Goal: Task Accomplishment & Management: Manage account settings

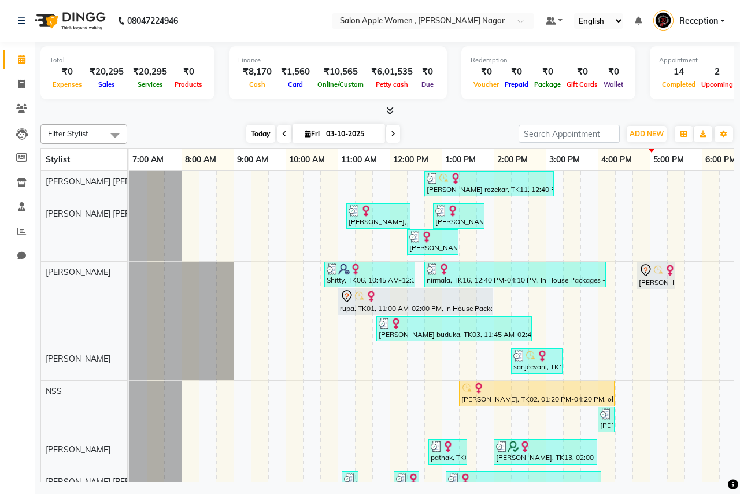
click at [266, 134] on span "Today" at bounding box center [260, 134] width 29 height 18
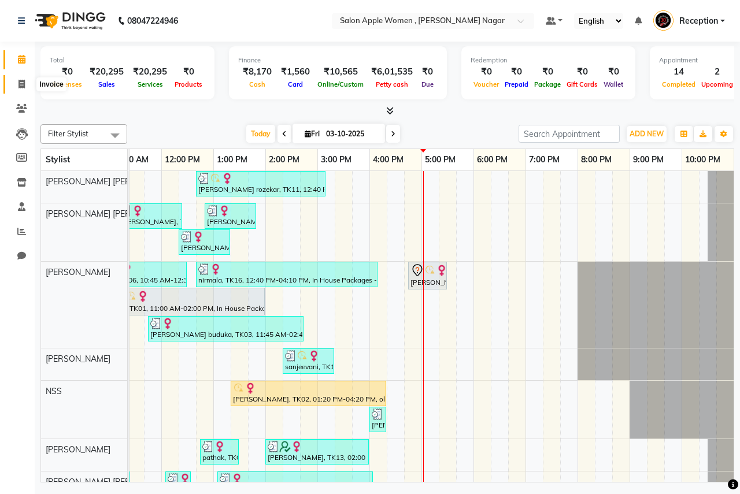
click at [22, 86] on icon at bounding box center [21, 84] width 6 height 9
select select "service"
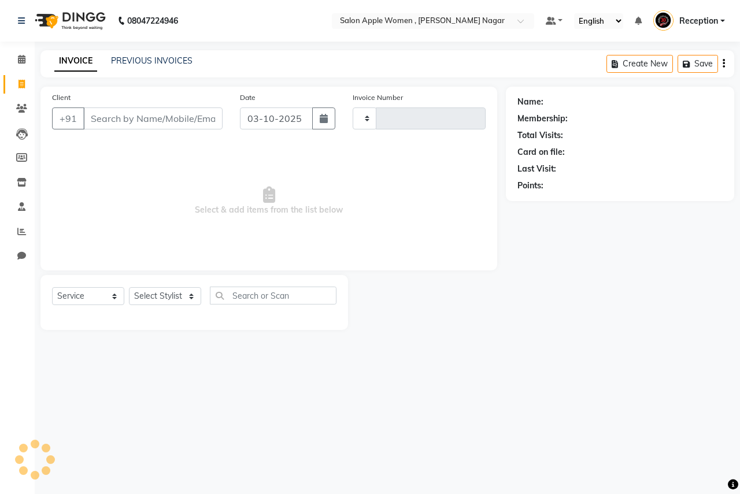
type input "2961"
select select "96"
click at [18, 58] on icon at bounding box center [22, 59] width 8 height 9
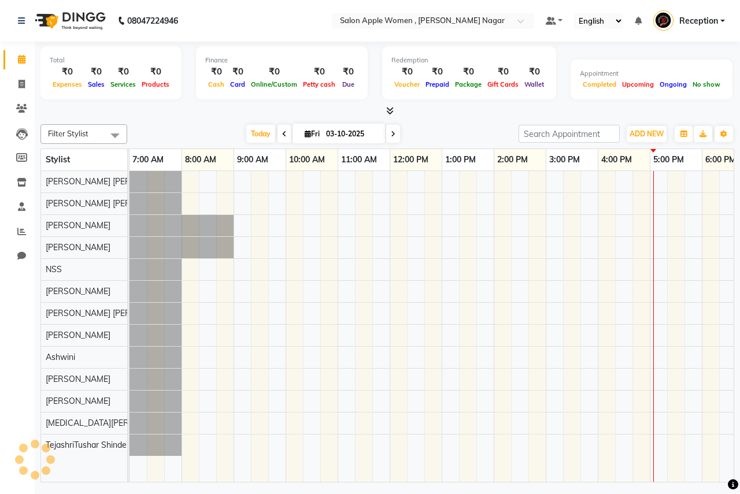
scroll to position [0, 228]
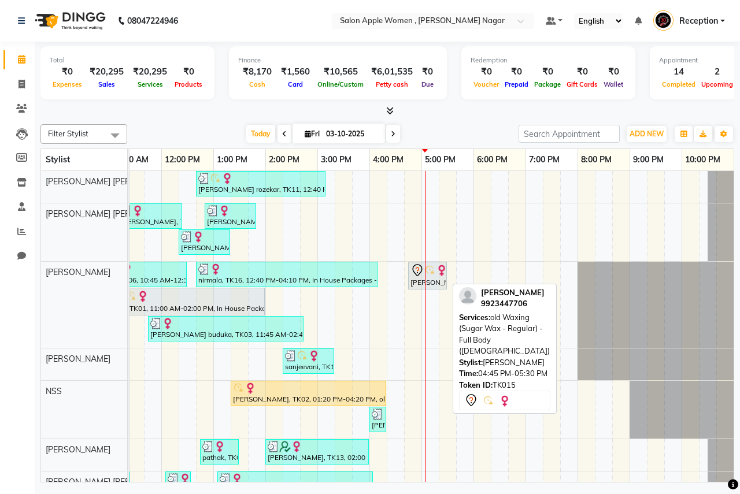
click at [422, 284] on div "[PERSON_NAME], TK15, 04:45 PM-05:30 PM, old Waxing (Sugar Wax - Regular) - Full…" at bounding box center [427, 276] width 36 height 24
select select "7"
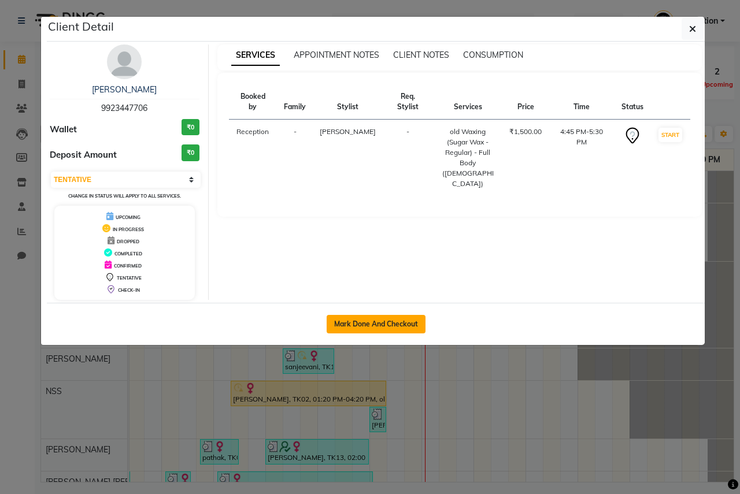
click at [394, 328] on button "Mark Done And Checkout" at bounding box center [376, 324] width 99 height 18
select select "service"
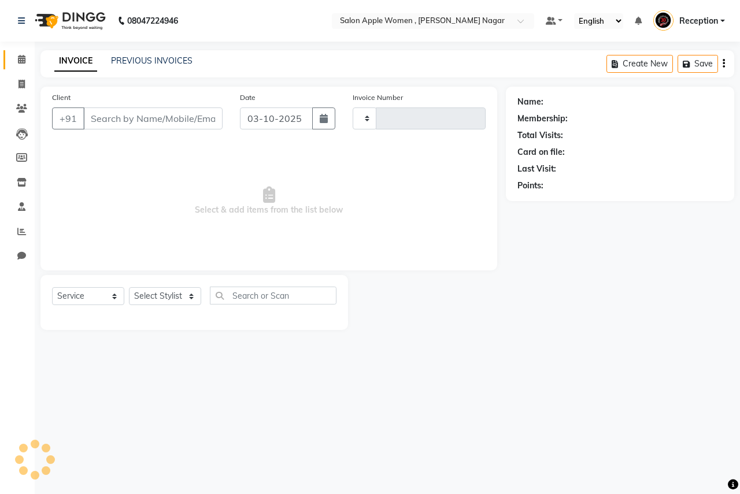
type input "2961"
select select "96"
click at [180, 299] on select "Select Stylist" at bounding box center [165, 296] width 72 height 18
type input "9923447706"
select select "3151"
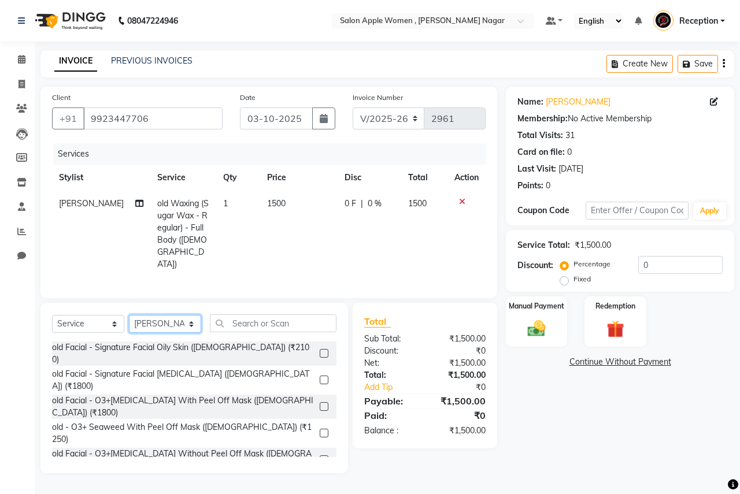
click at [129, 315] on select "Select Stylist [PERSON_NAME] [PERSON_NAME] [PERSON_NAME] [PERSON_NAME] Jyoti Ra…" at bounding box center [165, 324] width 72 height 18
click at [462, 205] on icon at bounding box center [462, 202] width 6 height 8
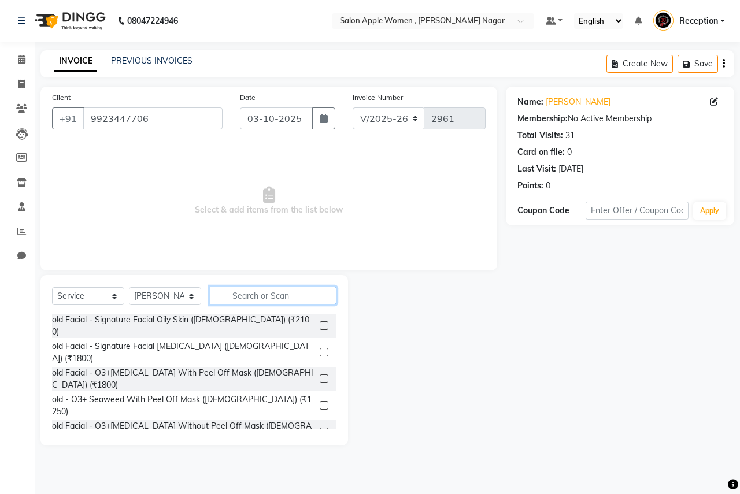
click at [264, 292] on input "text" at bounding box center [273, 296] width 127 height 18
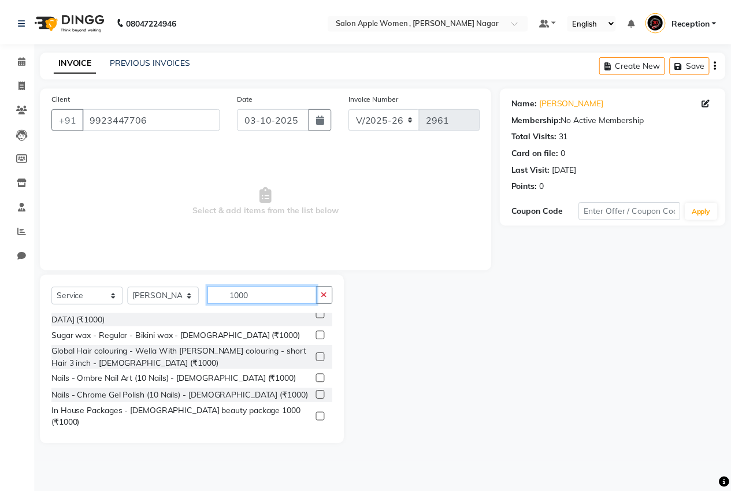
scroll to position [35, 0]
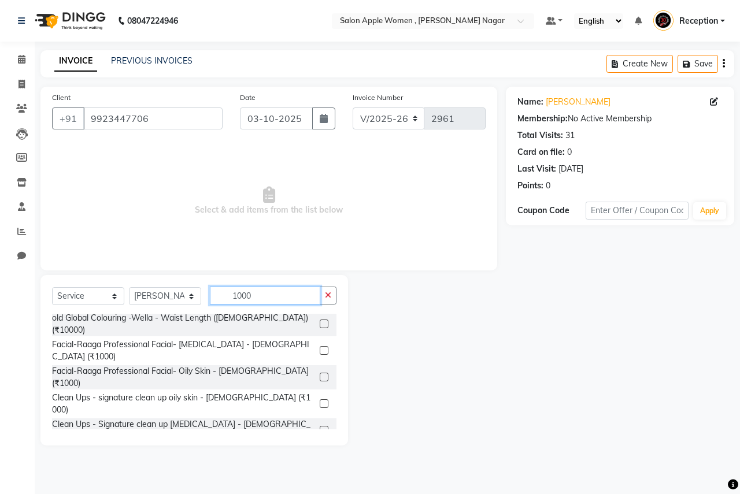
type input "1000"
click at [320, 447] on label at bounding box center [324, 451] width 9 height 9
click at [320, 449] on input "checkbox" at bounding box center [324, 453] width 8 height 8
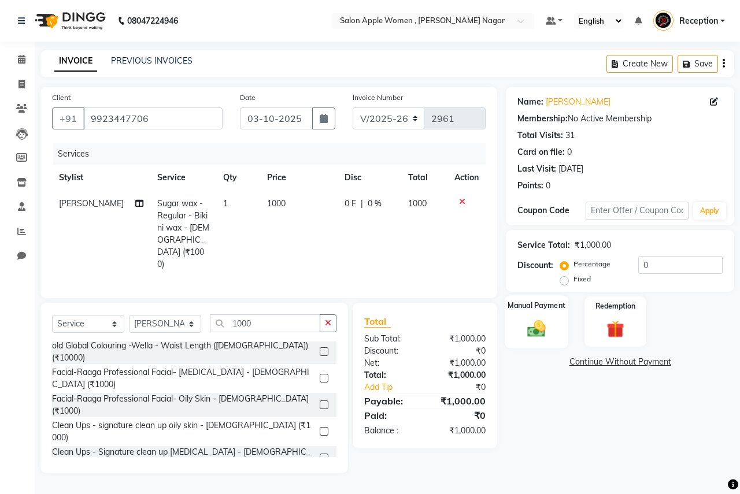
checkbox input "false"
click at [538, 328] on img at bounding box center [536, 328] width 30 height 21
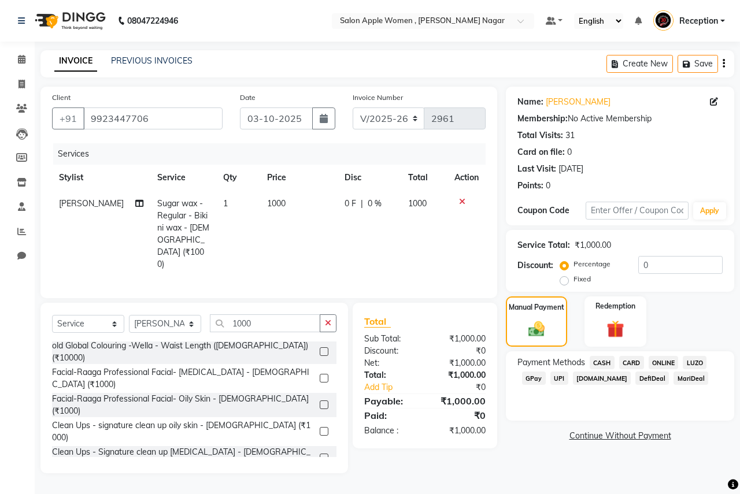
click at [659, 361] on span "ONLINE" at bounding box center [664, 362] width 30 height 13
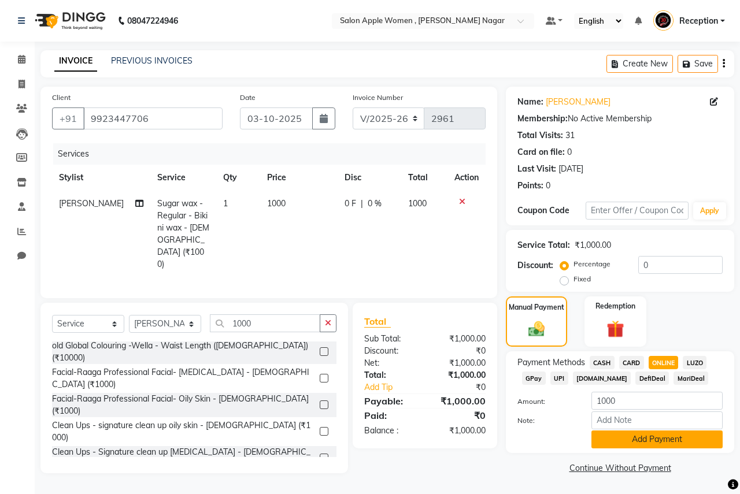
click at [653, 439] on button "Add Payment" at bounding box center [656, 440] width 131 height 18
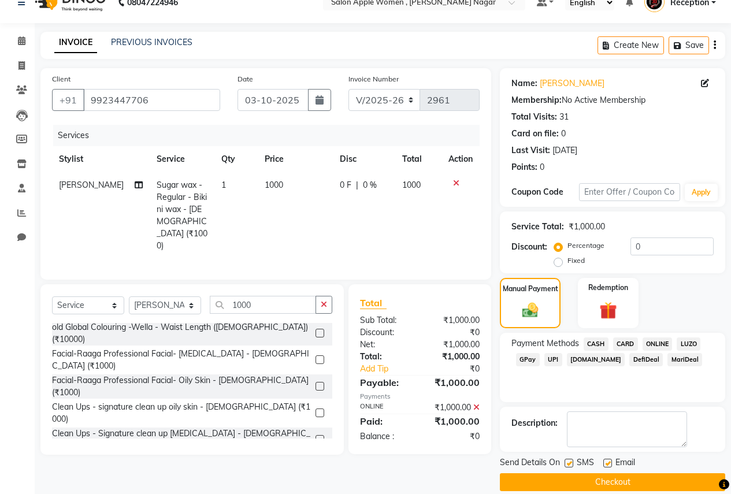
scroll to position [33, 0]
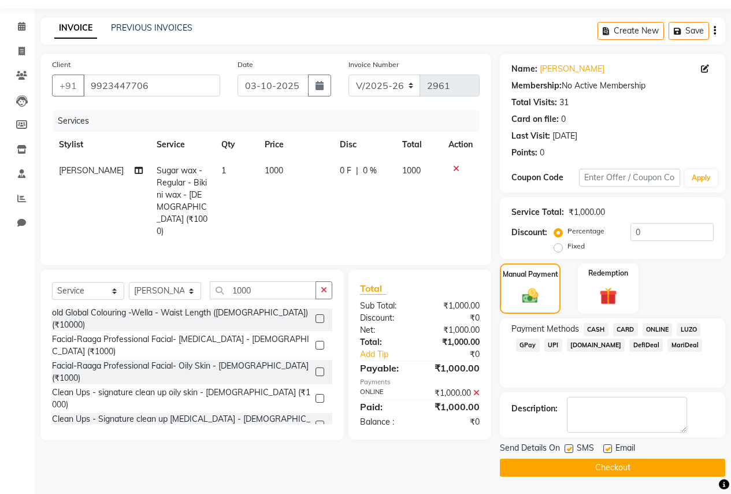
click at [625, 468] on button "Checkout" at bounding box center [612, 468] width 225 height 18
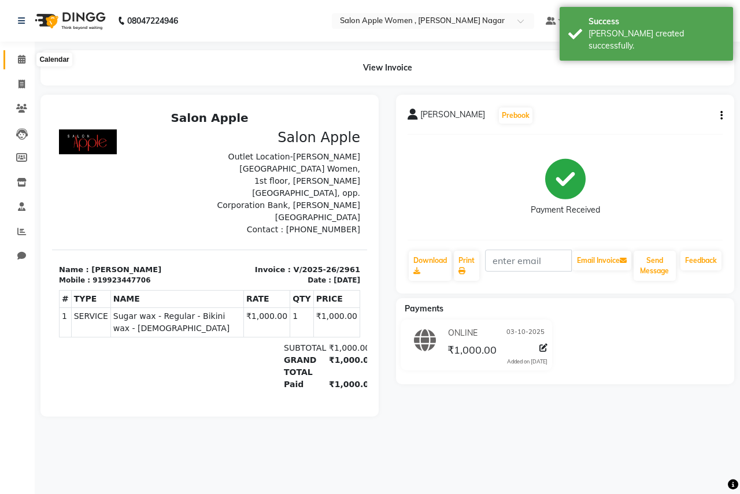
drag, startPoint x: 24, startPoint y: 58, endPoint x: 32, endPoint y: 58, distance: 8.1
click at [24, 58] on icon at bounding box center [22, 59] width 8 height 9
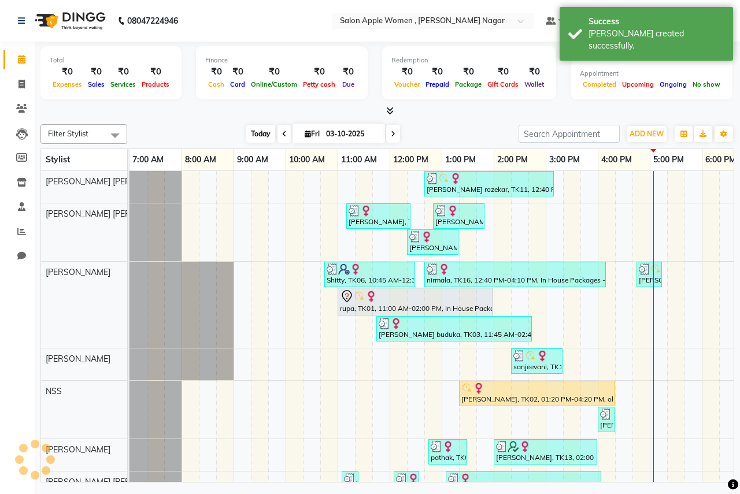
click at [263, 137] on span "Today" at bounding box center [260, 134] width 29 height 18
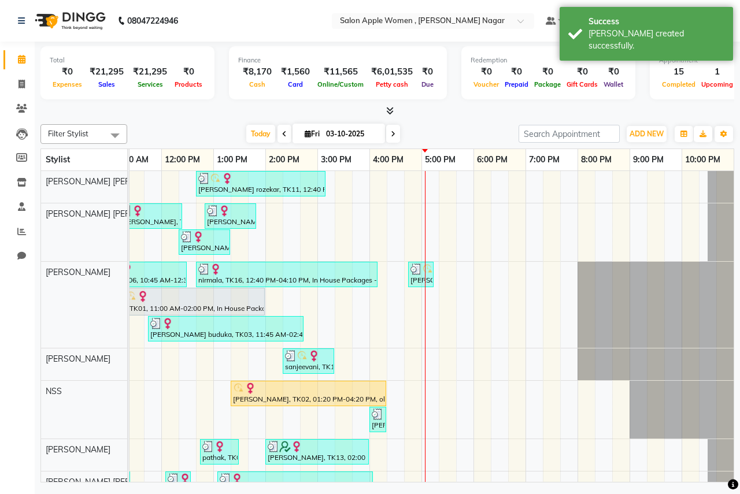
click at [306, 131] on icon at bounding box center [308, 134] width 6 height 8
select select "10"
select select "2025"
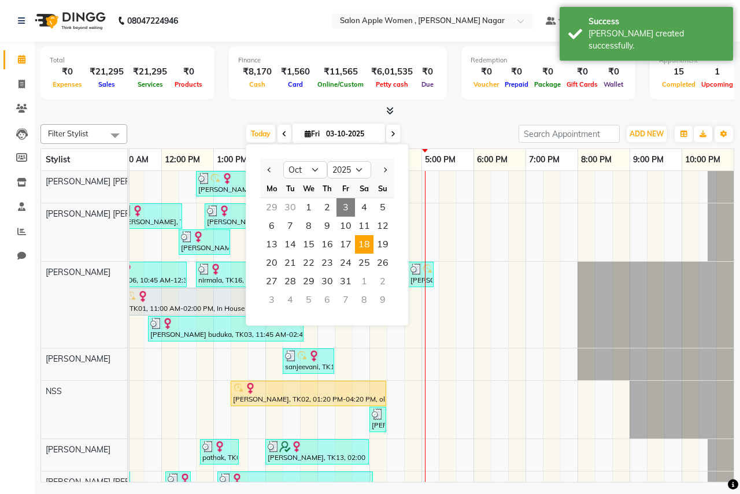
click at [362, 240] on span "18" at bounding box center [364, 244] width 18 height 18
type input "[DATE]"
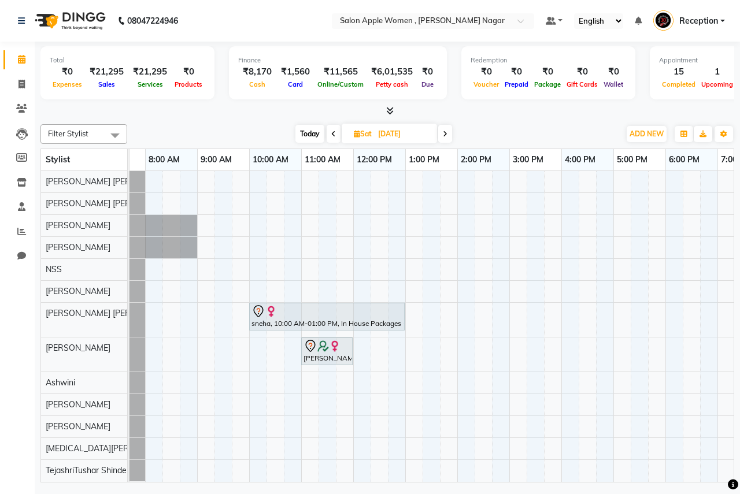
scroll to position [0, 35]
click at [312, 229] on div "sneha, 10:00 AM-01:00 PM, In House Packages - [DEMOGRAPHIC_DATA] beauty package…" at bounding box center [511, 326] width 832 height 311
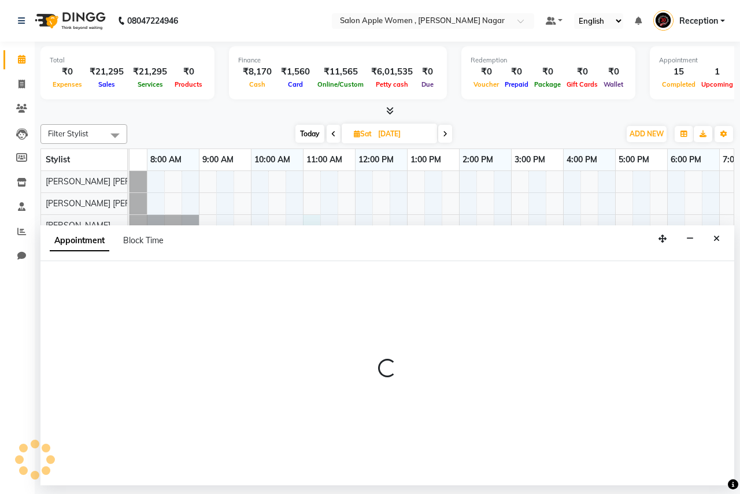
select select "3151"
select select "660"
select select "tentative"
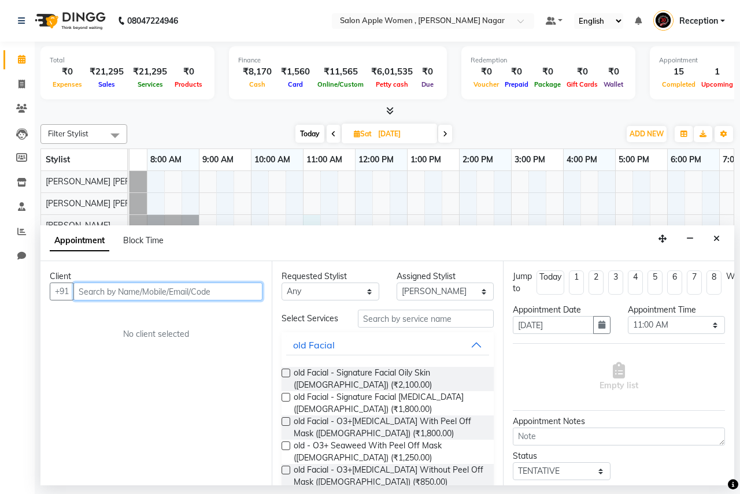
click at [145, 283] on input "text" at bounding box center [167, 292] width 189 height 18
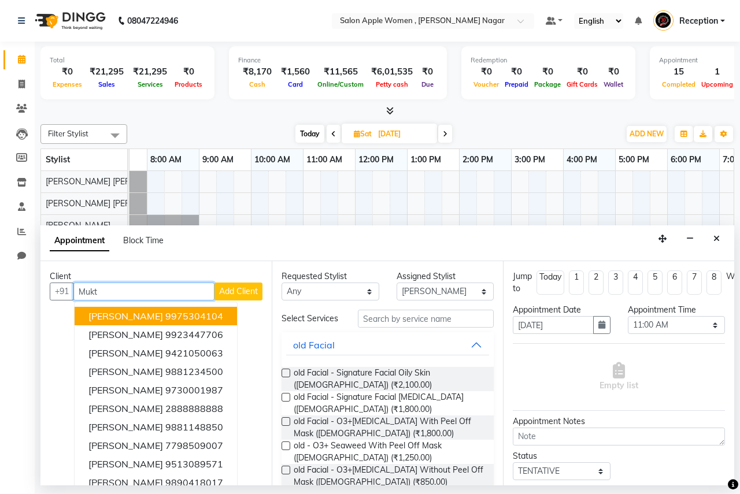
click at [179, 318] on button "[PERSON_NAME] 9975304104" at bounding box center [156, 316] width 162 height 18
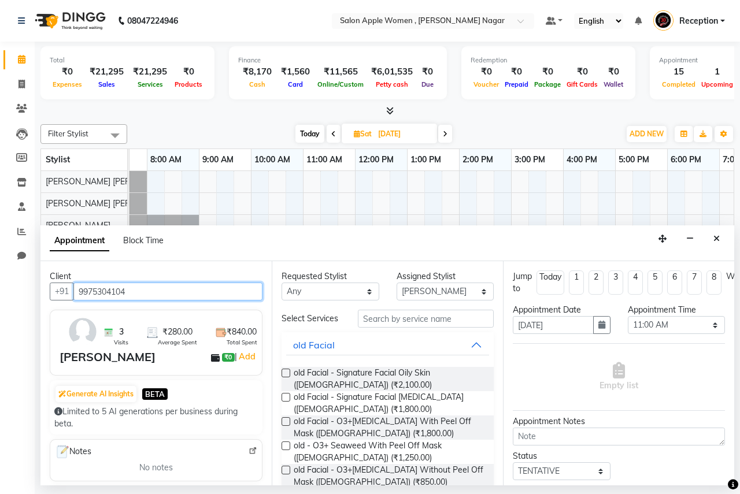
type input "9975304104"
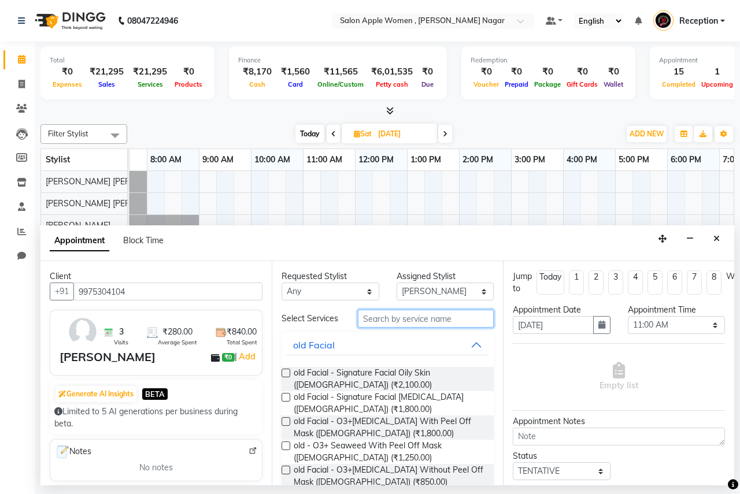
click at [391, 317] on input "text" at bounding box center [426, 319] width 136 height 18
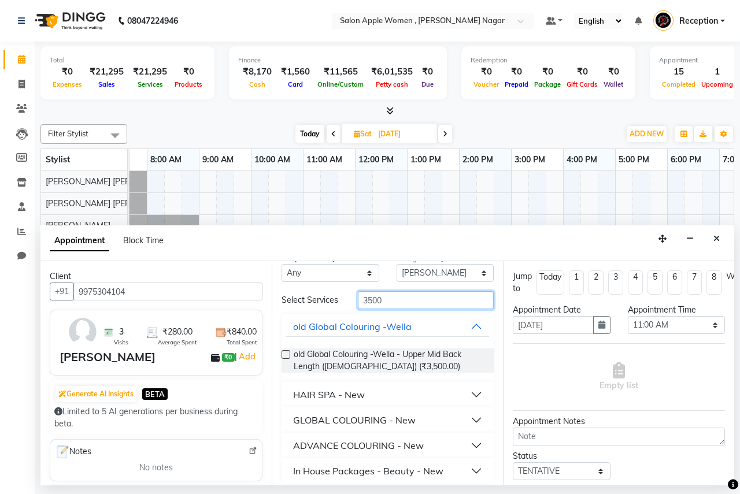
scroll to position [26, 0]
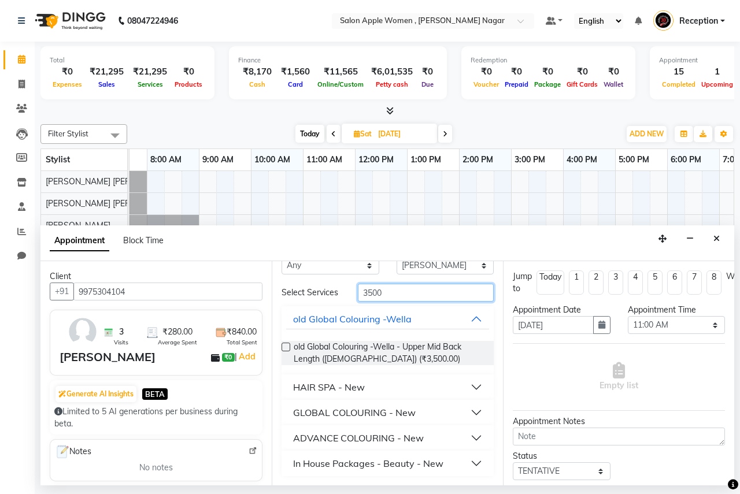
type input "3500"
click at [372, 461] on div "In House Packages - Beauty - New" at bounding box center [368, 464] width 150 height 14
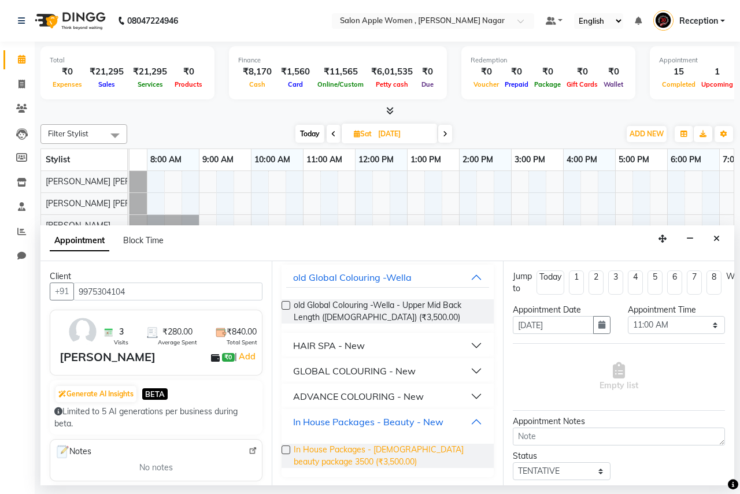
scroll to position [68, 0]
click at [283, 447] on label at bounding box center [286, 449] width 9 height 9
click at [283, 447] on input "checkbox" at bounding box center [286, 451] width 8 height 8
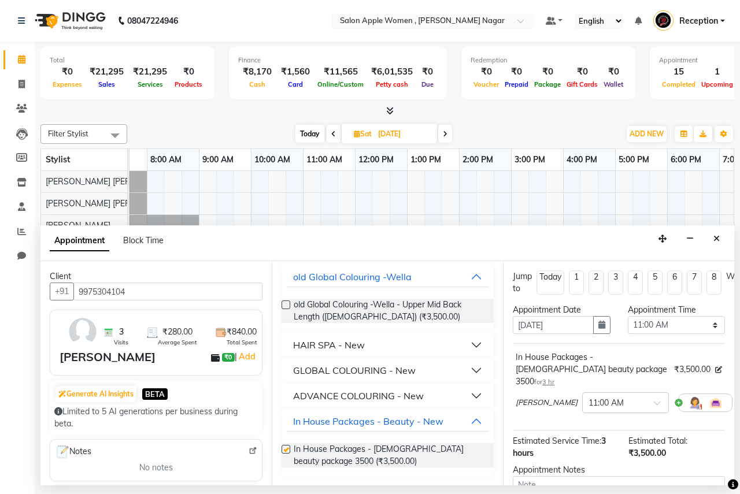
checkbox input "false"
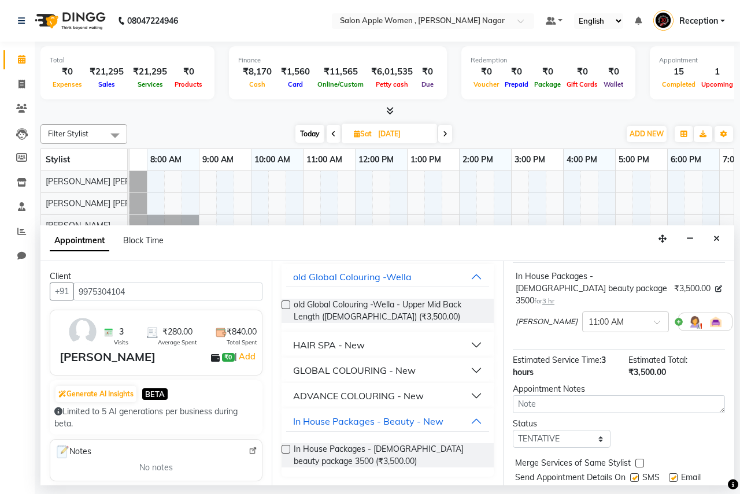
scroll to position [126, 0]
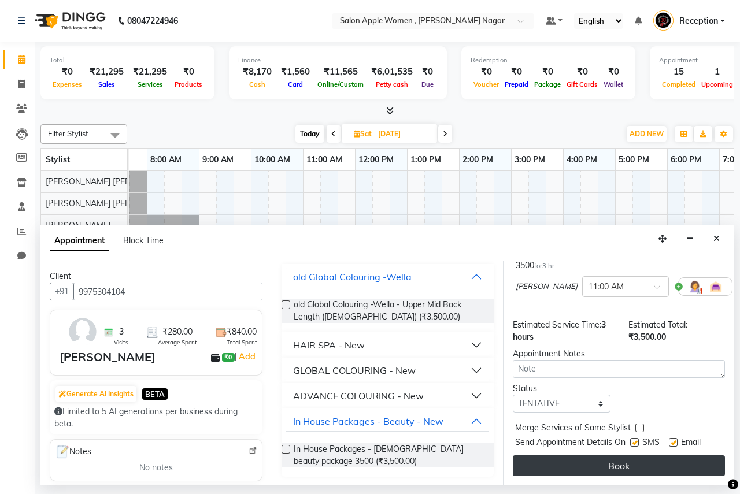
click at [616, 460] on button "Book" at bounding box center [619, 465] width 212 height 21
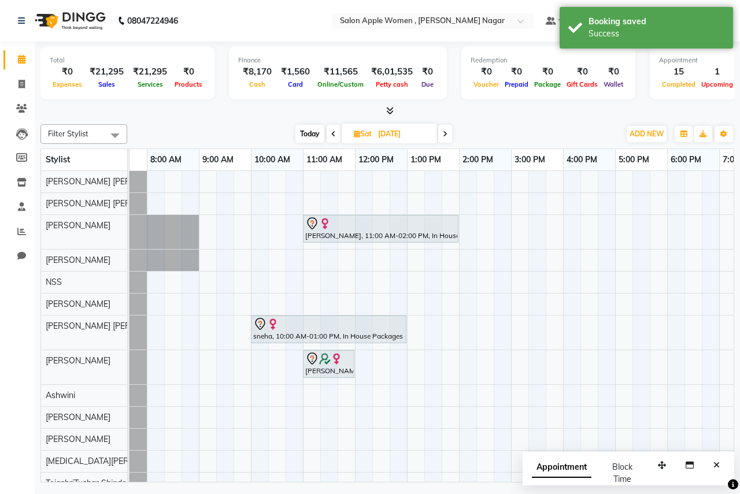
click at [316, 135] on span "Today" at bounding box center [309, 134] width 29 height 18
type input "03-10-2025"
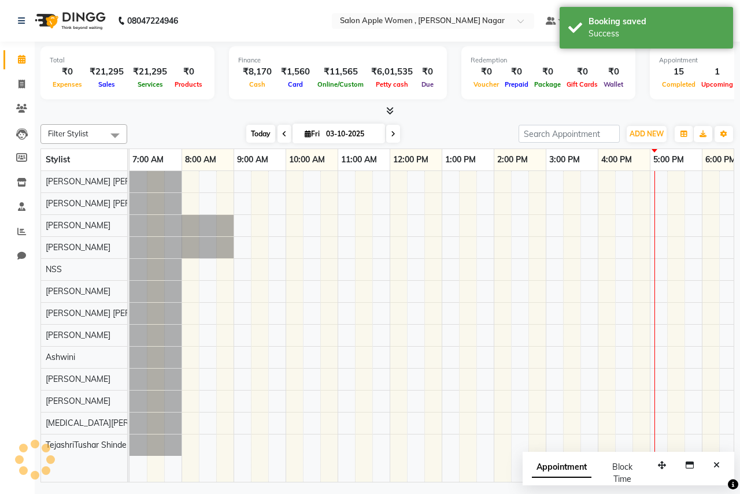
scroll to position [0, 228]
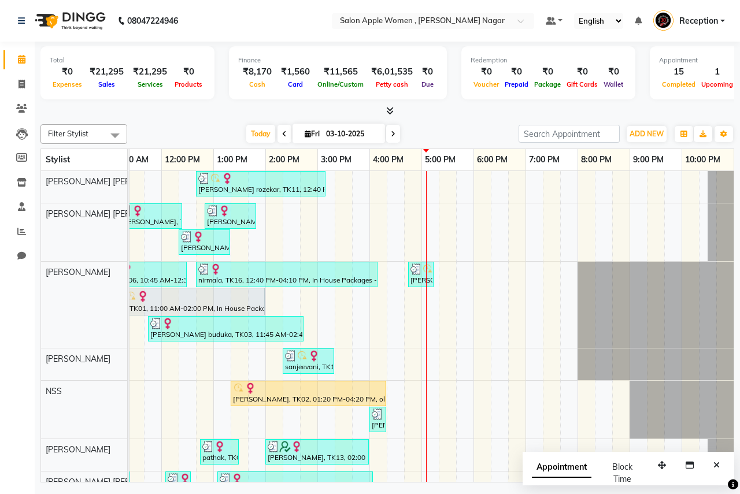
click at [307, 132] on icon at bounding box center [308, 134] width 6 height 8
select select "10"
select select "2025"
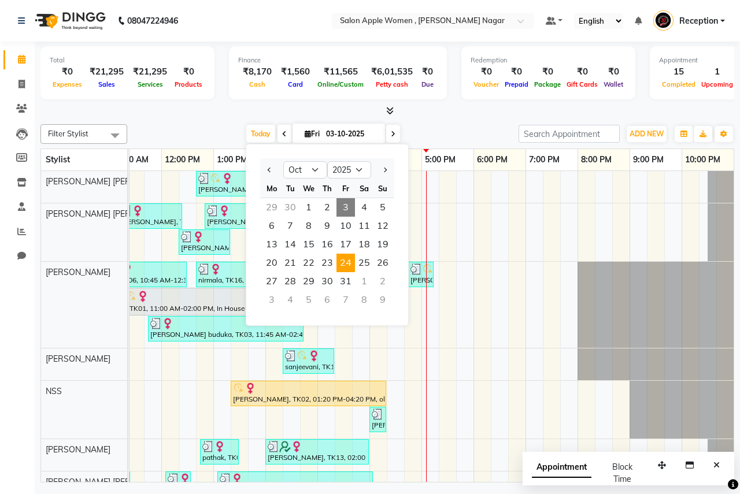
click at [346, 268] on span "24" at bounding box center [345, 263] width 18 height 18
type input "[DATE]"
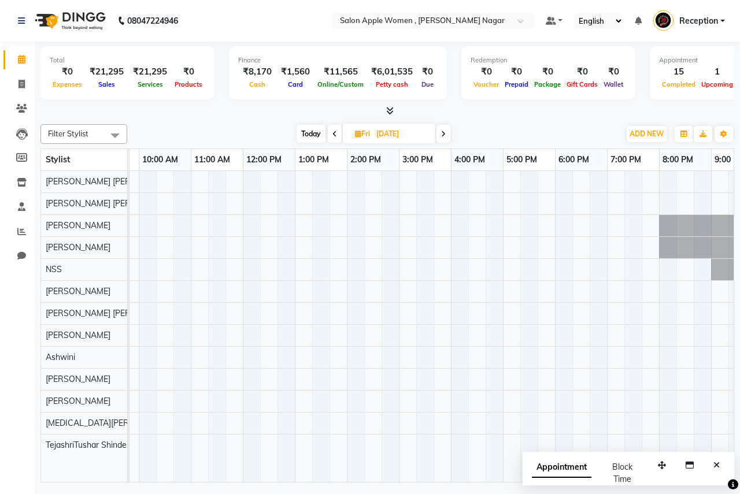
scroll to position [0, 0]
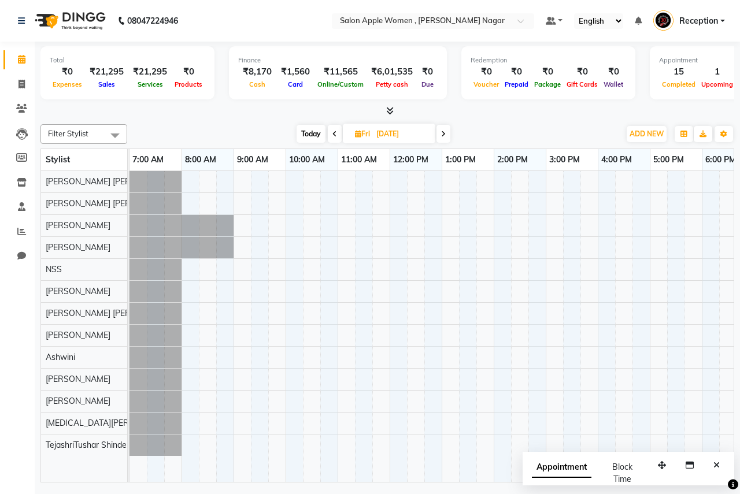
click at [343, 224] on div at bounding box center [545, 326] width 832 height 311
select select "3151"
select select "660"
select select "tentative"
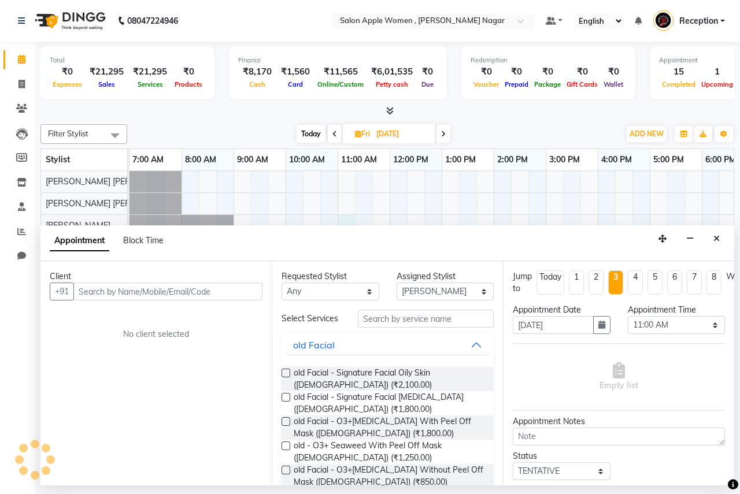
click at [235, 287] on input "text" at bounding box center [167, 292] width 189 height 18
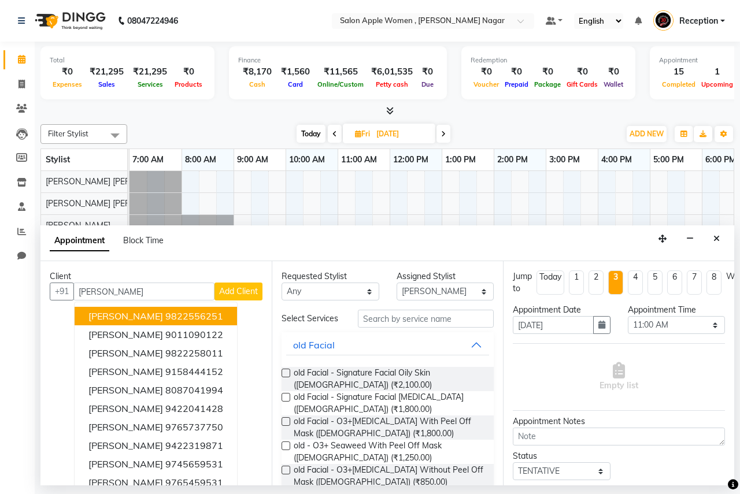
click at [220, 319] on button "[PERSON_NAME] 9822556251" at bounding box center [156, 316] width 162 height 18
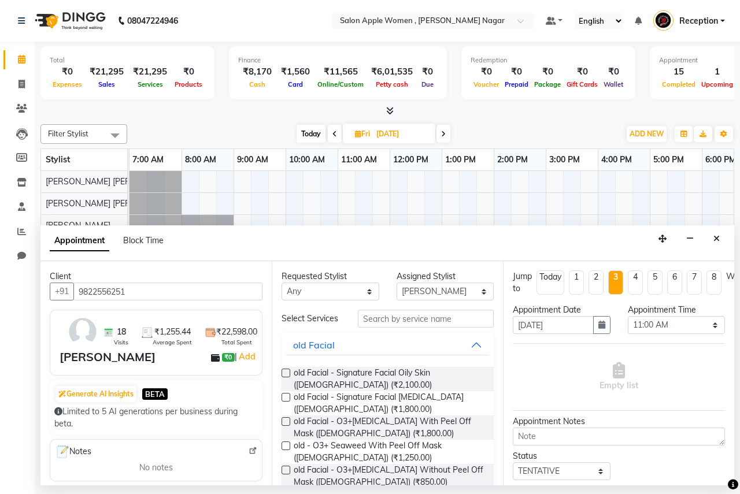
type input "9822556251"
click at [384, 317] on input "text" at bounding box center [426, 319] width 136 height 18
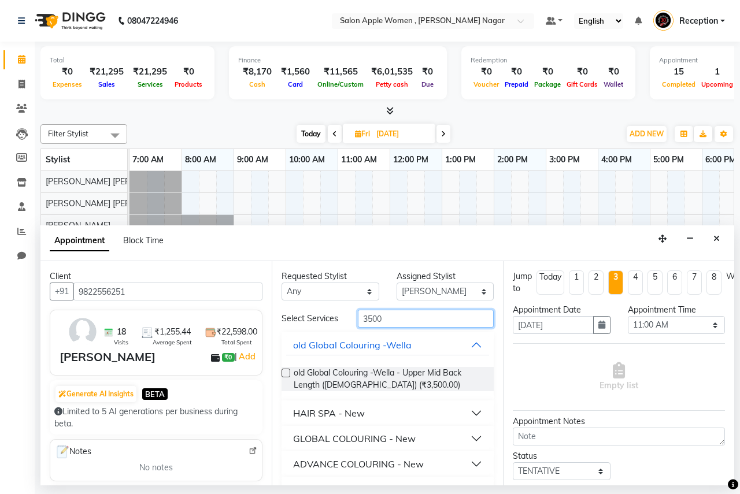
scroll to position [26, 0]
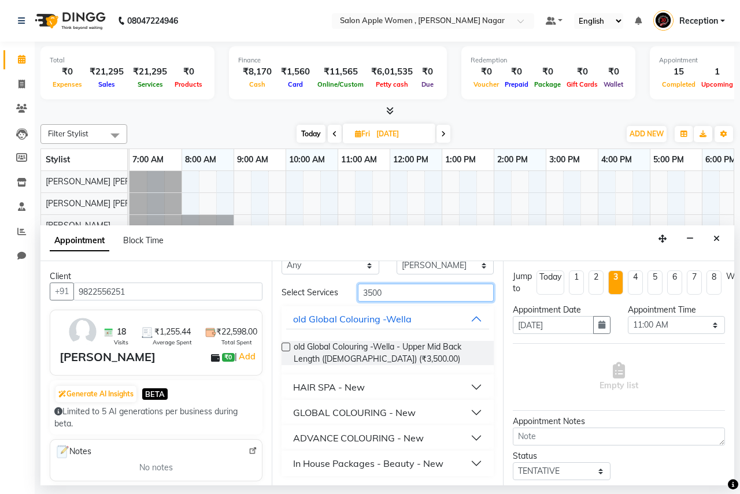
type input "3500"
click at [336, 464] on div "In House Packages - Beauty - New" at bounding box center [368, 464] width 150 height 14
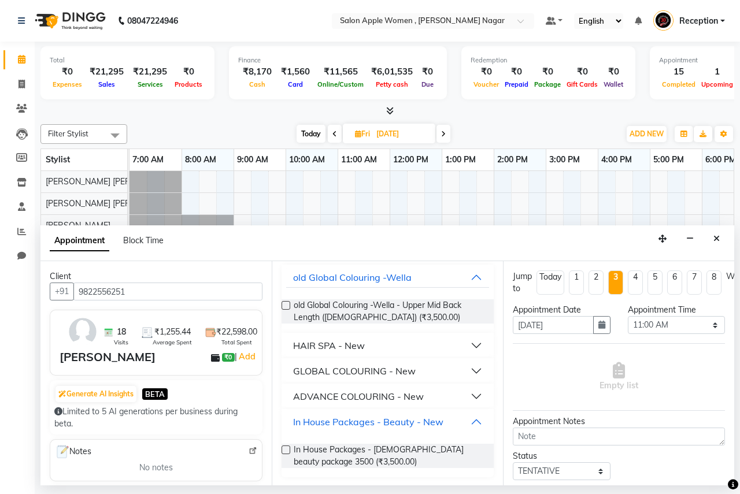
scroll to position [69, 0]
drag, startPoint x: 286, startPoint y: 448, endPoint x: 387, endPoint y: 435, distance: 102.0
click at [287, 448] on label at bounding box center [286, 449] width 9 height 9
click at [287, 448] on input "checkbox" at bounding box center [286, 450] width 8 height 8
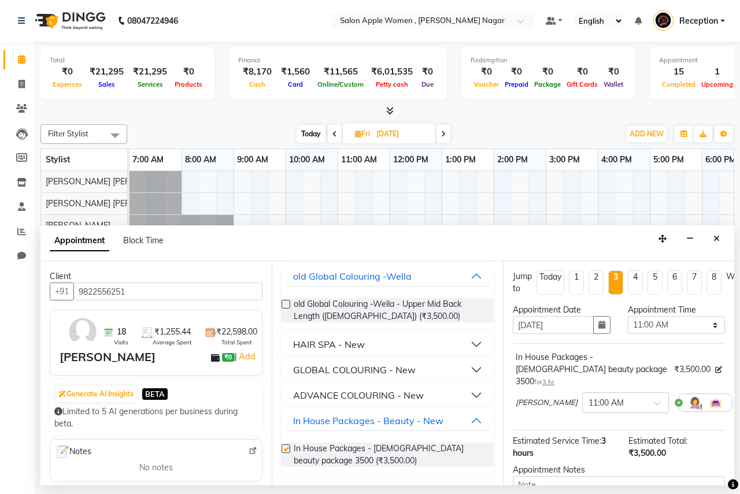
checkbox input "false"
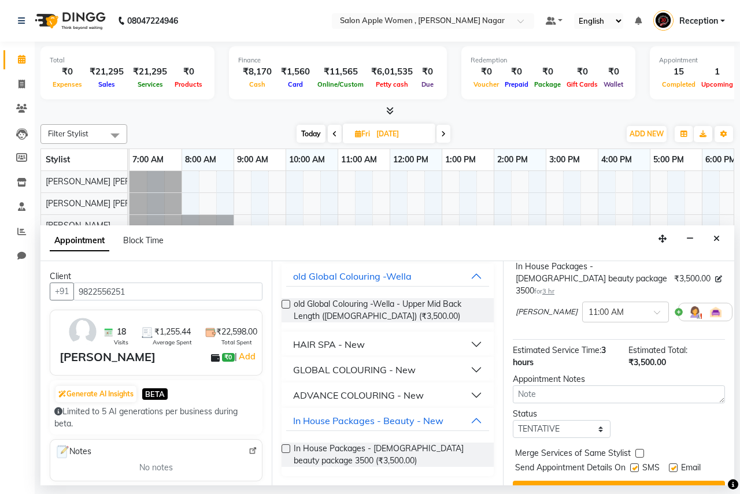
scroll to position [126, 0]
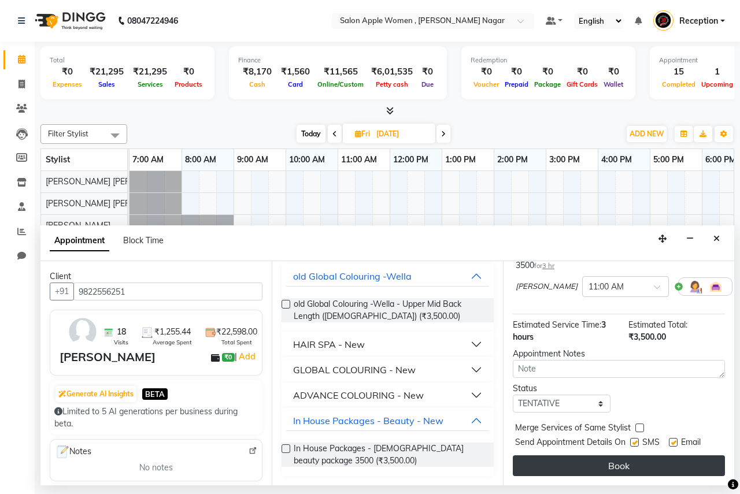
click at [608, 458] on button "Book" at bounding box center [619, 465] width 212 height 21
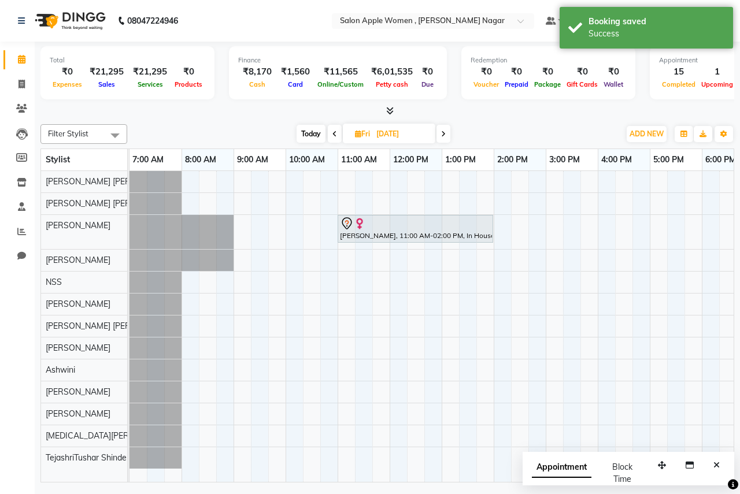
click at [310, 139] on span "Today" at bounding box center [311, 134] width 29 height 18
type input "03-10-2025"
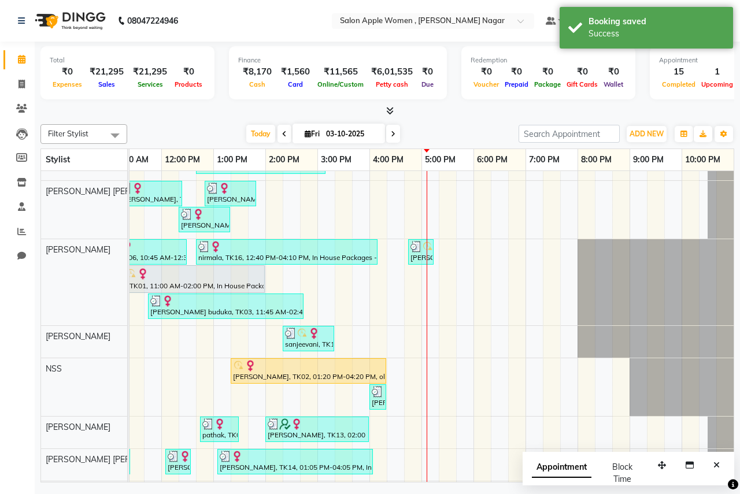
scroll to position [0, 0]
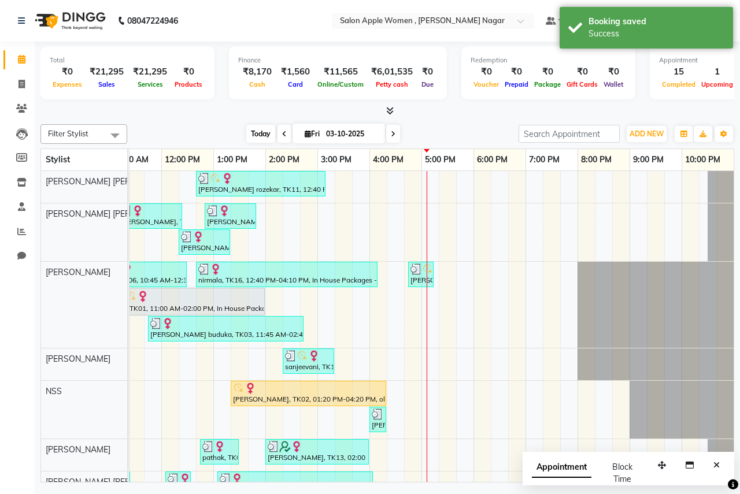
click at [266, 129] on span "Today" at bounding box center [260, 134] width 29 height 18
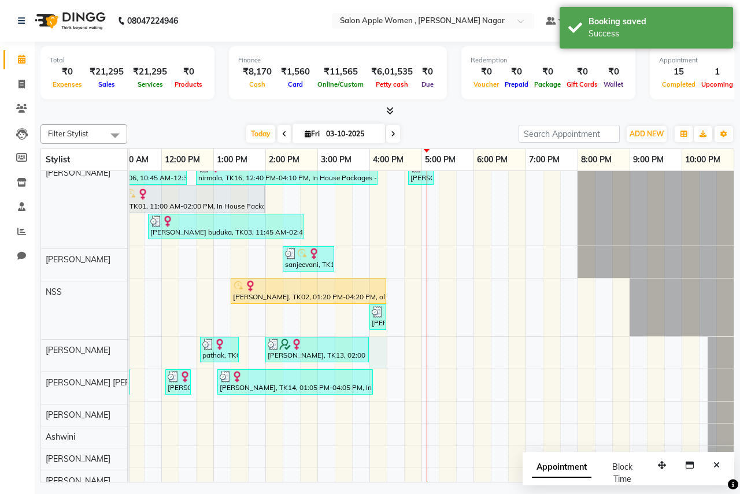
click at [373, 473] on td at bounding box center [377, 301] width 17 height 464
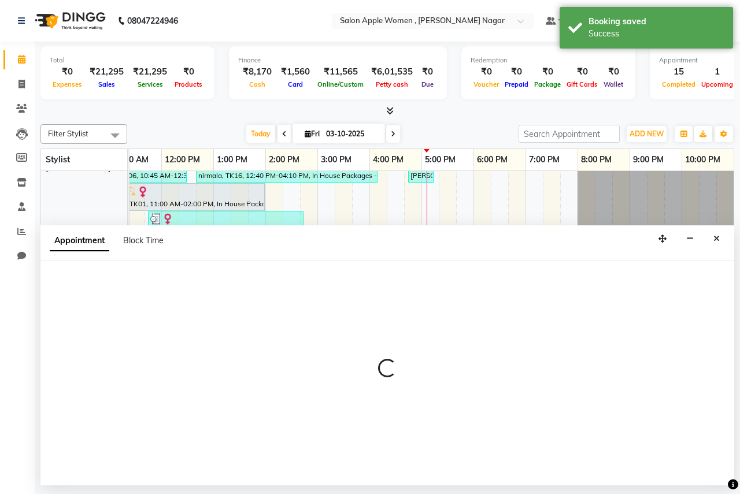
select select "12123"
select select "960"
select select "tentative"
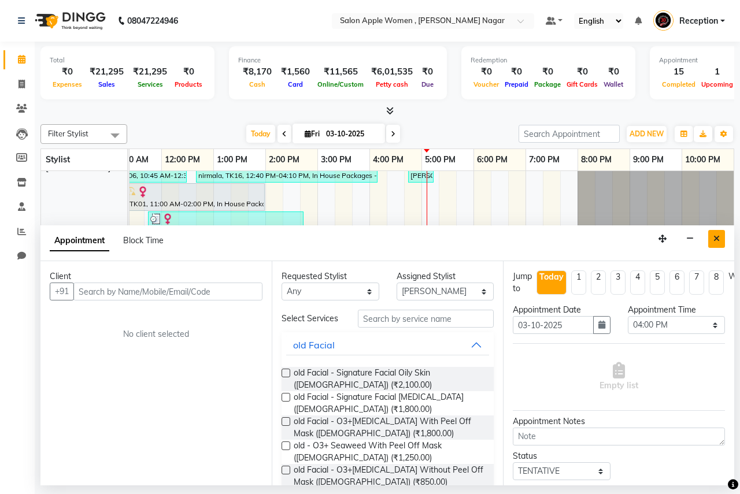
click at [719, 243] on button "Close" at bounding box center [716, 239] width 17 height 18
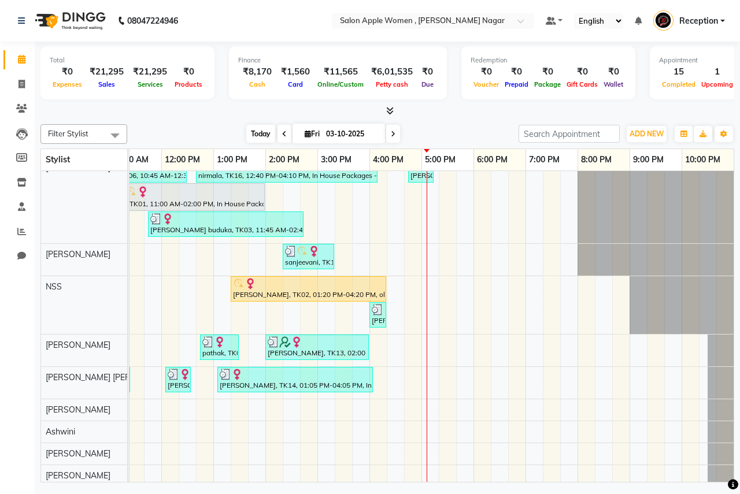
click at [248, 131] on span "Today" at bounding box center [260, 134] width 29 height 18
click at [255, 140] on span "Today" at bounding box center [260, 134] width 29 height 18
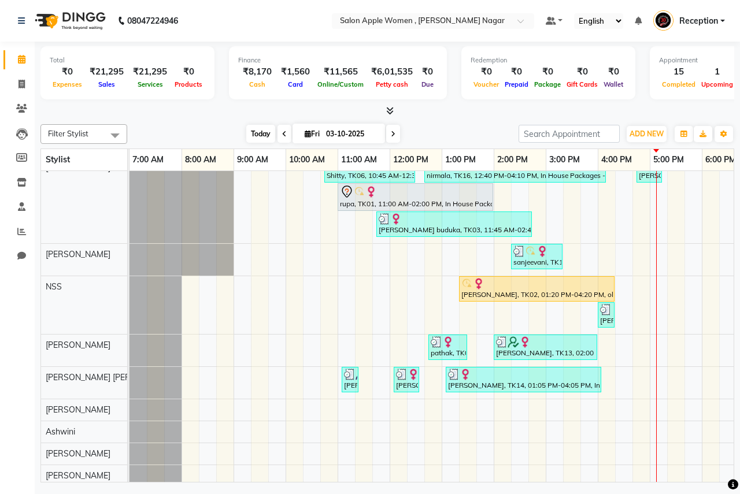
click at [269, 139] on span "Today" at bounding box center [260, 134] width 29 height 18
click at [260, 141] on span "Today" at bounding box center [260, 134] width 29 height 18
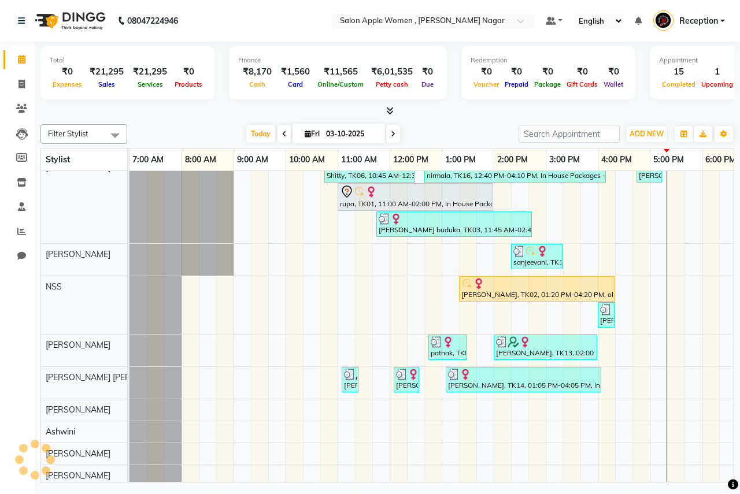
scroll to position [105, 228]
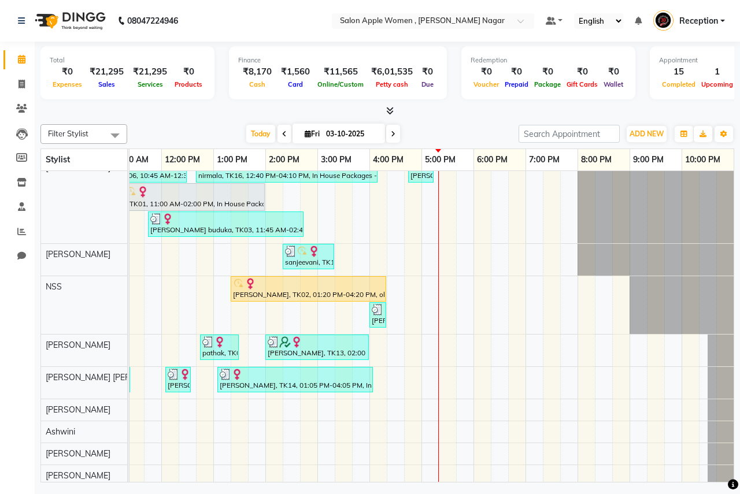
click at [397, 133] on span at bounding box center [393, 134] width 14 height 18
type input "04-10-2025"
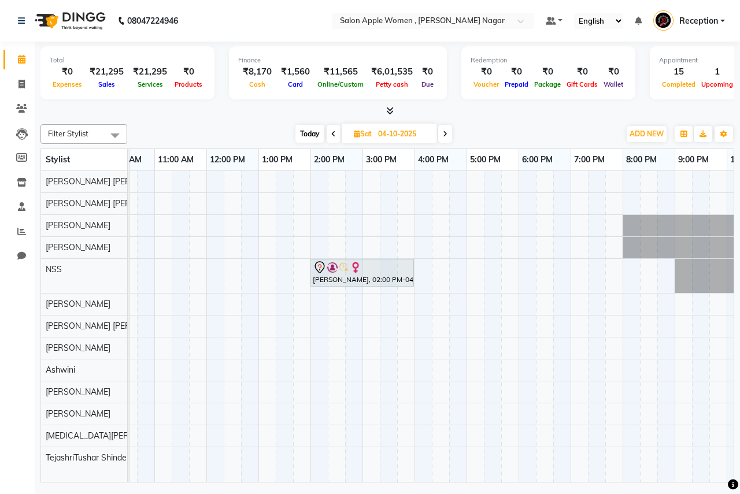
scroll to position [0, 94]
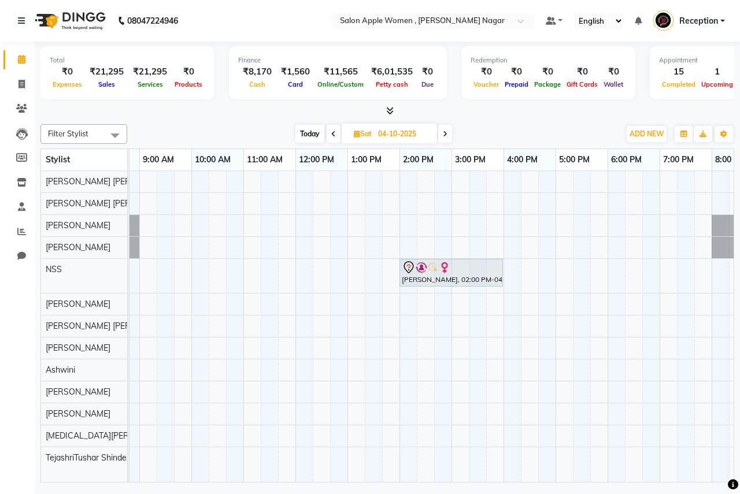
click at [560, 305] on div "[PERSON_NAME], 02:00 PM-04:00 PM, Hair protein treatment - Nanoplastia - upper …" at bounding box center [451, 326] width 832 height 311
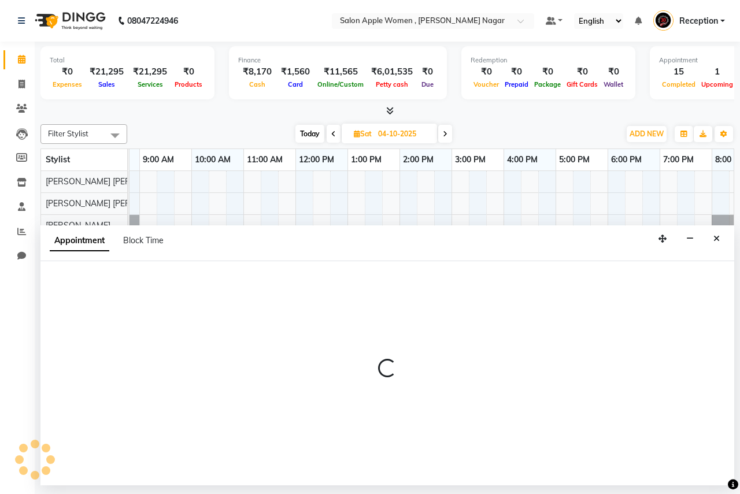
select select "12123"
select select "1020"
select select "tentative"
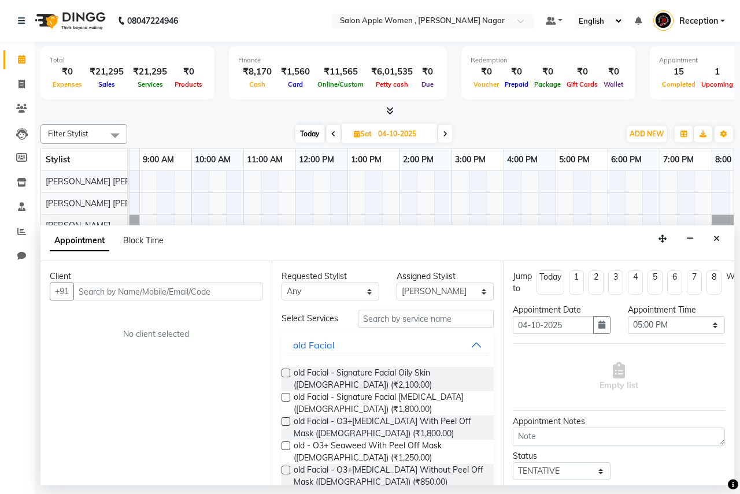
click at [234, 293] on input "text" at bounding box center [167, 292] width 189 height 18
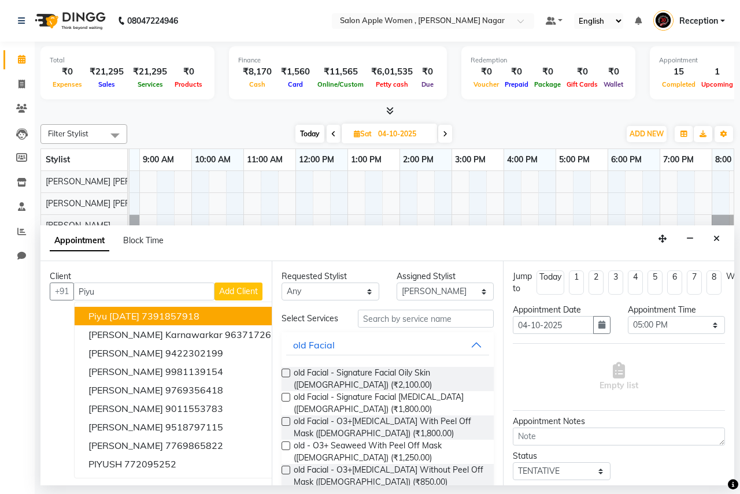
click at [215, 310] on button "Piyu [DATE] 7391857918" at bounding box center [186, 316] width 222 height 18
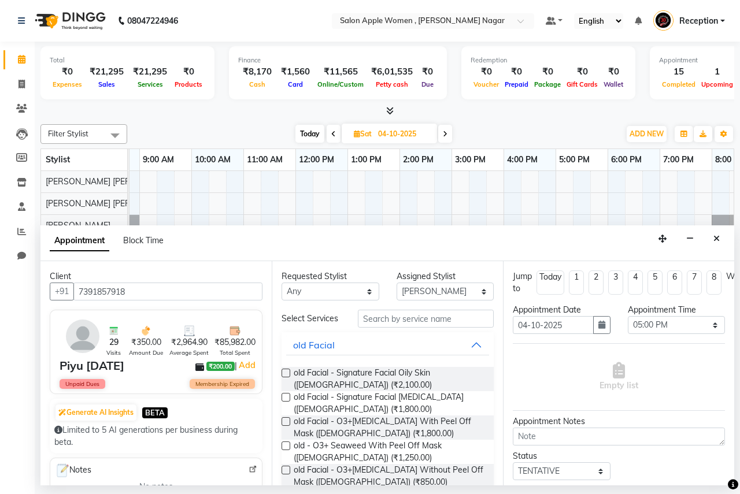
type input "7391857918"
click at [402, 321] on input "text" at bounding box center [426, 319] width 136 height 18
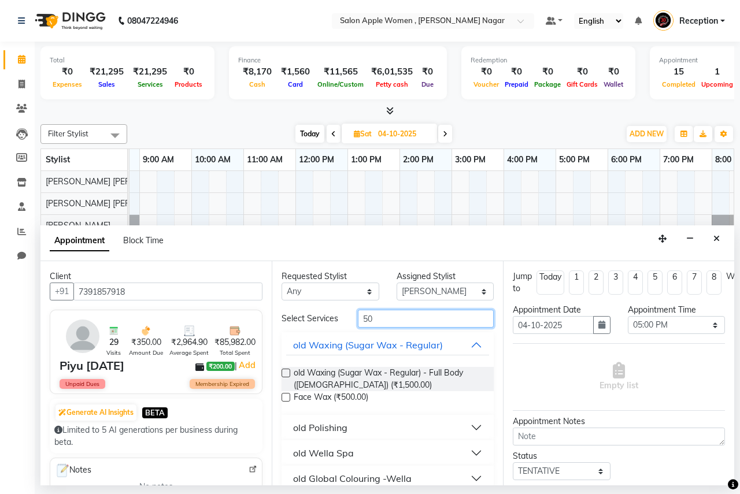
type input "5"
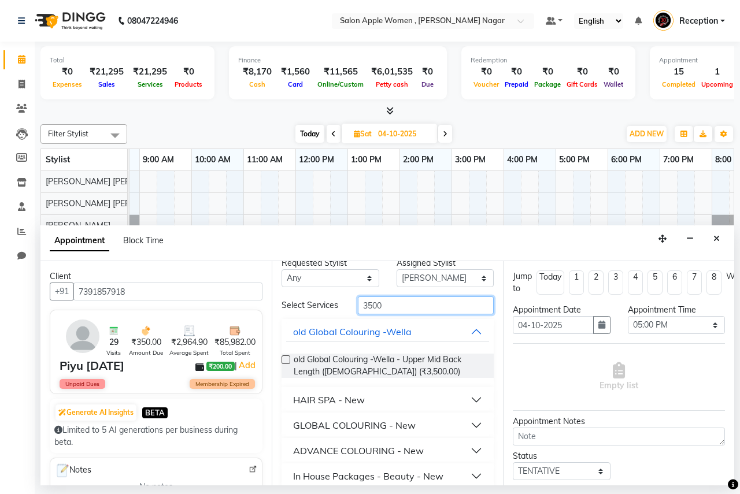
scroll to position [26, 0]
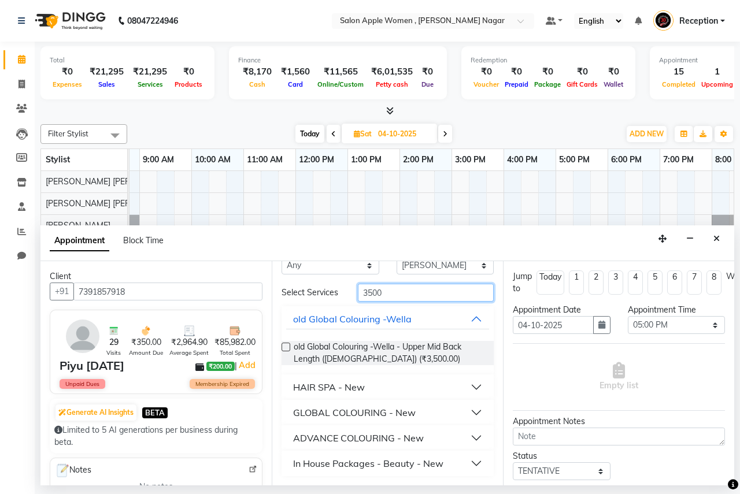
type input "3500"
click at [338, 464] on div "In House Packages - Beauty - New" at bounding box center [368, 464] width 150 height 14
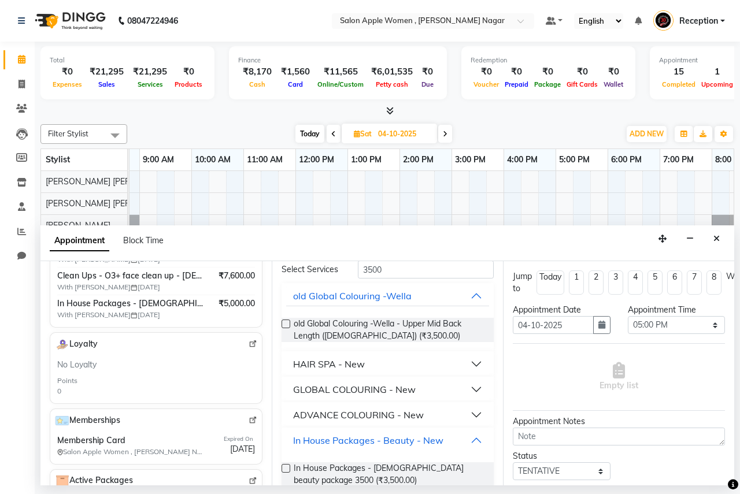
scroll to position [69, 0]
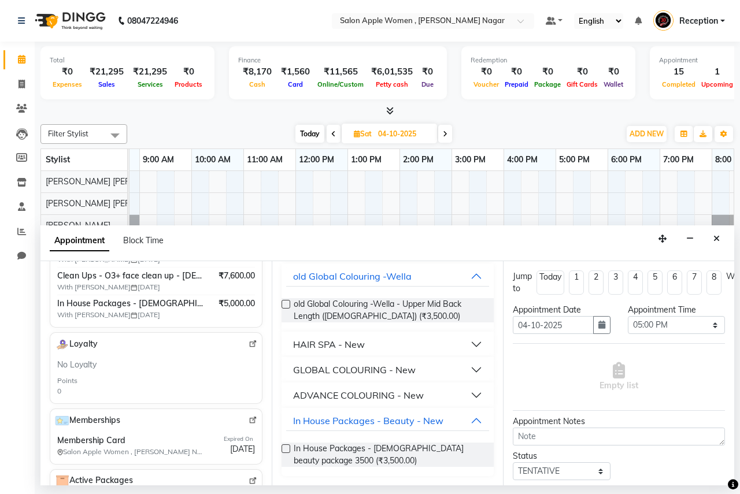
drag, startPoint x: 283, startPoint y: 442, endPoint x: 283, endPoint y: 448, distance: 6.4
click at [283, 447] on div "In House Packages - [DEMOGRAPHIC_DATA] beauty package 3500 (₹3,500.00)" at bounding box center [388, 455] width 212 height 43
click at [283, 448] on label at bounding box center [286, 449] width 9 height 9
click at [283, 448] on input "checkbox" at bounding box center [286, 450] width 8 height 8
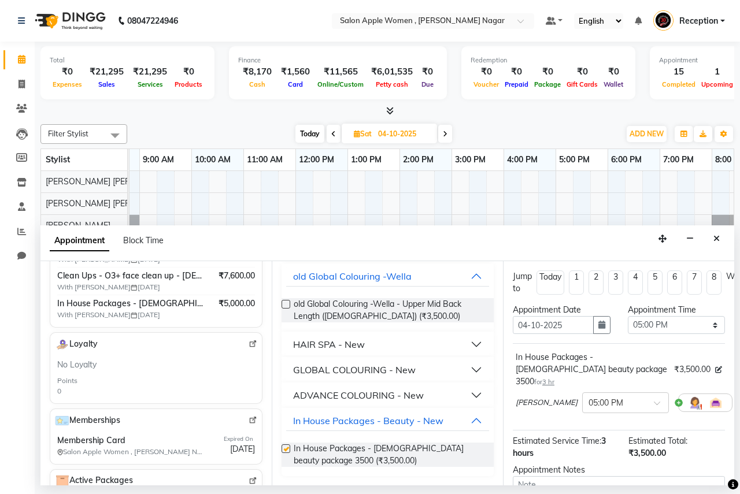
checkbox input "false"
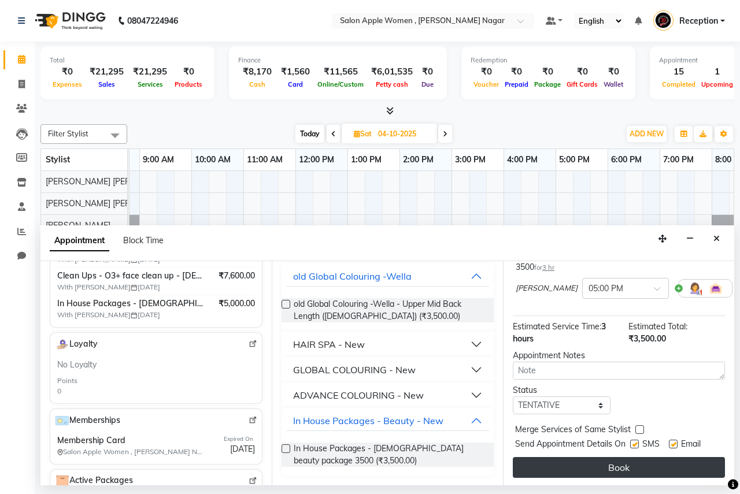
click at [540, 460] on button "Book" at bounding box center [619, 467] width 212 height 21
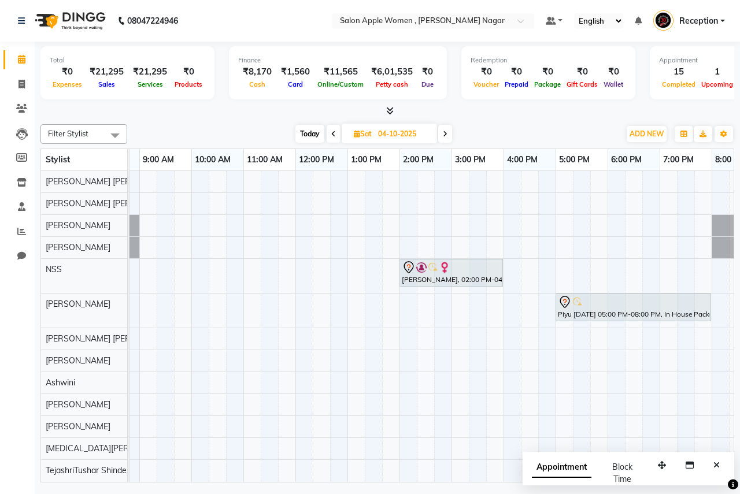
click at [352, 134] on span "Sat" at bounding box center [363, 133] width 24 height 9
select select "10"
select select "2025"
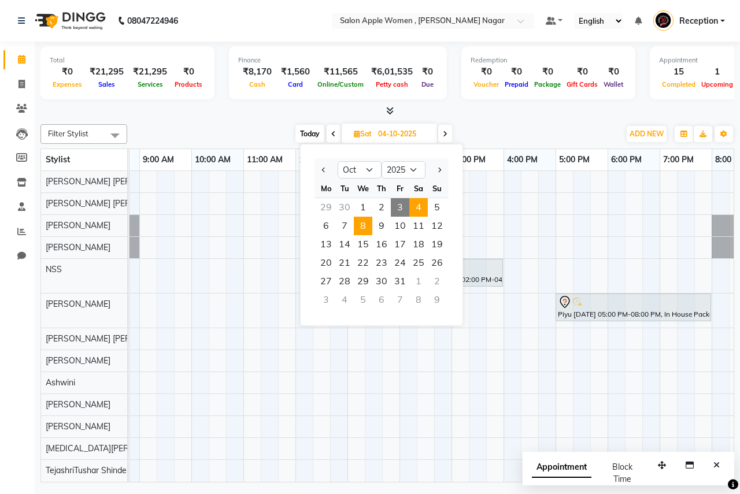
click at [365, 221] on span "8" at bounding box center [363, 226] width 18 height 18
type input "[DATE]"
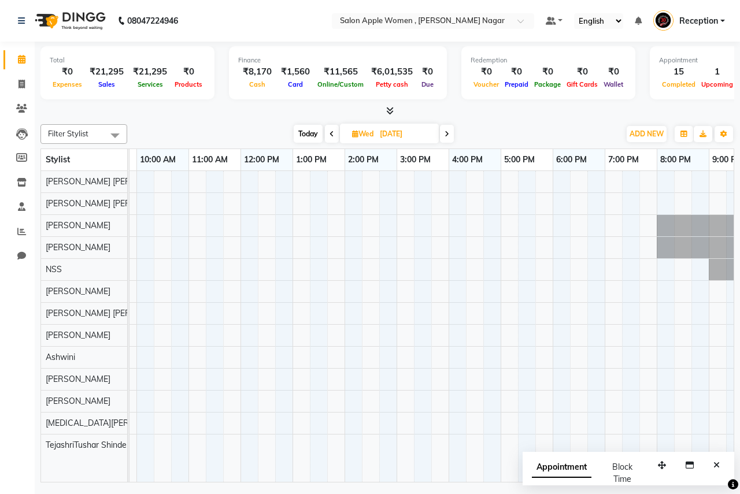
scroll to position [0, 0]
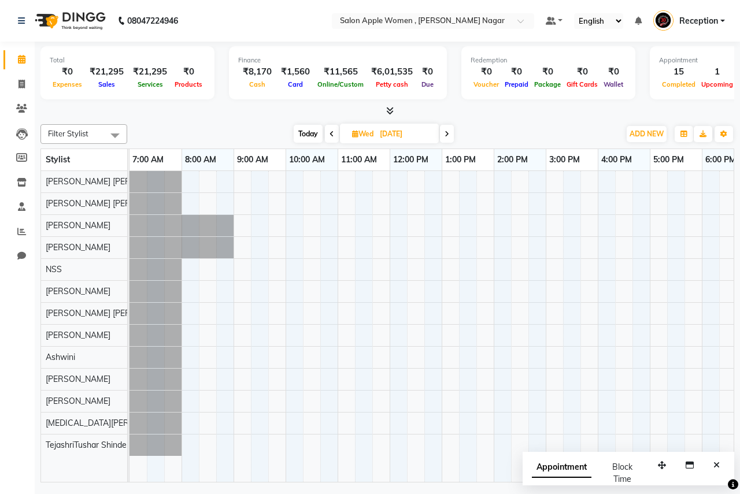
click at [712, 284] on div at bounding box center [545, 326] width 832 height 311
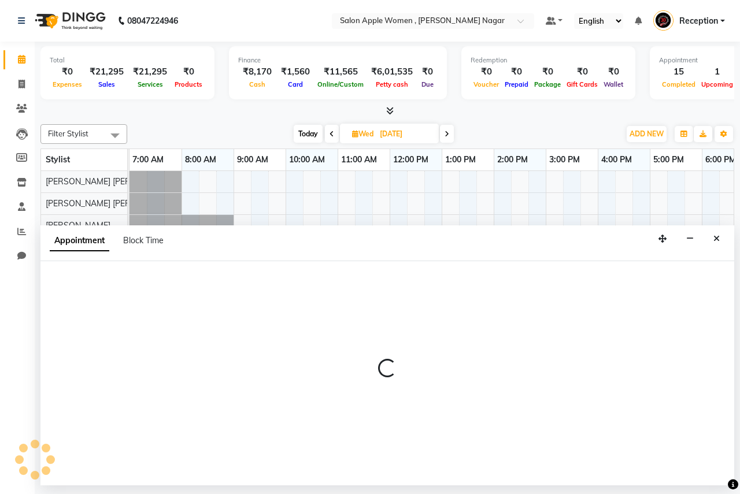
select select "12123"
select select "1080"
select select "tentative"
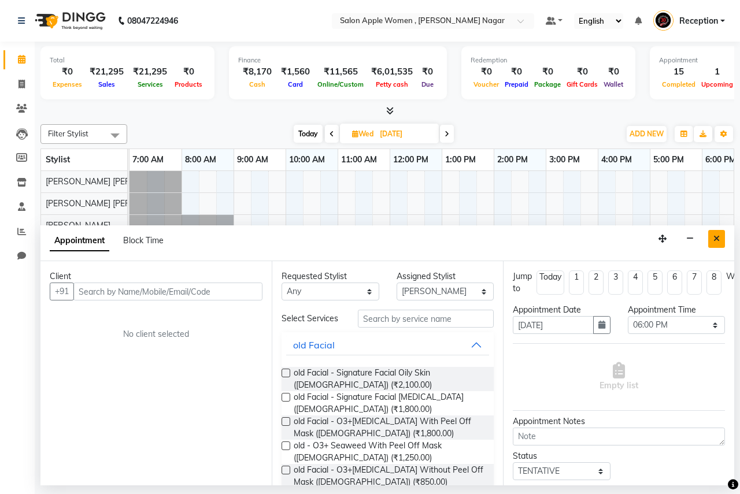
click at [714, 236] on icon "Close" at bounding box center [716, 239] width 6 height 8
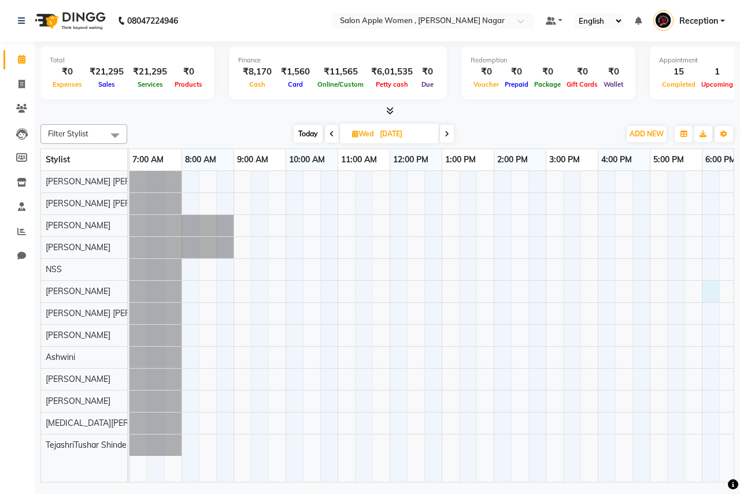
click at [711, 287] on div at bounding box center [545, 326] width 832 height 311
select select "12123"
select select "1080"
select select "tentative"
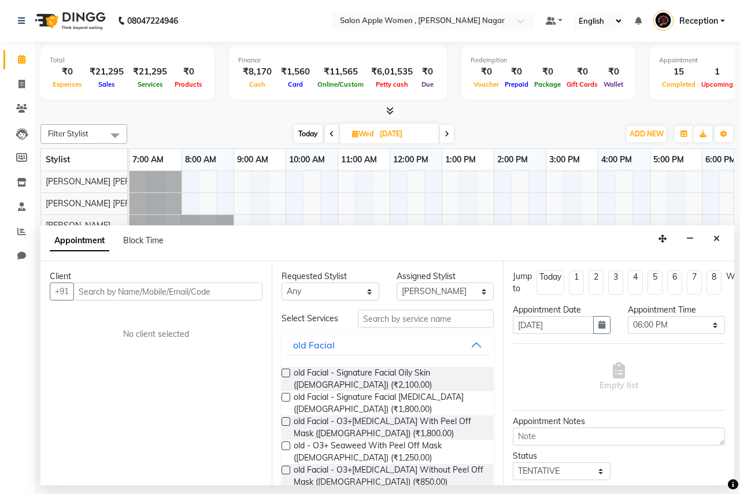
click at [123, 291] on input "text" at bounding box center [167, 292] width 189 height 18
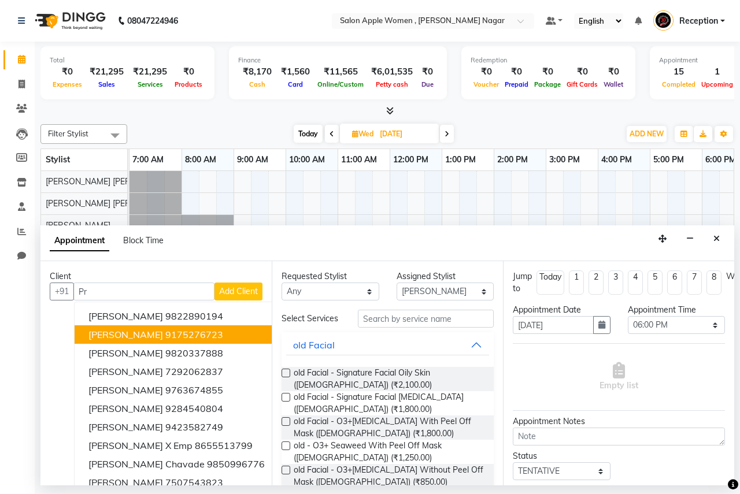
type input "P"
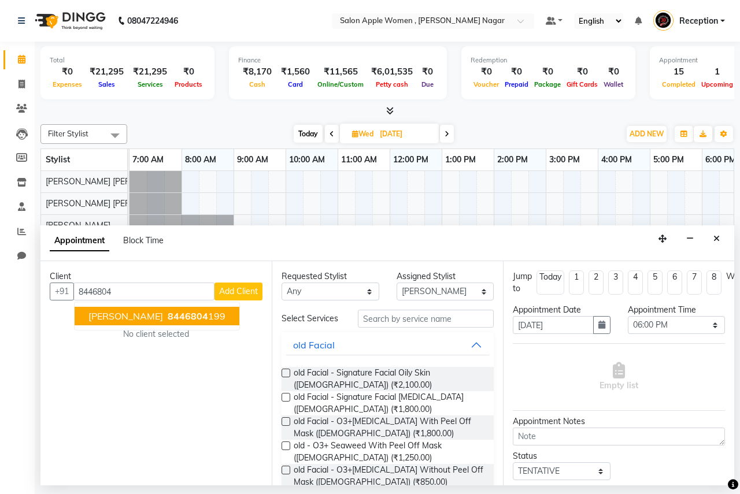
click at [162, 306] on ngb-typeahead-window "[PERSON_NAME] 8446804 199" at bounding box center [157, 316] width 166 height 29
click at [165, 320] on ngb-highlight "8446804 199" at bounding box center [195, 316] width 60 height 12
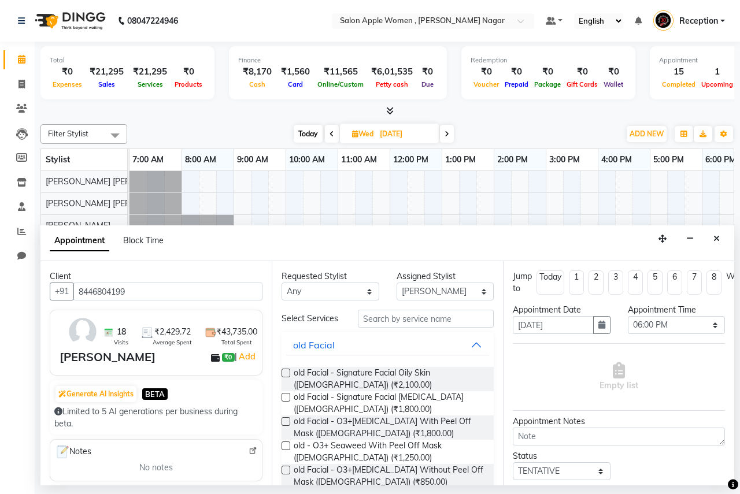
type input "8446804199"
click at [286, 372] on label at bounding box center [286, 373] width 9 height 9
click at [286, 372] on input "checkbox" at bounding box center [286, 375] width 8 height 8
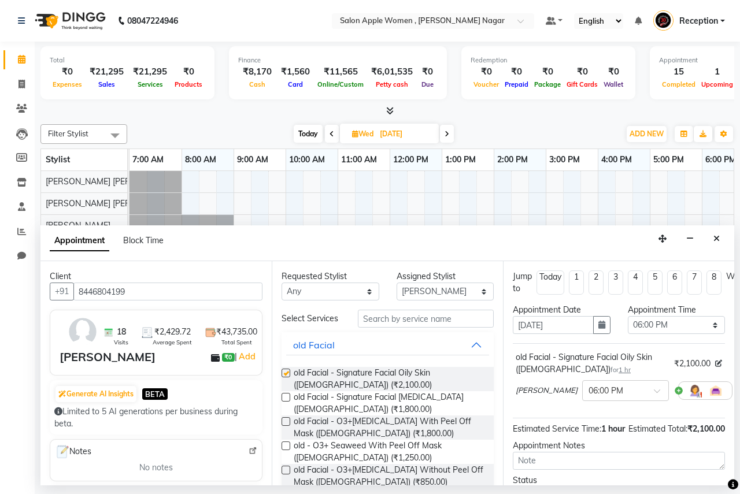
checkbox input "false"
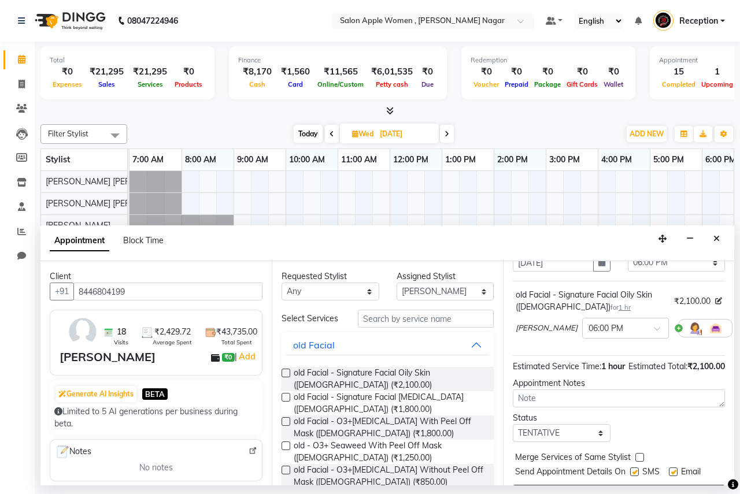
scroll to position [114, 0]
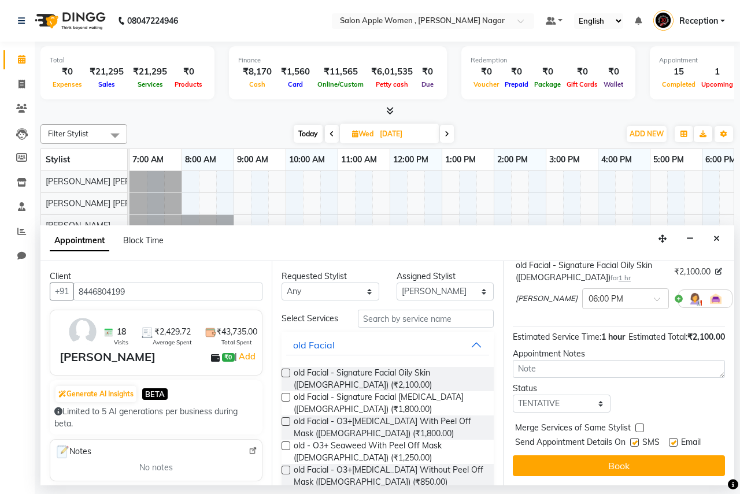
click at [626, 469] on div "Jump to [DATE] 1 2 3 4 5 6 7 8 Weeks Appointment Date [DATE] Appointment Time S…" at bounding box center [618, 373] width 231 height 224
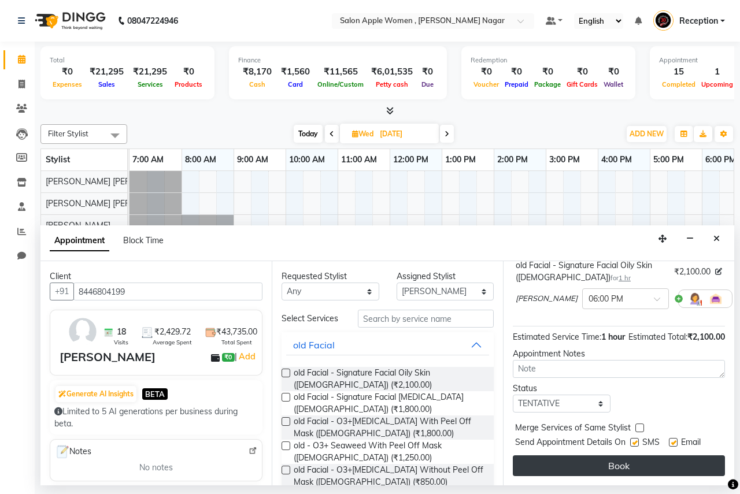
click at [626, 455] on button "Book" at bounding box center [619, 465] width 212 height 21
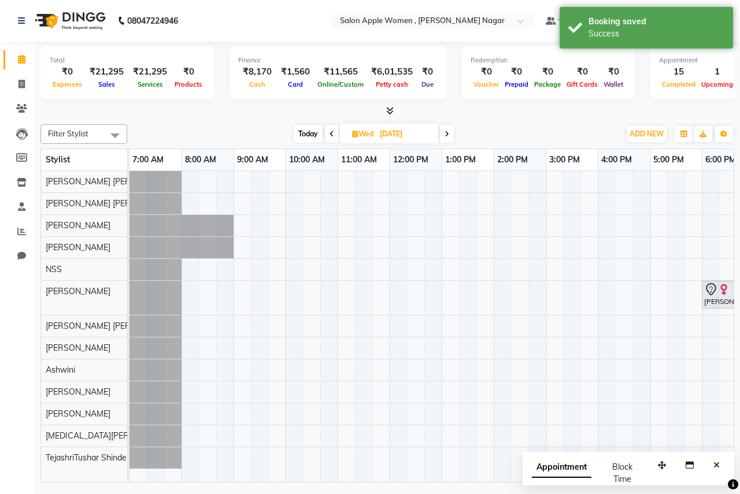
click at [319, 137] on span "Today" at bounding box center [308, 134] width 29 height 18
type input "03-10-2025"
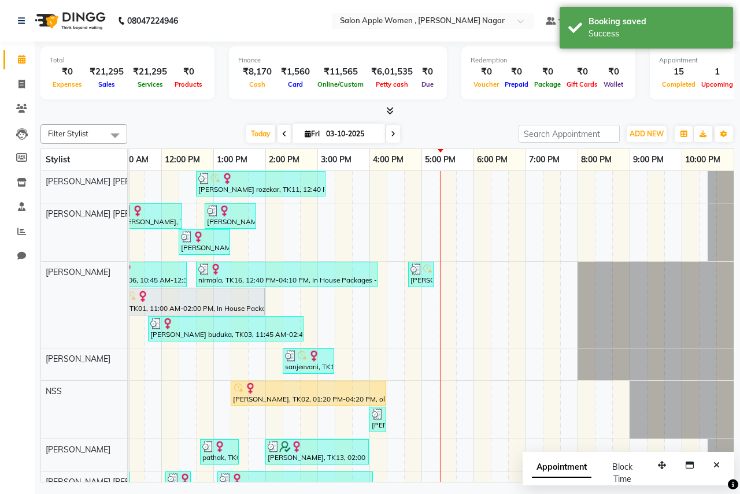
scroll to position [0, 0]
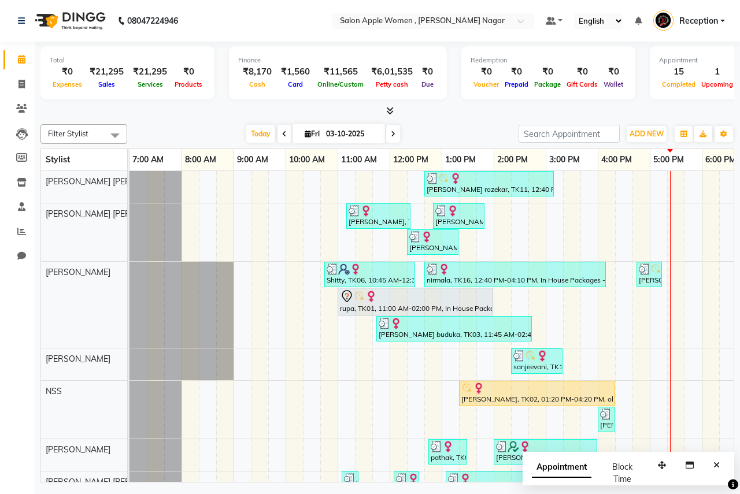
click at [305, 135] on icon at bounding box center [308, 134] width 6 height 8
select select "10"
select select "2025"
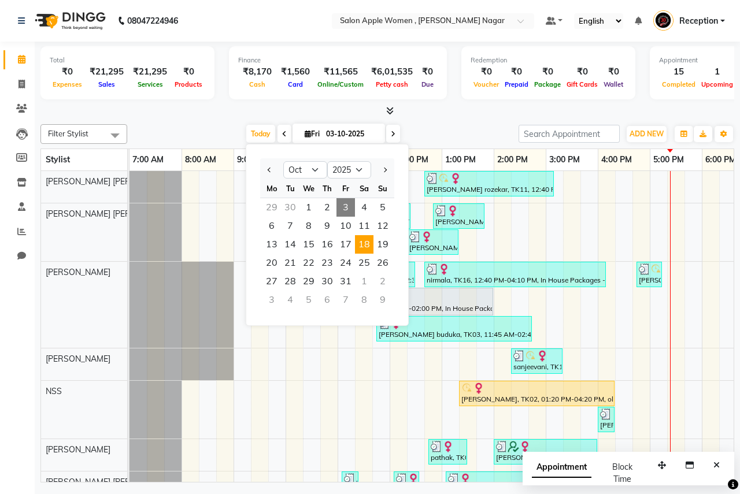
click at [362, 247] on span "18" at bounding box center [364, 244] width 18 height 18
type input "[DATE]"
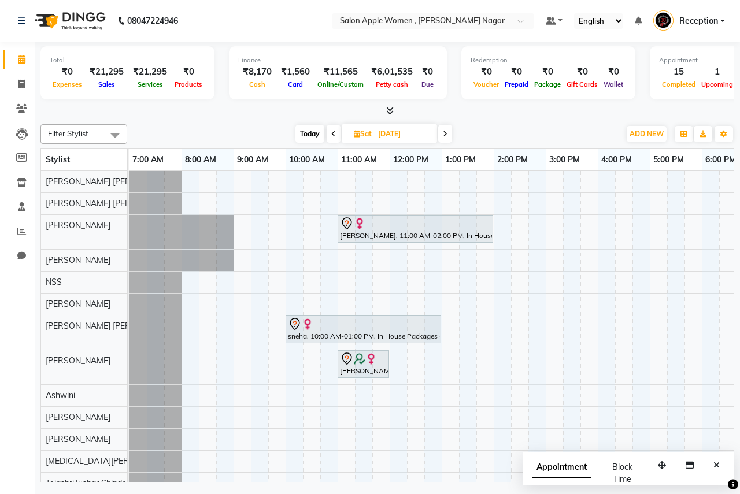
click at [291, 307] on div "[PERSON_NAME], 11:00 AM-02:00 PM, In House Packages - [DEMOGRAPHIC_DATA] beauty…" at bounding box center [545, 332] width 832 height 323
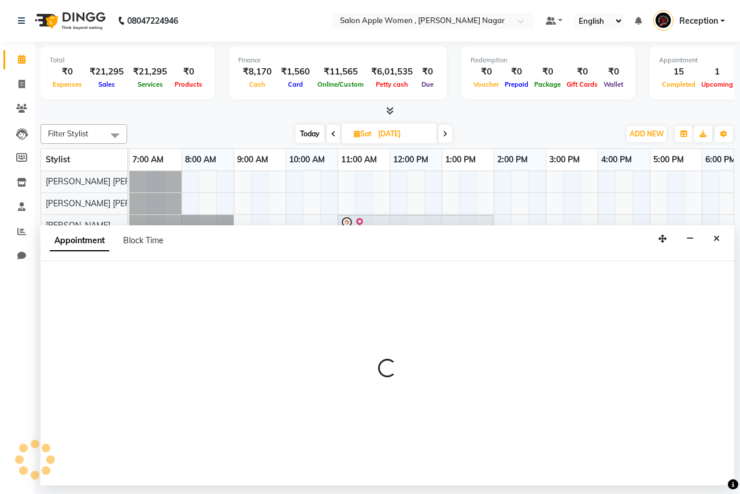
select select "12123"
select select "600"
select select "tentative"
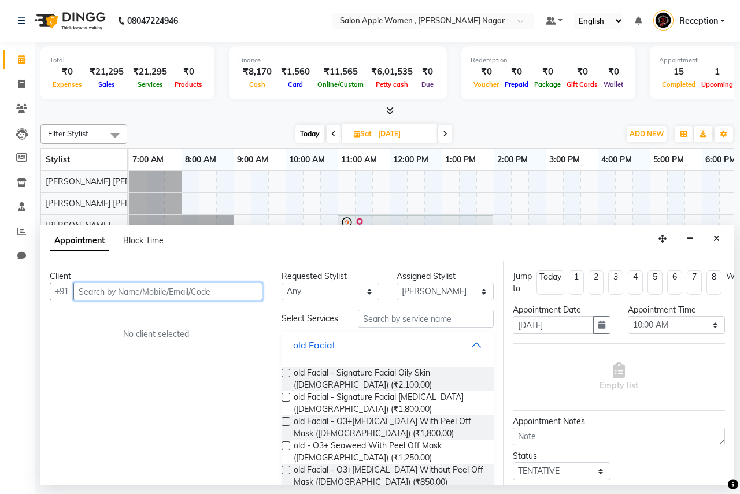
click at [198, 289] on input "text" at bounding box center [167, 292] width 189 height 18
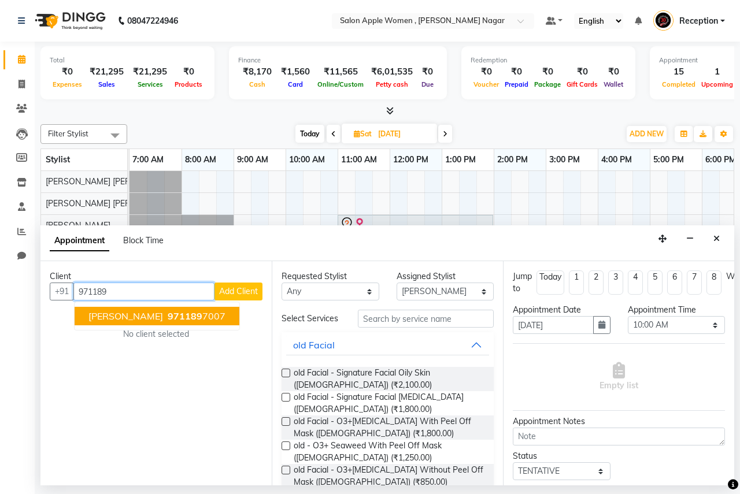
click at [208, 310] on button "[PERSON_NAME] 971189 7007" at bounding box center [157, 316] width 165 height 18
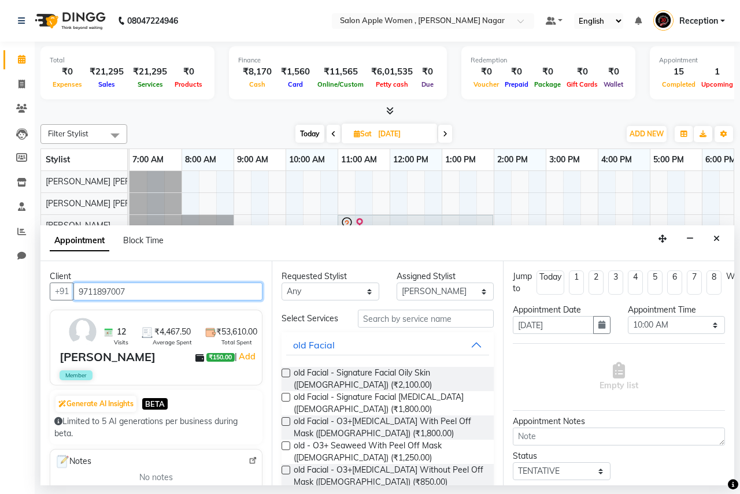
type input "9711897007"
click at [283, 371] on label at bounding box center [286, 373] width 9 height 9
click at [283, 371] on input "checkbox" at bounding box center [286, 375] width 8 height 8
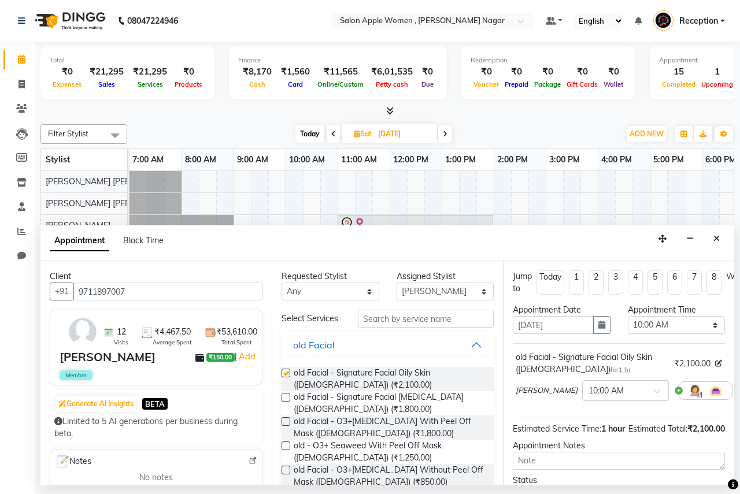
checkbox input "false"
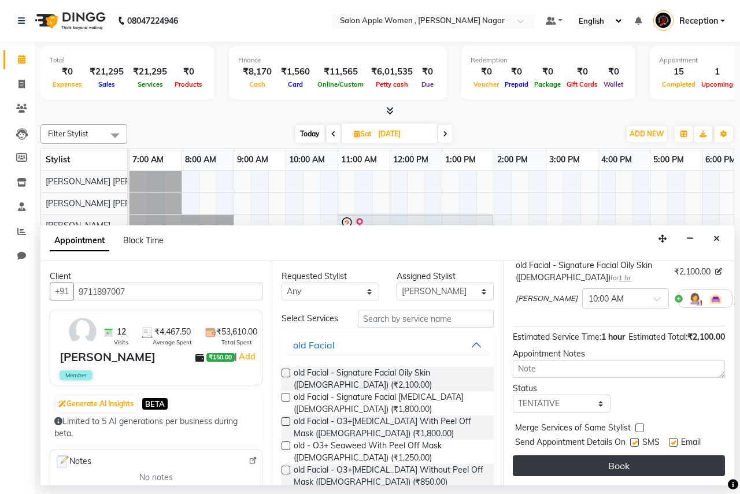
click at [591, 456] on button "Book" at bounding box center [619, 465] width 212 height 21
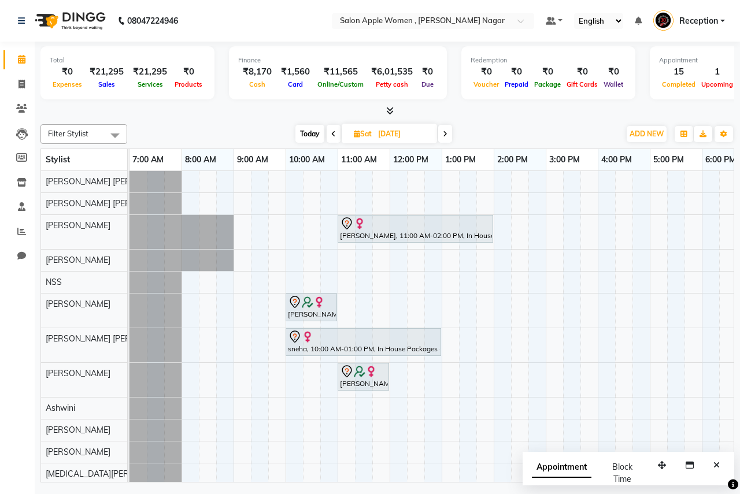
click at [306, 136] on span "Today" at bounding box center [309, 134] width 29 height 18
type input "03-10-2025"
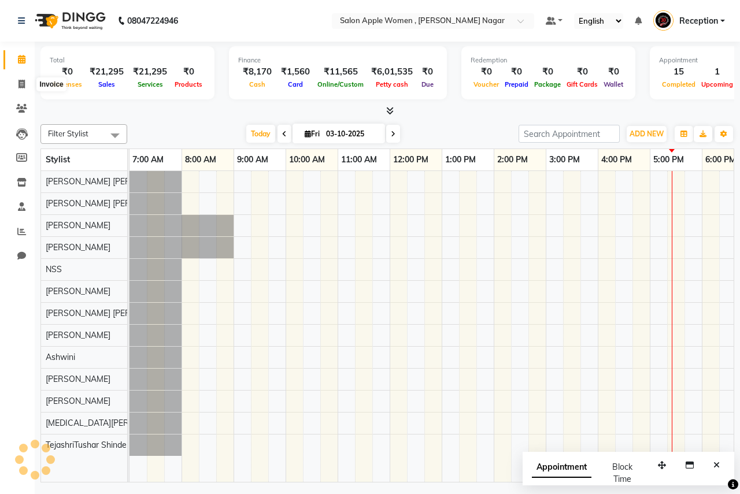
scroll to position [0, 228]
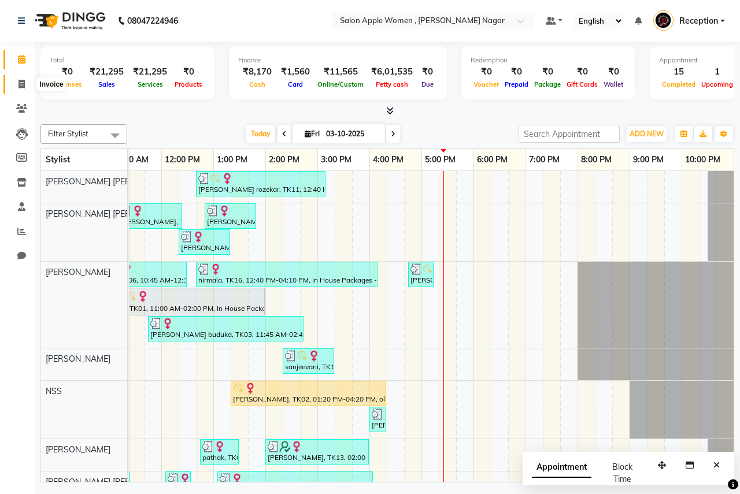
click at [21, 82] on icon at bounding box center [21, 84] width 6 height 9
select select "service"
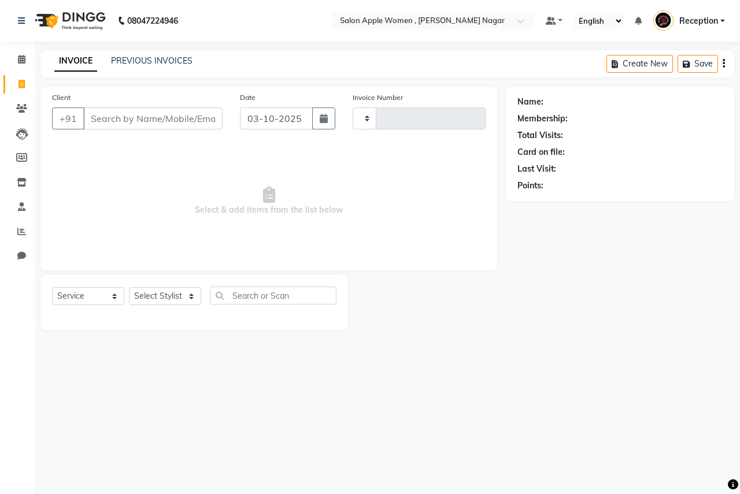
type input "2962"
select select "96"
click at [179, 121] on input "Client" at bounding box center [152, 119] width 139 height 22
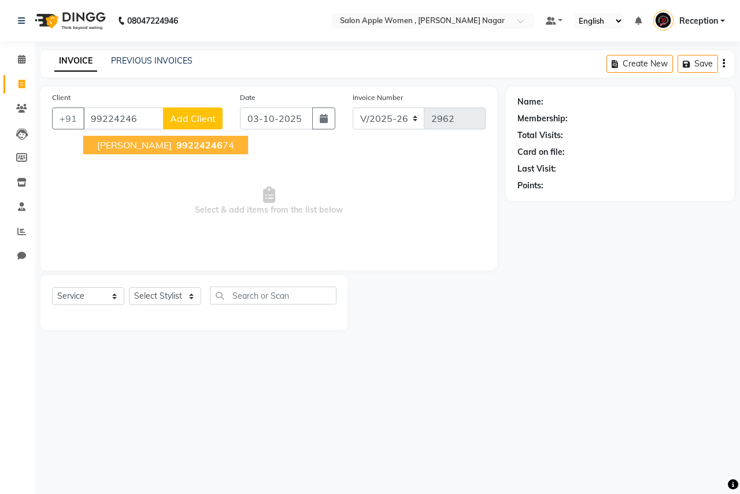
click at [180, 138] on button "[PERSON_NAME] 99224246 74" at bounding box center [165, 145] width 165 height 18
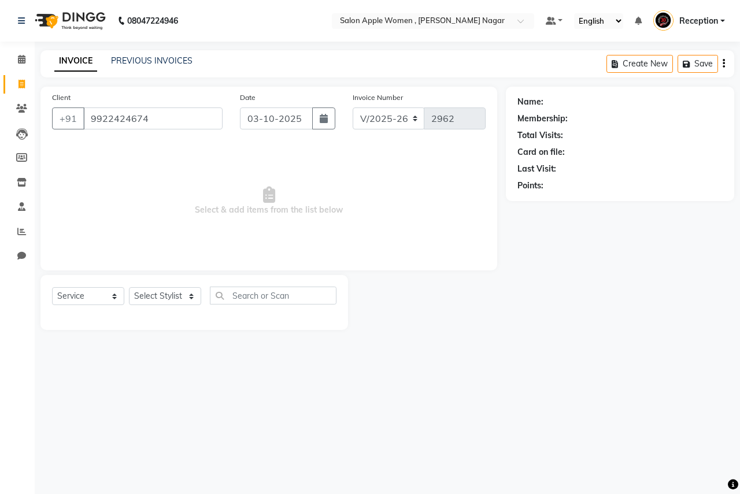
type input "9922424674"
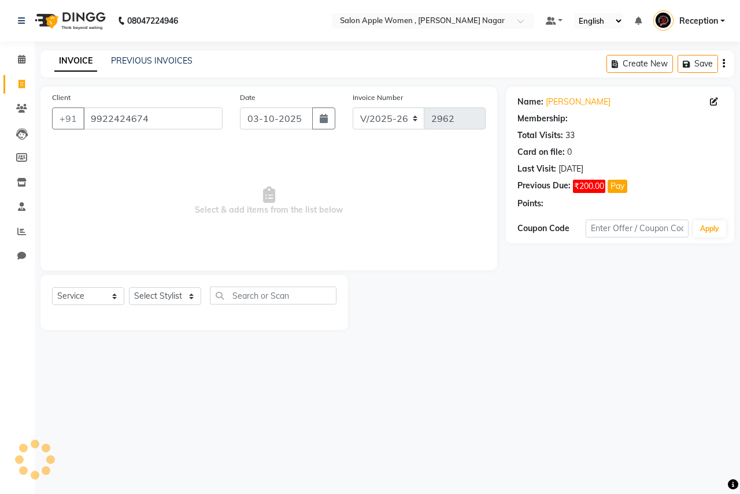
select select "1: Object"
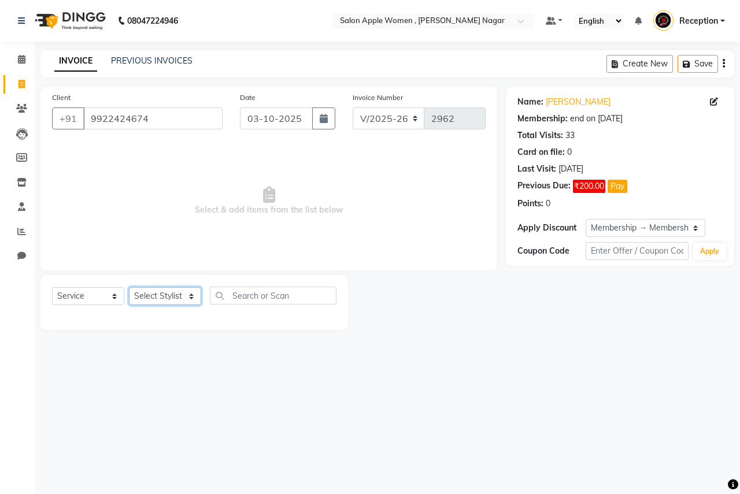
click at [190, 297] on select "Select Stylist [PERSON_NAME] [PERSON_NAME] [PERSON_NAME] [PERSON_NAME] Jyoti Ra…" at bounding box center [165, 296] width 72 height 18
select select "3152"
click at [129, 287] on select "Select Stylist [PERSON_NAME] [PERSON_NAME] [PERSON_NAME] [PERSON_NAME] Jyoti Ra…" at bounding box center [165, 296] width 72 height 18
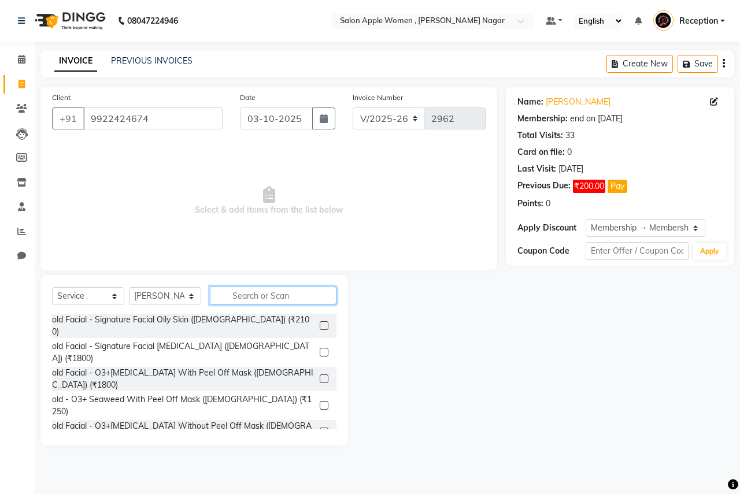
click at [282, 300] on input "text" at bounding box center [273, 296] width 127 height 18
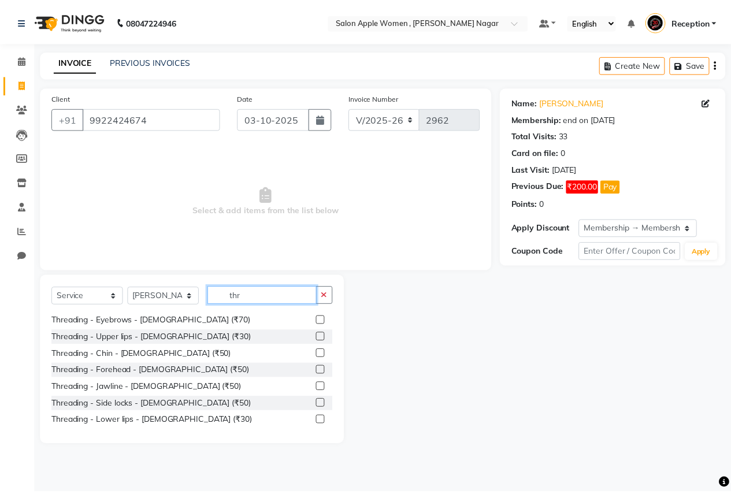
scroll to position [153, 0]
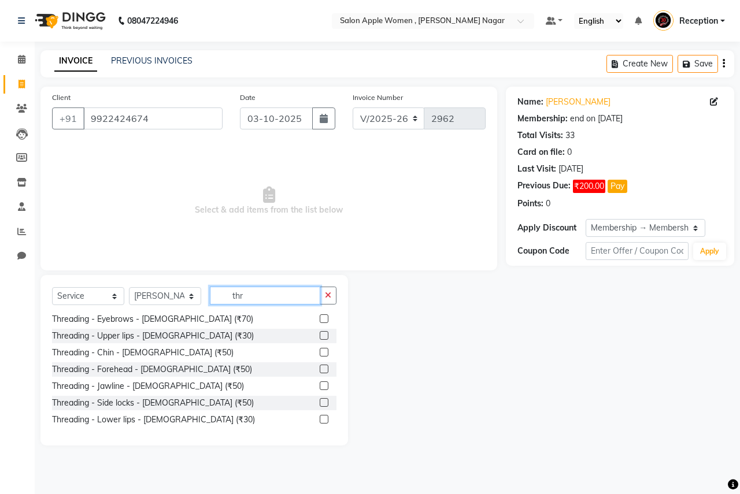
type input "thr"
click at [320, 316] on label at bounding box center [324, 318] width 9 height 9
click at [320, 316] on input "checkbox" at bounding box center [324, 320] width 8 height 8
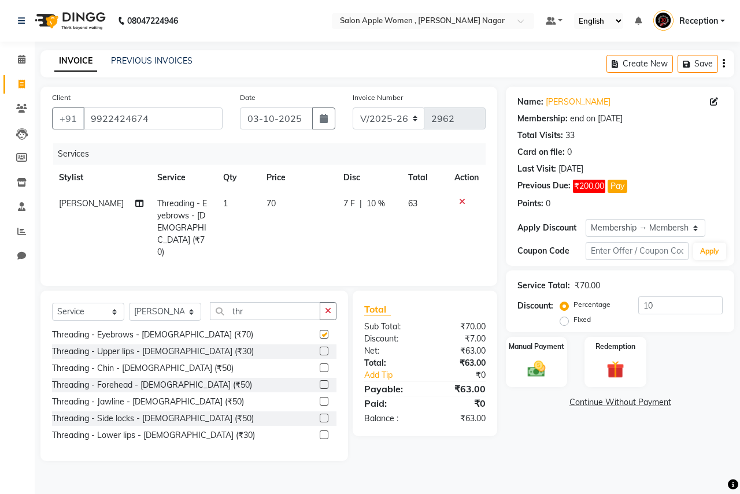
checkbox input "false"
click at [542, 360] on img at bounding box center [536, 368] width 30 height 21
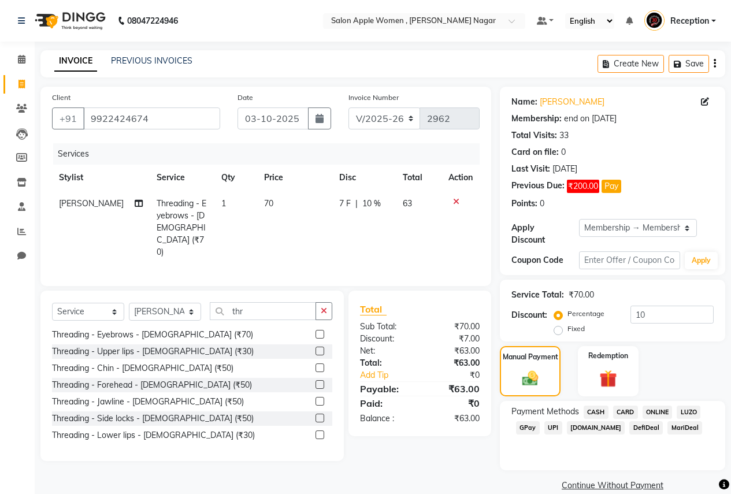
click at [603, 406] on span "CASH" at bounding box center [596, 412] width 25 height 13
click at [622, 480] on button "Add Payment" at bounding box center [649, 489] width 129 height 18
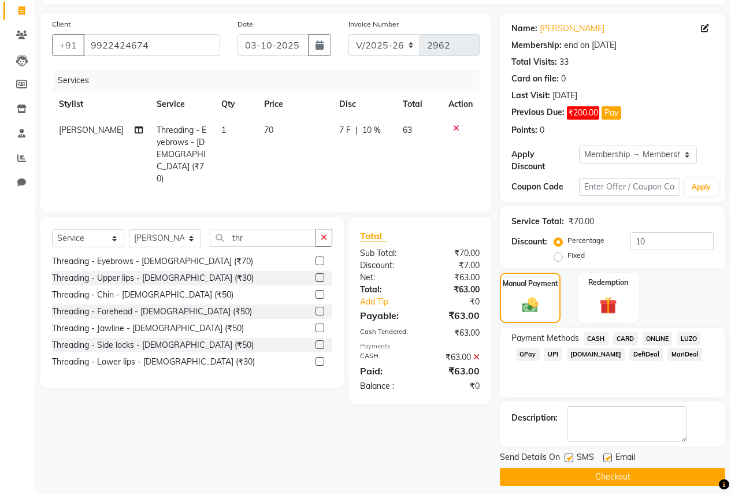
click at [623, 473] on button "Checkout" at bounding box center [612, 477] width 225 height 18
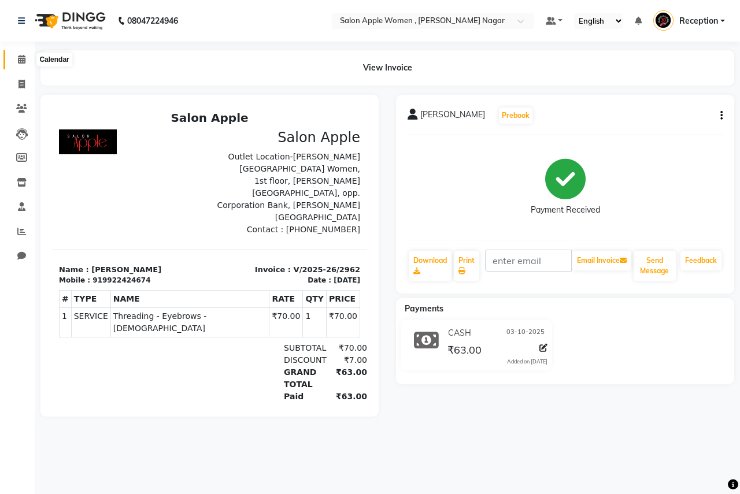
click at [21, 58] on icon at bounding box center [22, 59] width 8 height 9
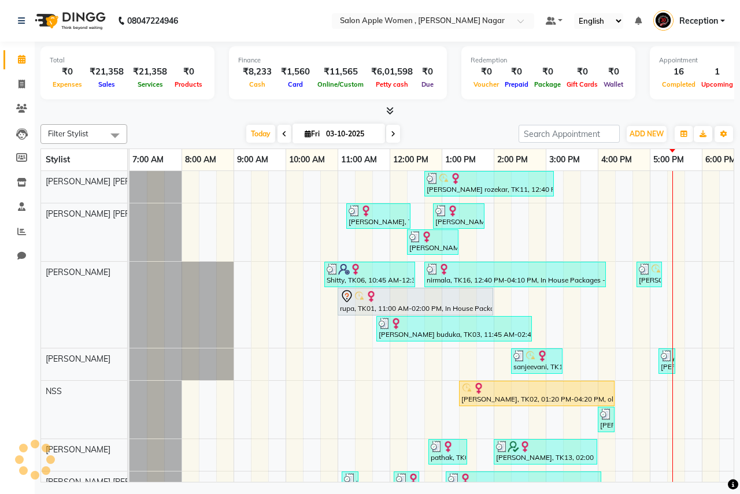
scroll to position [0, 228]
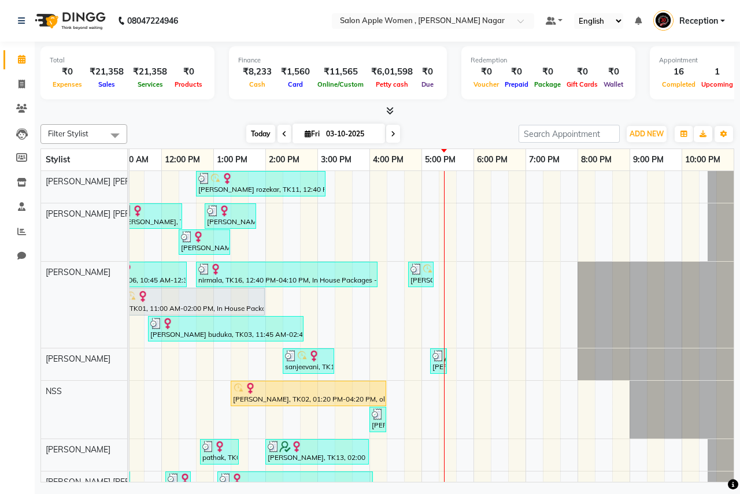
click at [251, 131] on span "Today" at bounding box center [260, 134] width 29 height 18
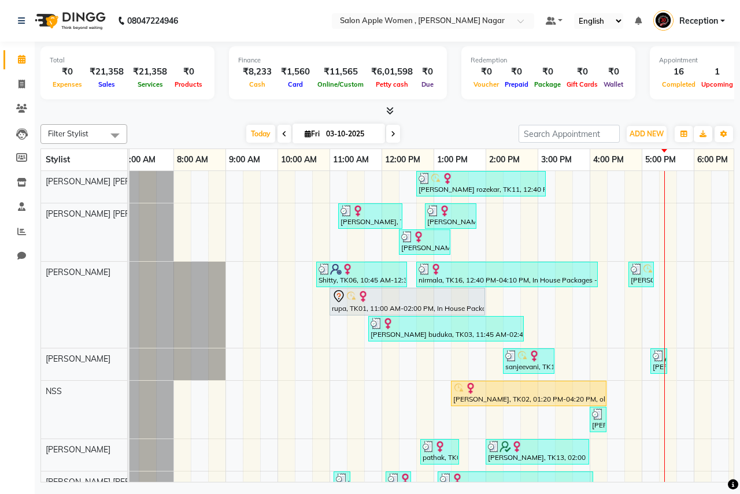
scroll to position [0, 0]
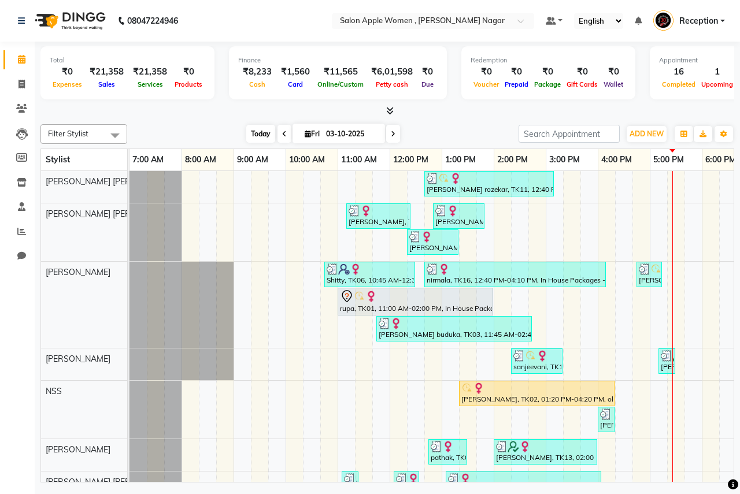
click at [255, 136] on span "Today" at bounding box center [260, 134] width 29 height 18
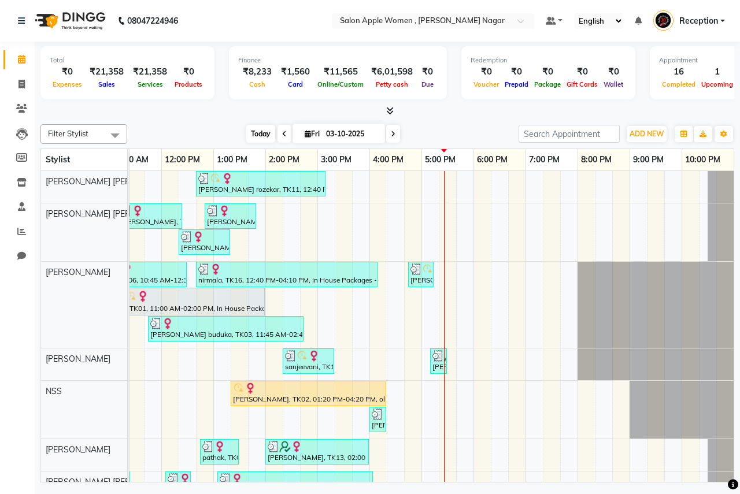
click at [254, 127] on span "Today" at bounding box center [260, 134] width 29 height 18
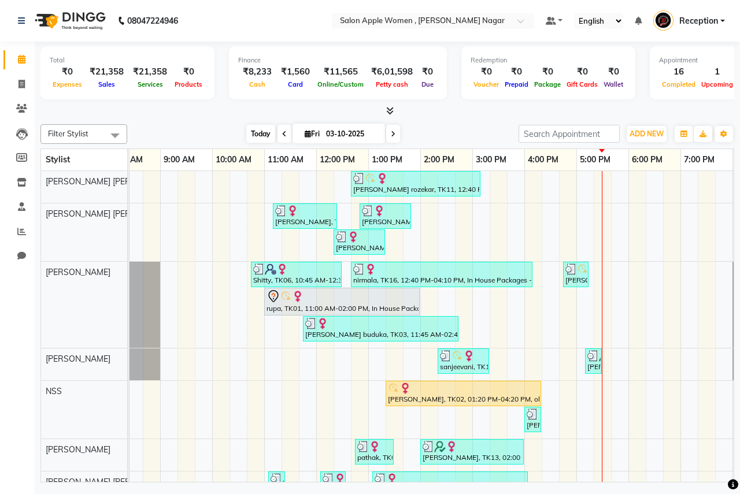
click at [258, 130] on span "Today" at bounding box center [260, 134] width 29 height 18
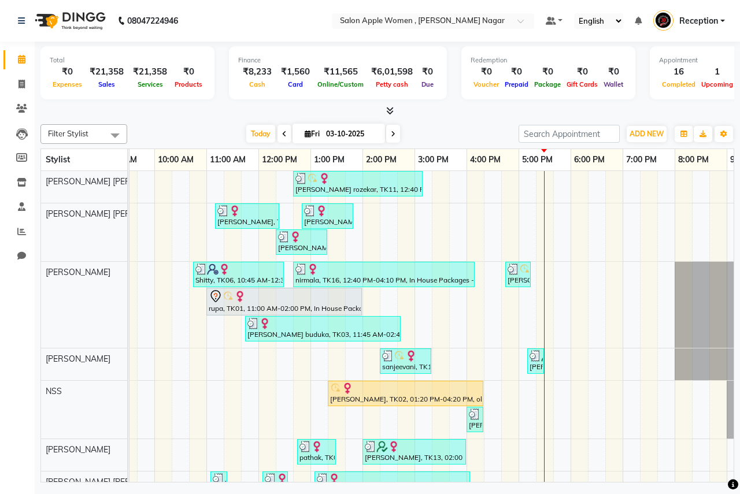
scroll to position [0, 0]
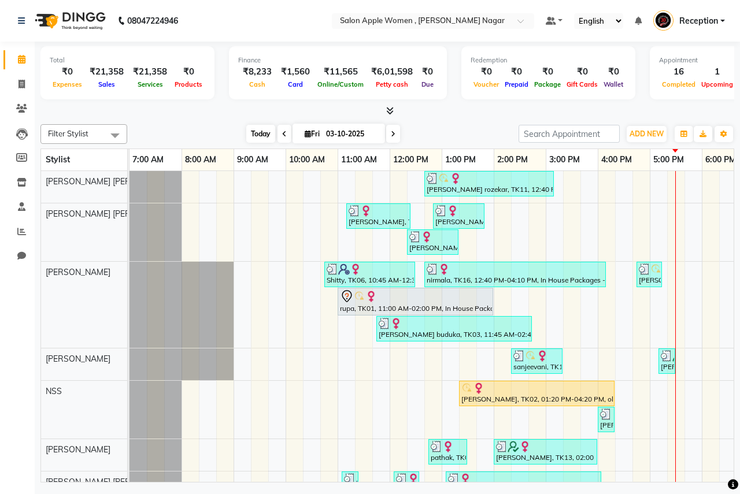
click at [261, 136] on span "Today" at bounding box center [260, 134] width 29 height 18
click at [251, 138] on span "Today" at bounding box center [260, 134] width 29 height 18
click at [264, 141] on span "Today" at bounding box center [260, 134] width 29 height 18
click at [252, 133] on span "Today" at bounding box center [260, 134] width 29 height 18
click at [22, 88] on span at bounding box center [22, 84] width 20 height 13
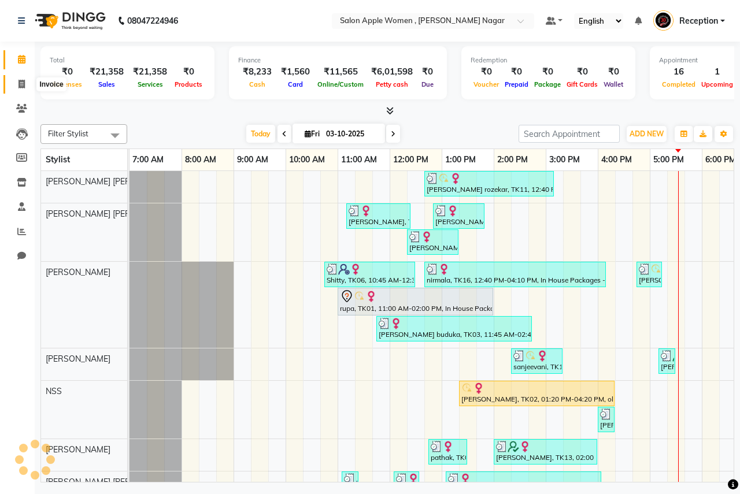
select select "service"
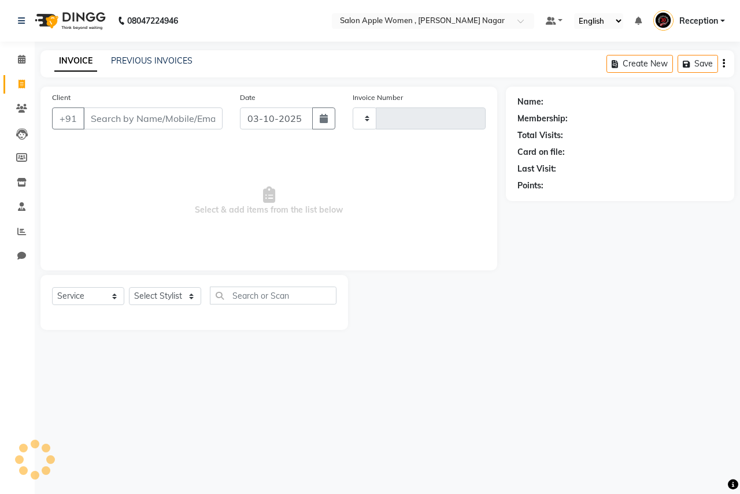
type input "2963"
select select "96"
click at [212, 113] on input "Client" at bounding box center [152, 119] width 139 height 22
drag, startPoint x: 25, startPoint y: 60, endPoint x: 31, endPoint y: 58, distance: 6.6
click at [25, 60] on icon at bounding box center [22, 59] width 8 height 9
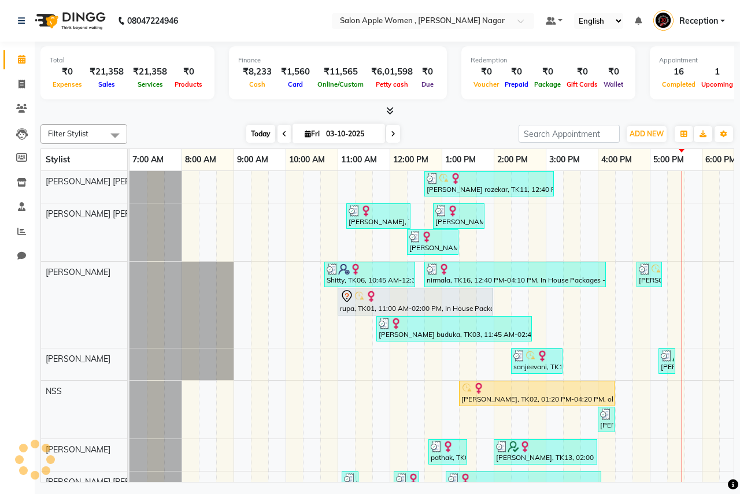
click at [262, 131] on span "Today" at bounding box center [260, 134] width 29 height 18
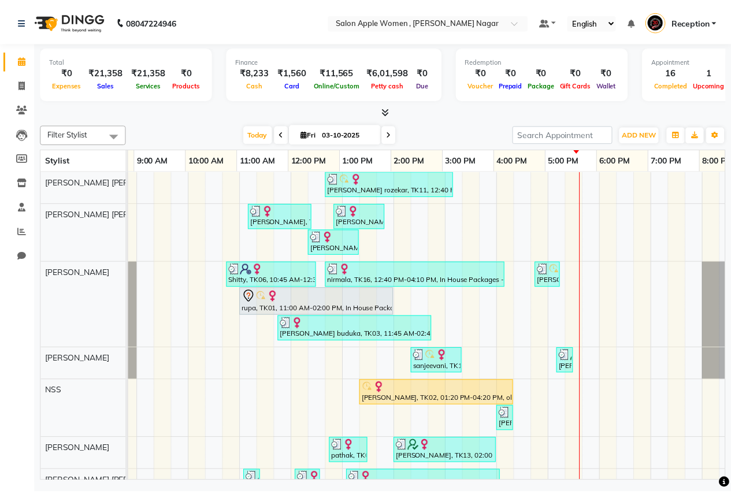
scroll to position [0, 92]
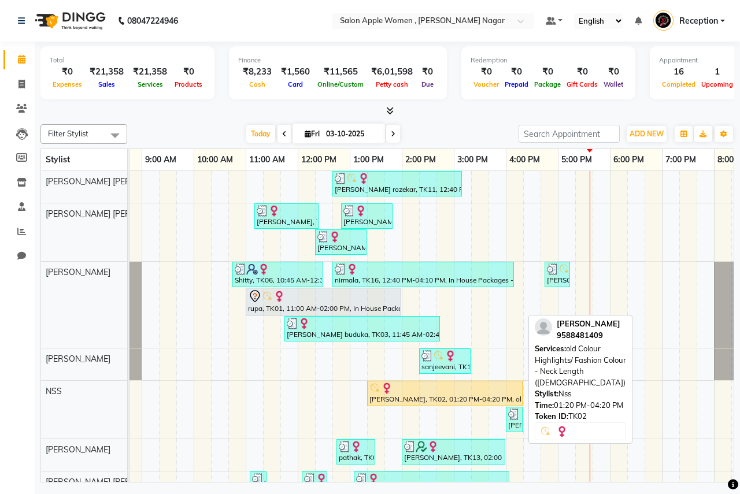
click at [471, 398] on div "[PERSON_NAME], TK02, 01:20 PM-04:20 PM, old Colour Highlights/ Fashion Colour -…" at bounding box center [444, 394] width 153 height 22
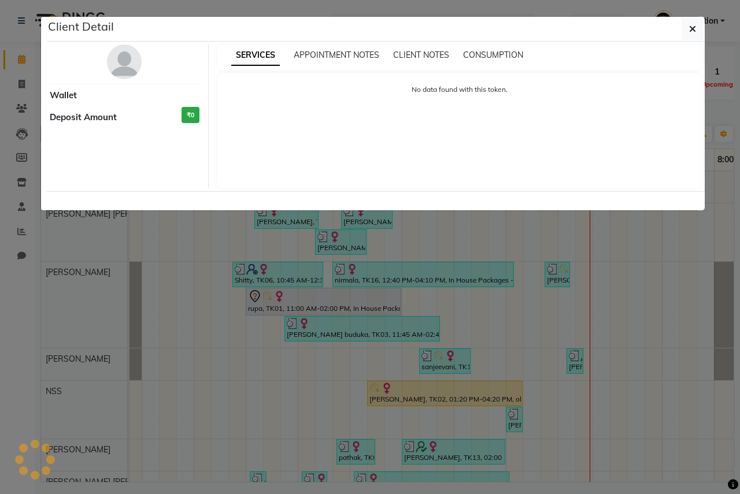
select select "1"
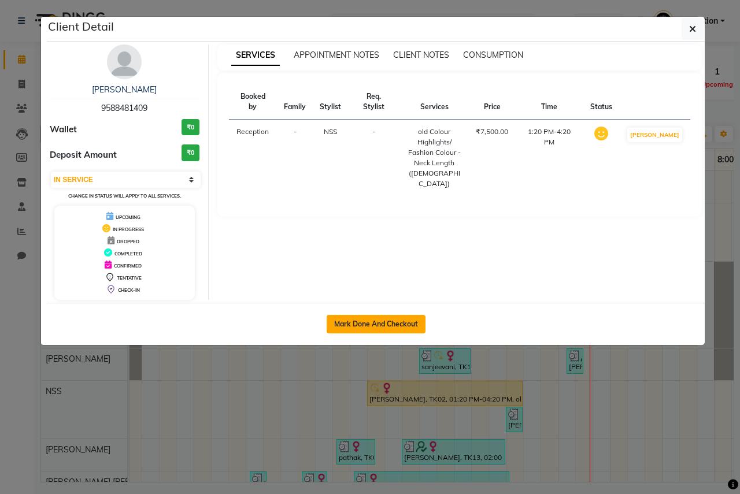
click at [412, 328] on button "Mark Done And Checkout" at bounding box center [376, 324] width 99 height 18
select select "96"
select select "service"
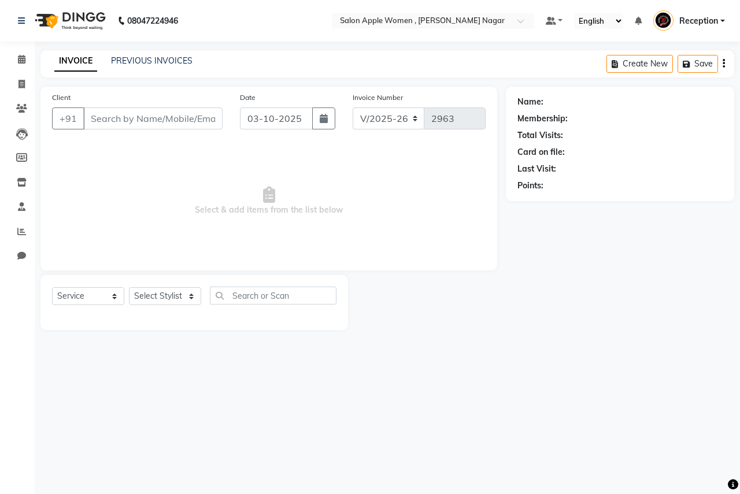
select select "3"
type input "9588481409"
select select "7680"
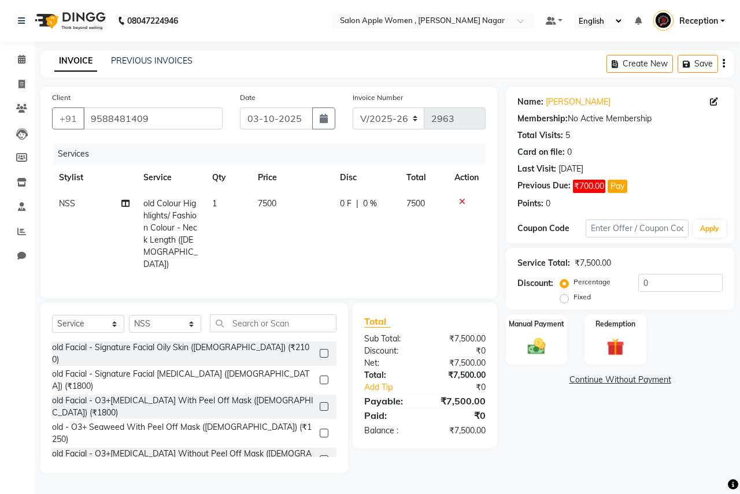
click at [461, 199] on icon at bounding box center [462, 202] width 6 height 8
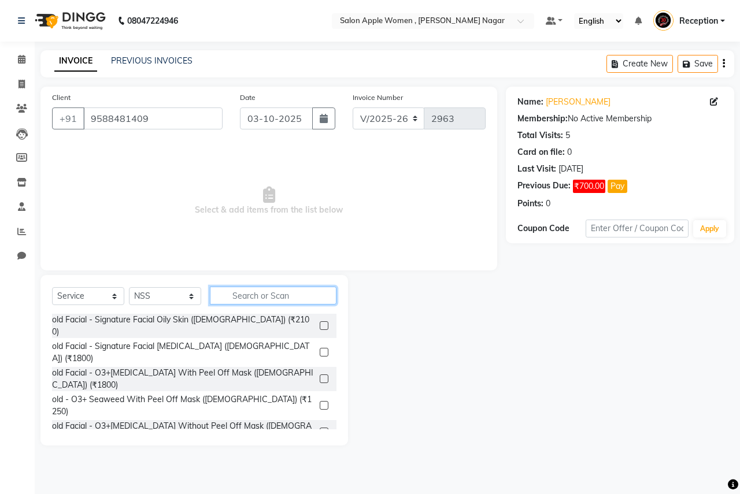
click at [264, 292] on input "text" at bounding box center [273, 296] width 127 height 18
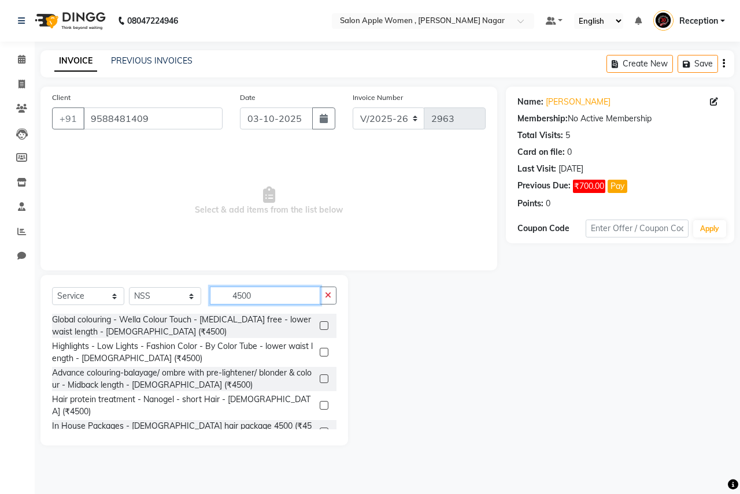
type input "4500"
click at [325, 348] on label at bounding box center [324, 352] width 9 height 9
click at [325, 349] on input "checkbox" at bounding box center [324, 353] width 8 height 8
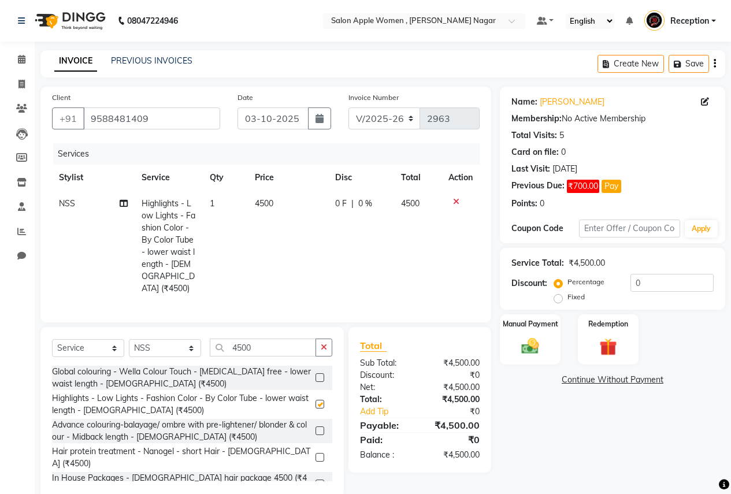
checkbox input "false"
click at [273, 345] on input "4500" at bounding box center [263, 348] width 106 height 18
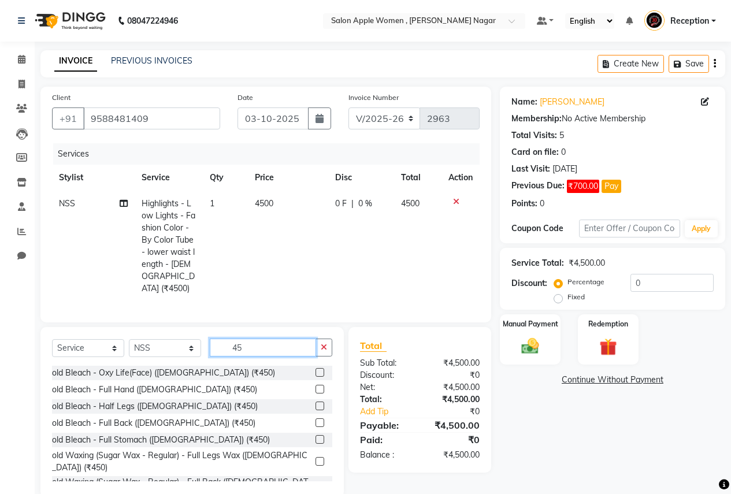
type input "4"
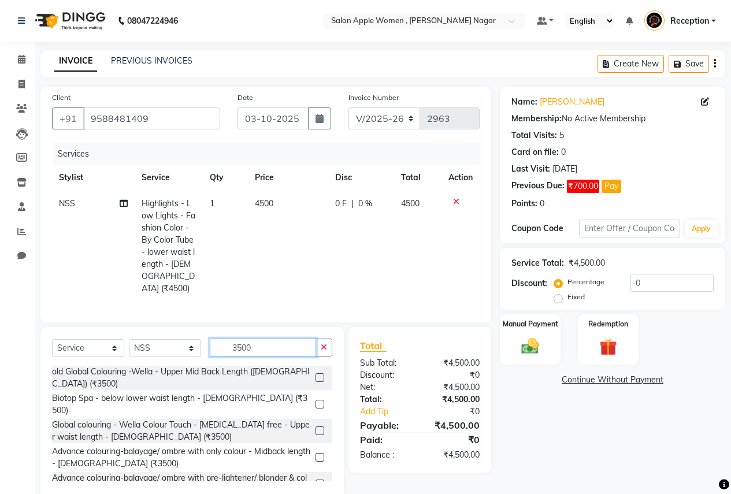
type input "3500"
click at [316, 427] on label at bounding box center [320, 431] width 9 height 9
click at [316, 428] on input "checkbox" at bounding box center [320, 432] width 8 height 8
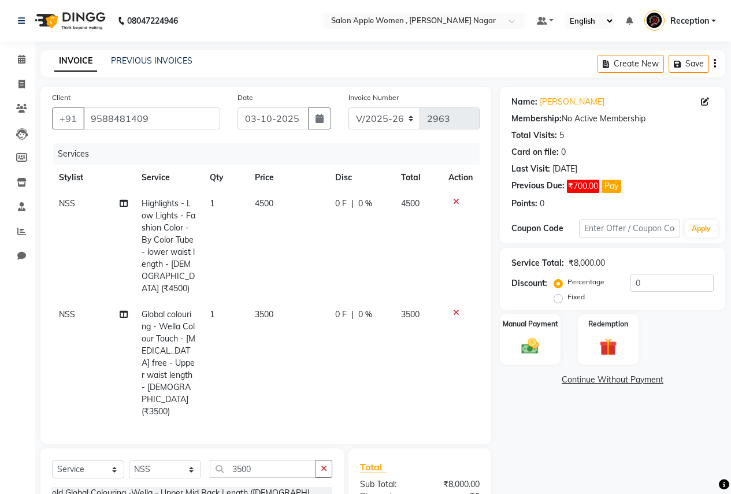
checkbox input "false"
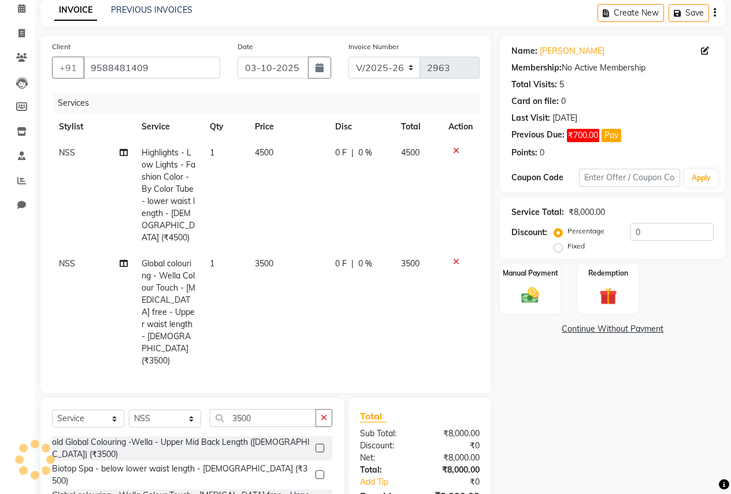
scroll to position [116, 0]
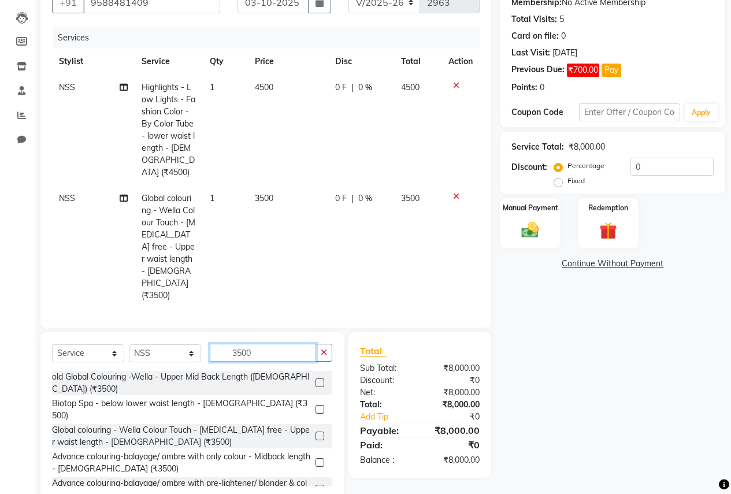
click at [272, 344] on input "3500" at bounding box center [263, 353] width 106 height 18
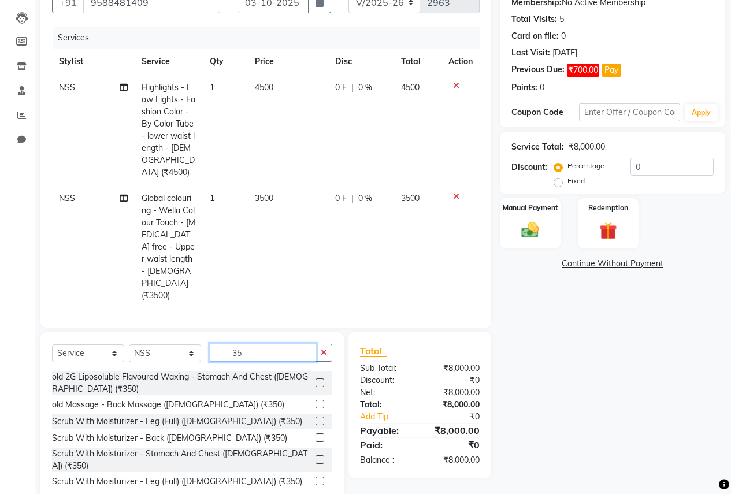
type input "3"
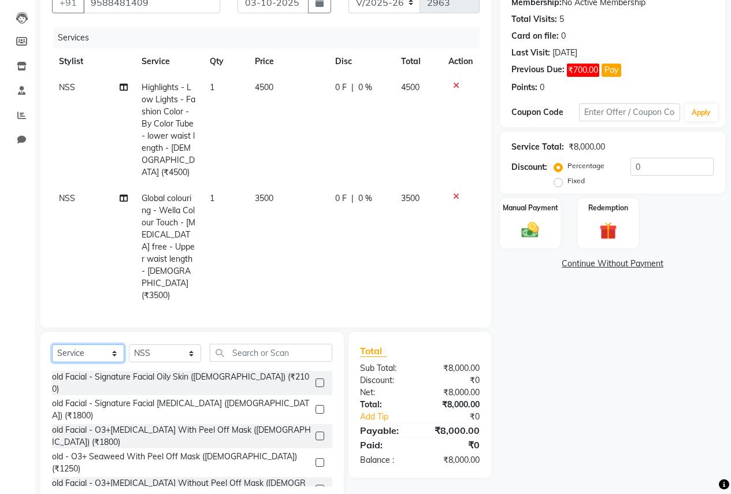
click at [103, 345] on select "Select Service Product Membership Package Voucher Prepaid Gift Card" at bounding box center [88, 354] width 72 height 18
select select "product"
click at [52, 345] on select "Select Service Product Membership Package Voucher Prepaid Gift Card" at bounding box center [88, 354] width 72 height 18
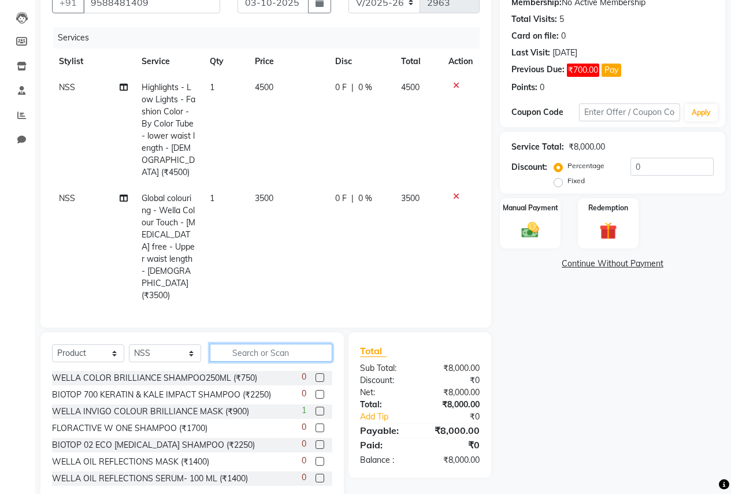
click at [270, 344] on input "text" at bounding box center [271, 353] width 123 height 18
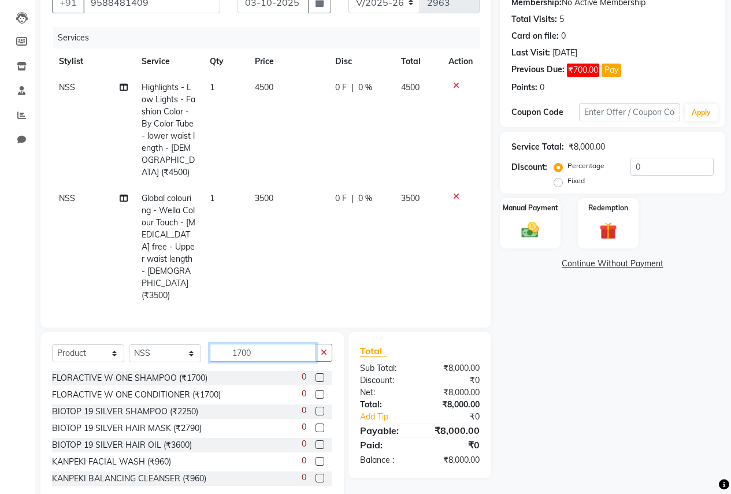
scroll to position [91, 0]
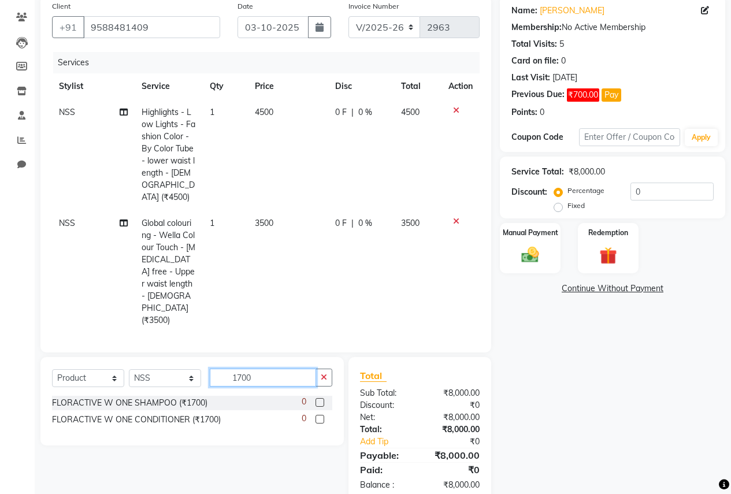
type input "1700"
click at [323, 398] on label at bounding box center [320, 402] width 9 height 9
click at [323, 399] on input "checkbox" at bounding box center [320, 403] width 8 height 8
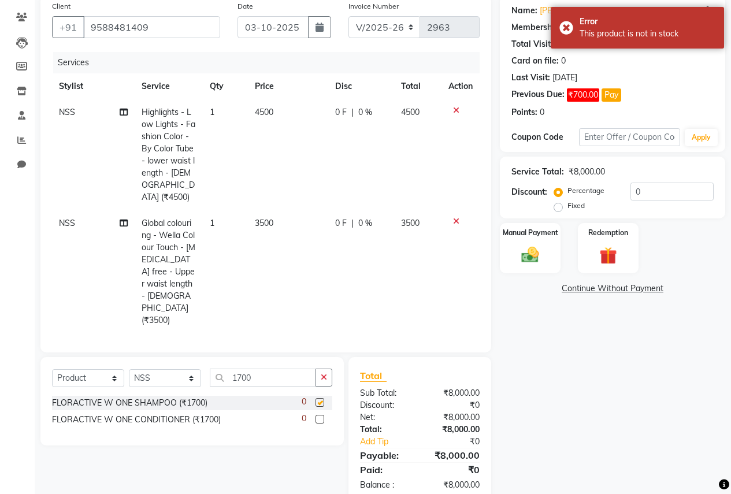
checkbox input "false"
click at [321, 415] on label at bounding box center [320, 419] width 9 height 9
click at [321, 416] on input "checkbox" at bounding box center [320, 420] width 8 height 8
checkbox input "false"
click at [292, 369] on input "1700" at bounding box center [263, 378] width 106 height 18
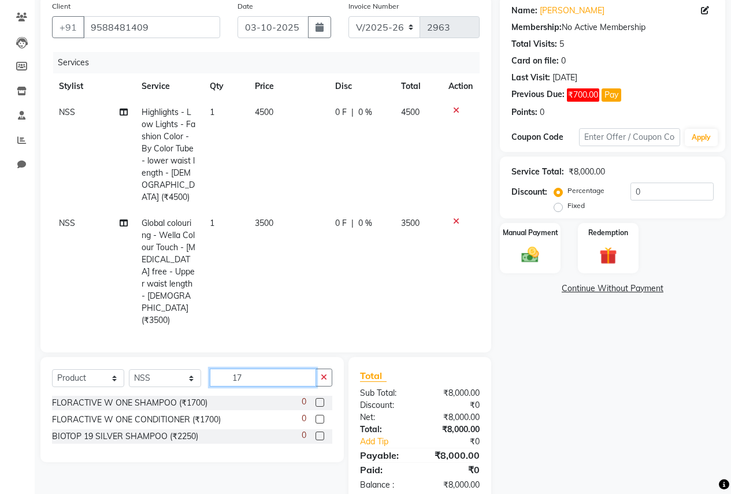
type input "1"
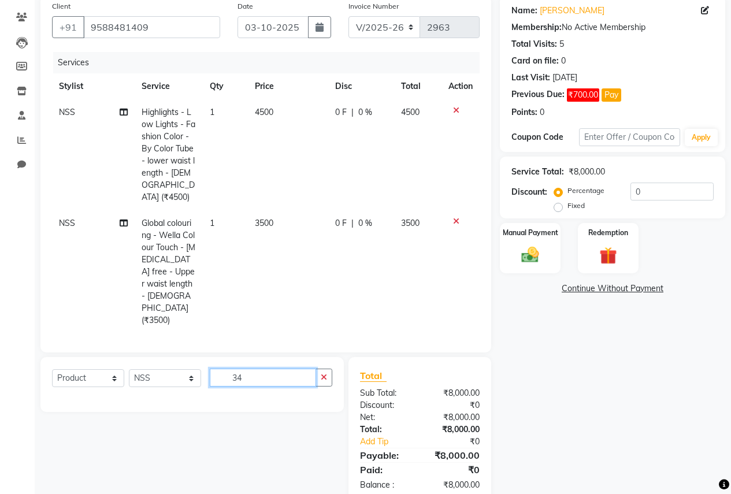
type input "3"
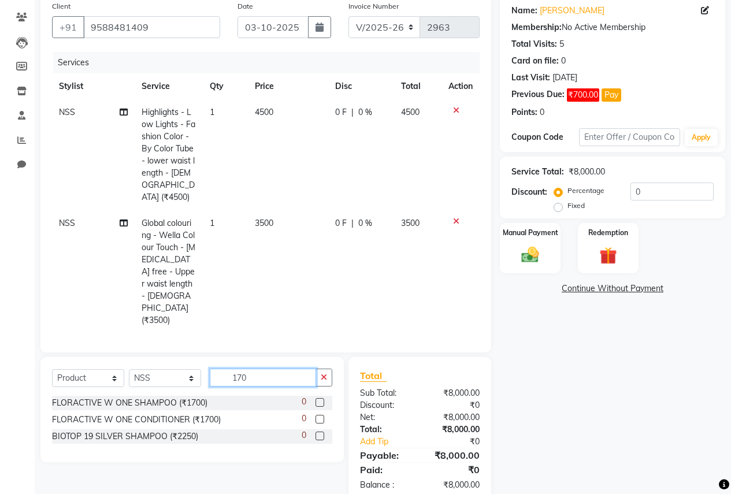
type input "1700"
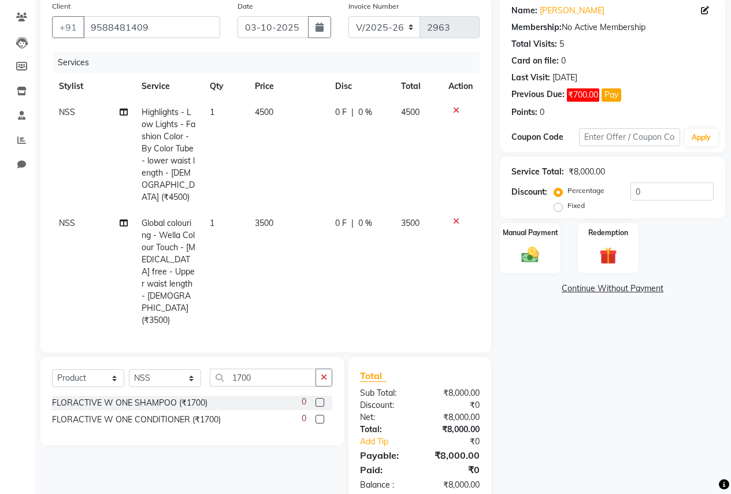
click at [319, 398] on label at bounding box center [320, 402] width 9 height 9
click at [319, 399] on input "checkbox" at bounding box center [320, 403] width 8 height 8
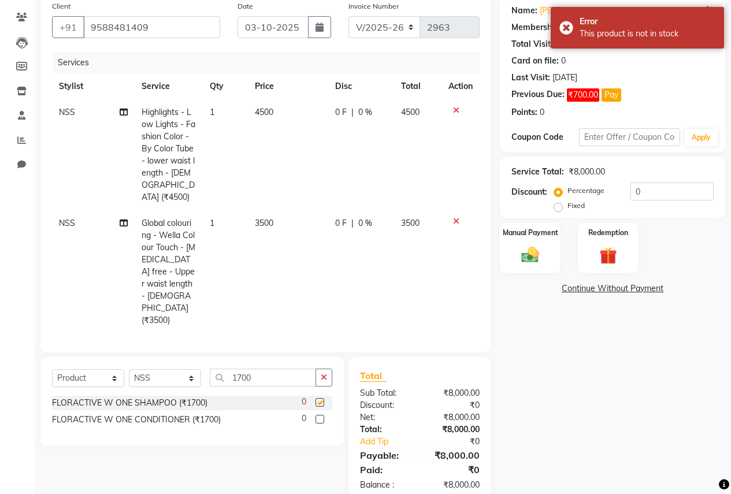
checkbox input "false"
click at [668, 195] on input "0" at bounding box center [672, 192] width 83 height 18
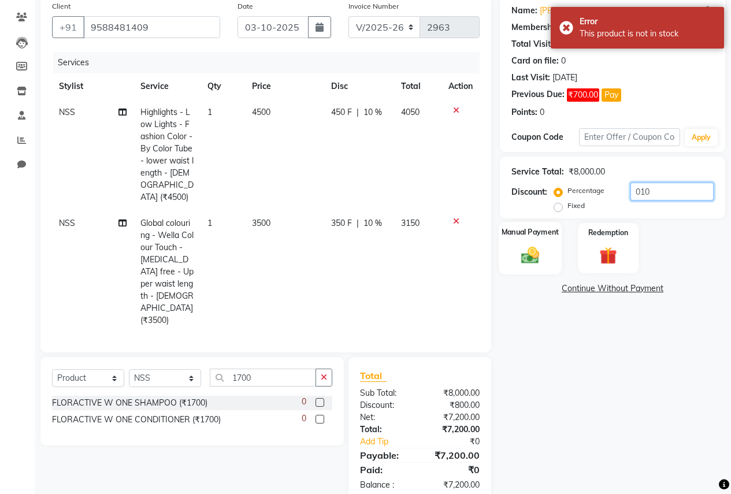
type input "010"
click at [540, 250] on img at bounding box center [530, 255] width 29 height 21
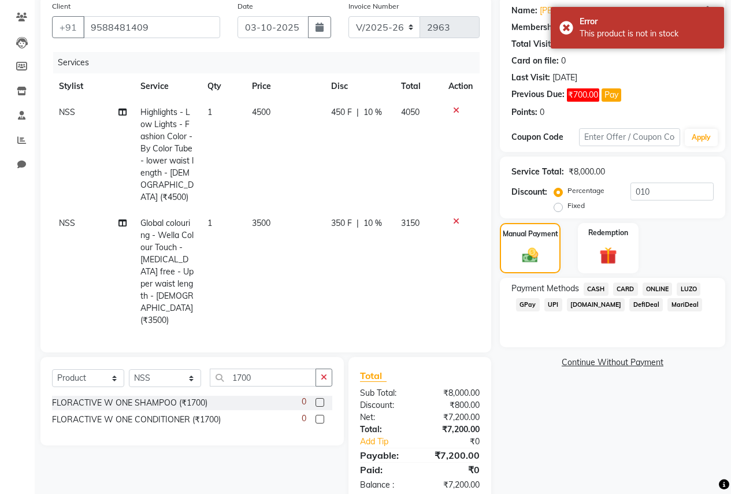
click at [664, 291] on span "ONLINE" at bounding box center [658, 289] width 30 height 13
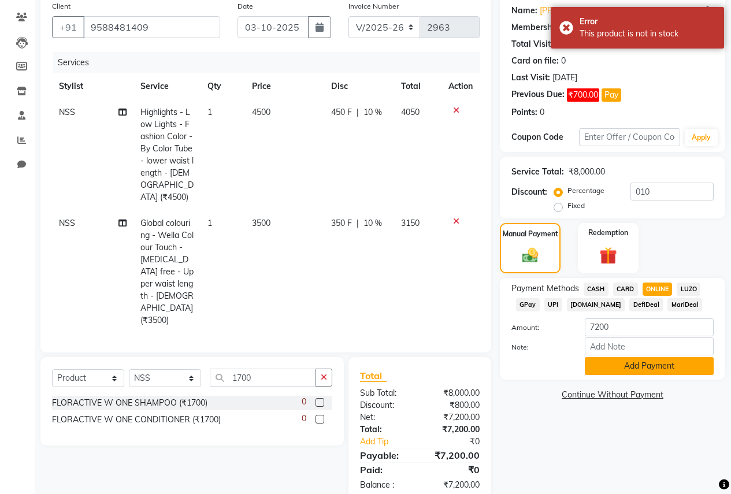
click at [638, 358] on button "Add Payment" at bounding box center [649, 366] width 129 height 18
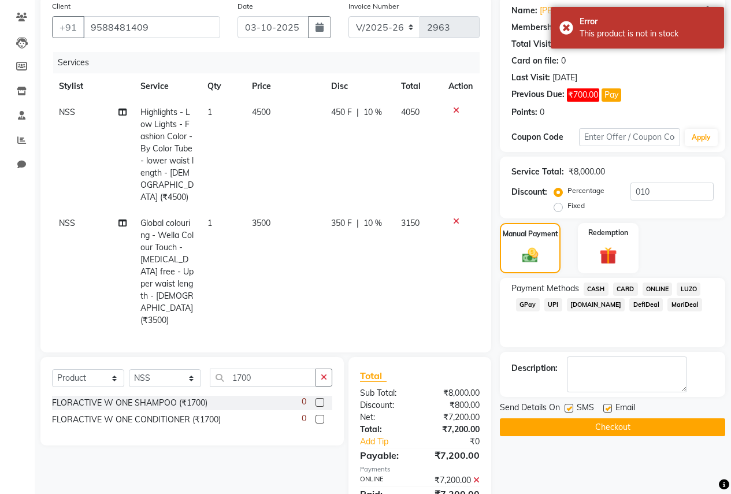
click at [571, 409] on label at bounding box center [569, 408] width 9 height 9
click at [571, 409] on input "checkbox" at bounding box center [569, 409] width 8 height 8
checkbox input "false"
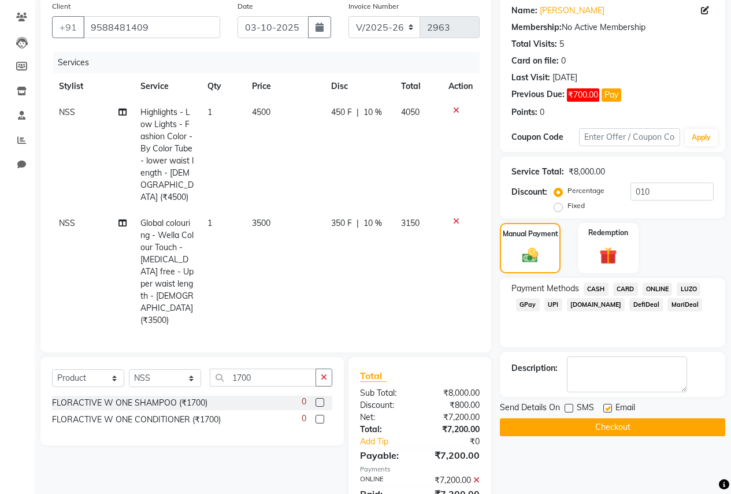
click at [609, 408] on label at bounding box center [607, 408] width 9 height 9
click at [609, 408] on input "checkbox" at bounding box center [607, 409] width 8 height 8
checkbox input "false"
click at [598, 426] on button "Checkout" at bounding box center [612, 428] width 225 height 18
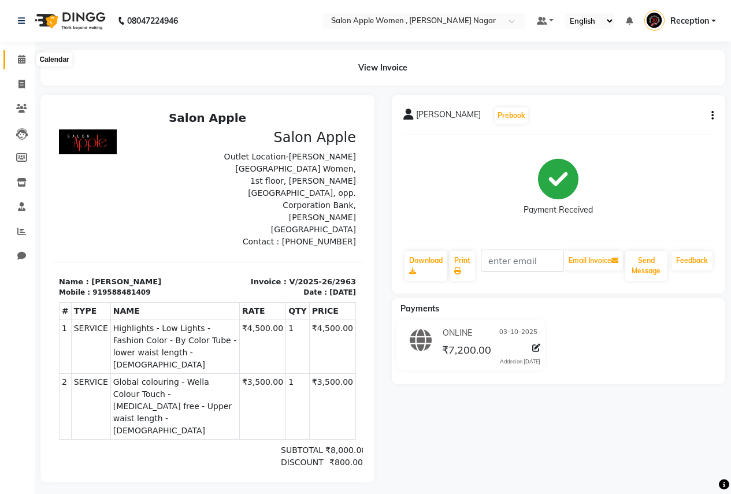
drag, startPoint x: 19, startPoint y: 65, endPoint x: 24, endPoint y: 60, distance: 7.4
click at [20, 64] on span at bounding box center [22, 59] width 20 height 13
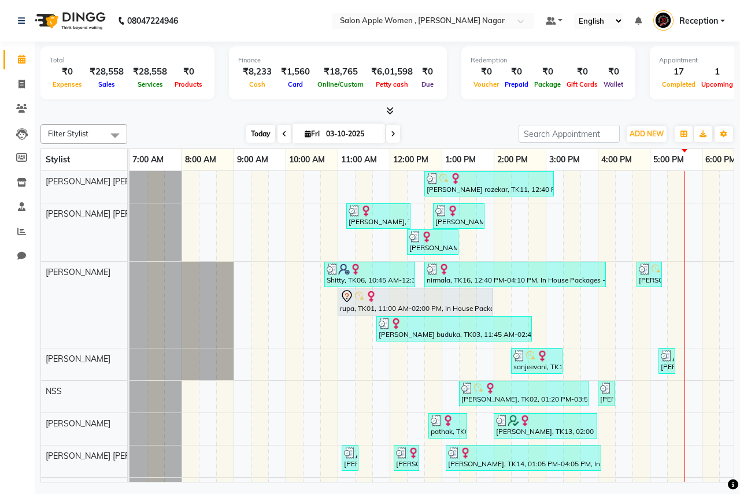
click at [261, 132] on span "Today" at bounding box center [260, 134] width 29 height 18
click at [257, 142] on span "Today" at bounding box center [260, 134] width 29 height 18
click at [259, 129] on span "Today" at bounding box center [260, 134] width 29 height 18
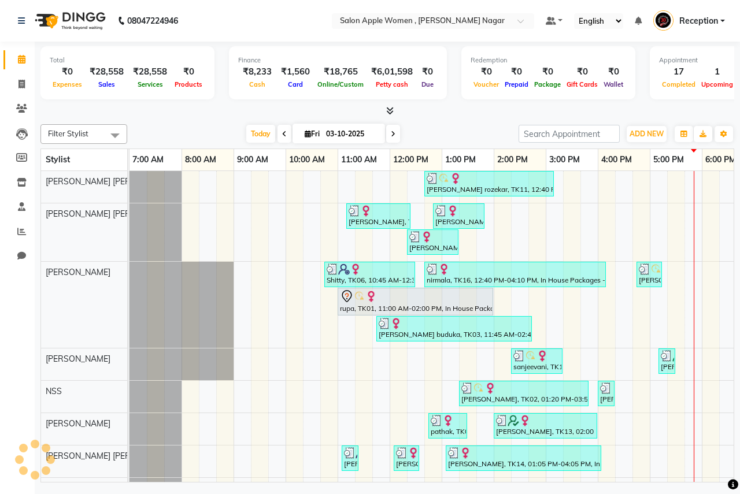
scroll to position [0, 228]
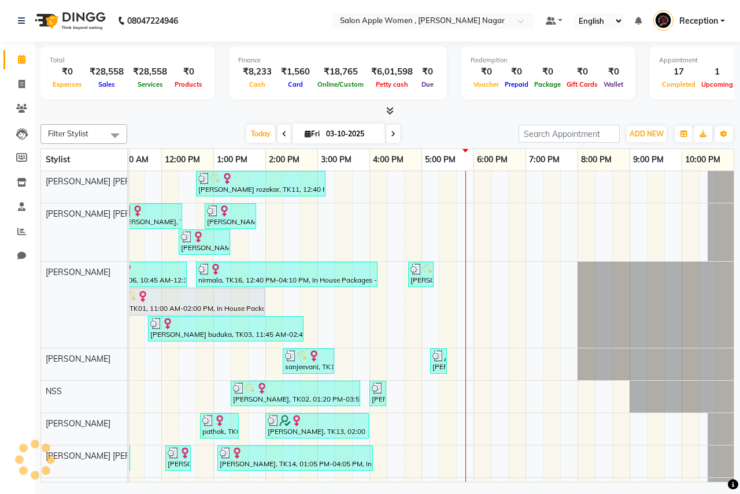
click at [392, 138] on span at bounding box center [393, 134] width 14 height 18
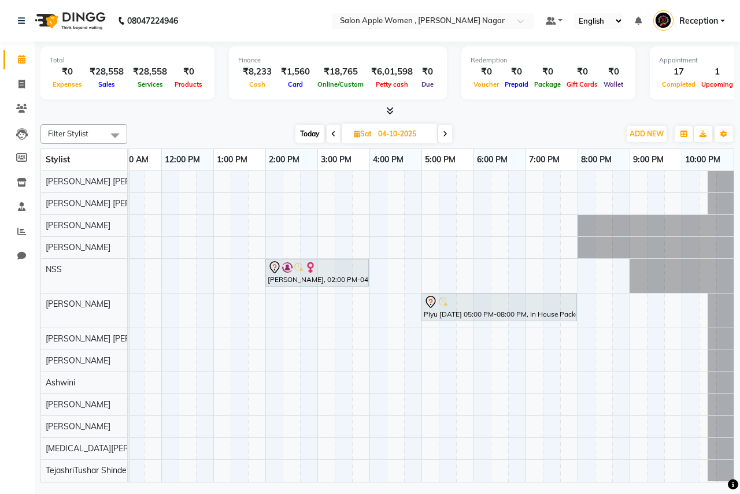
click at [445, 139] on span at bounding box center [445, 134] width 14 height 18
type input "05-10-2025"
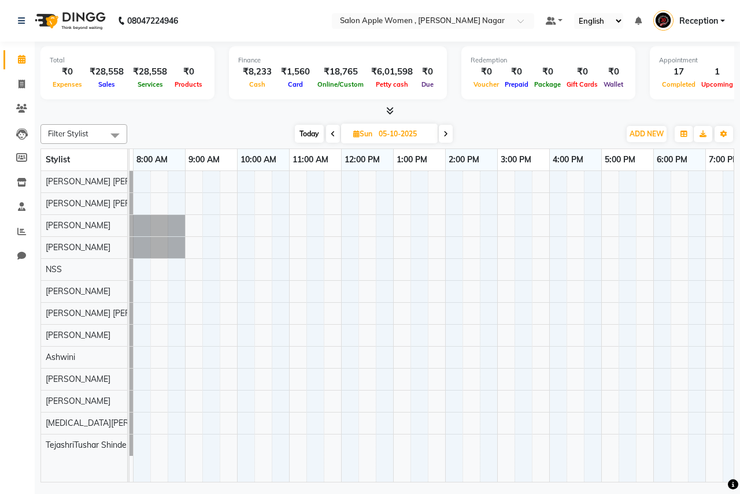
scroll to position [0, 2]
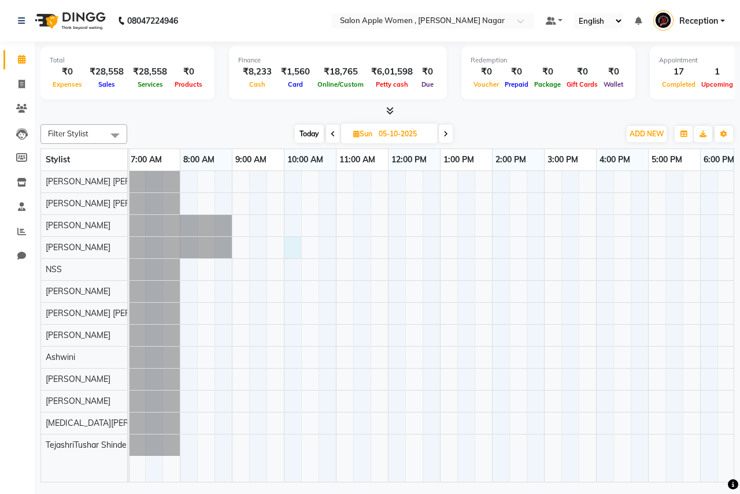
click at [292, 253] on div at bounding box center [544, 326] width 832 height 311
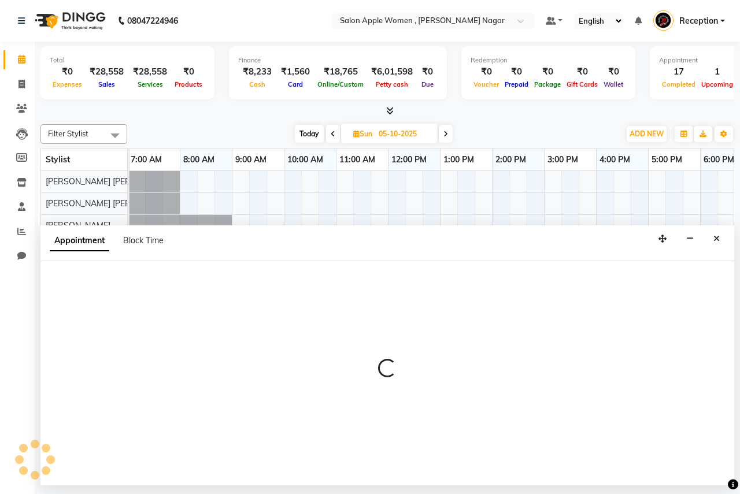
select select "3152"
select select "tentative"
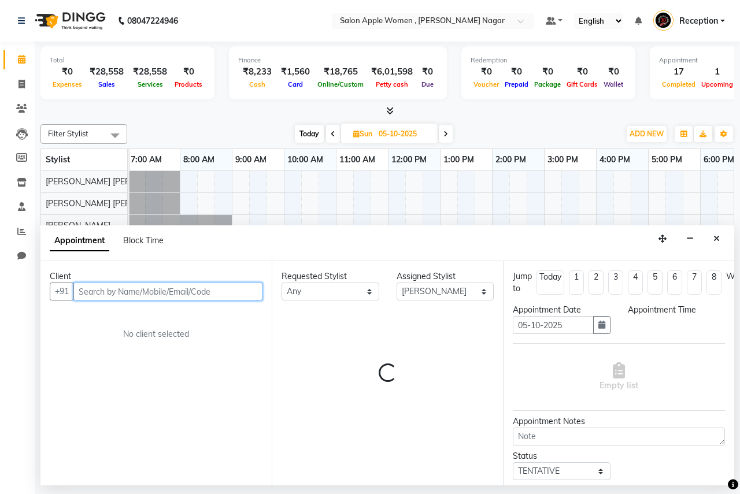
select select "600"
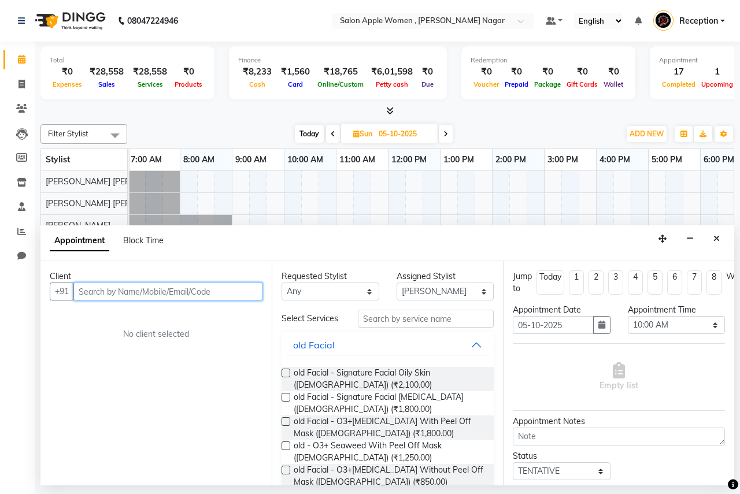
click at [181, 292] on input "text" at bounding box center [167, 292] width 189 height 18
type input "8484812881"
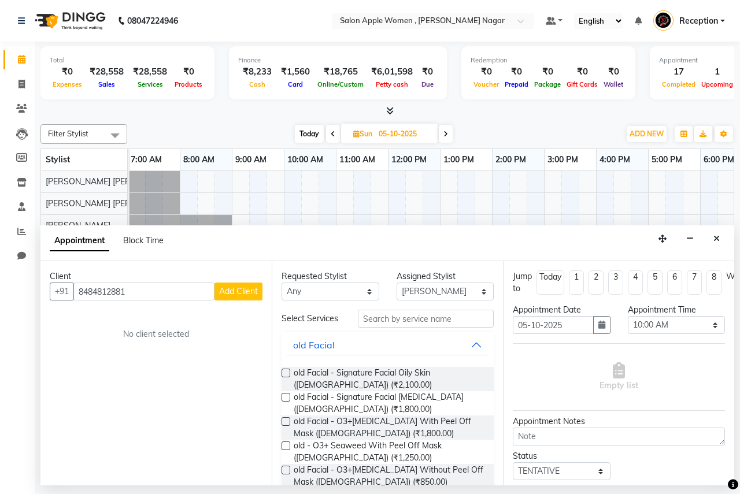
click at [243, 292] on span "Add Client" at bounding box center [238, 291] width 39 height 10
select select "22"
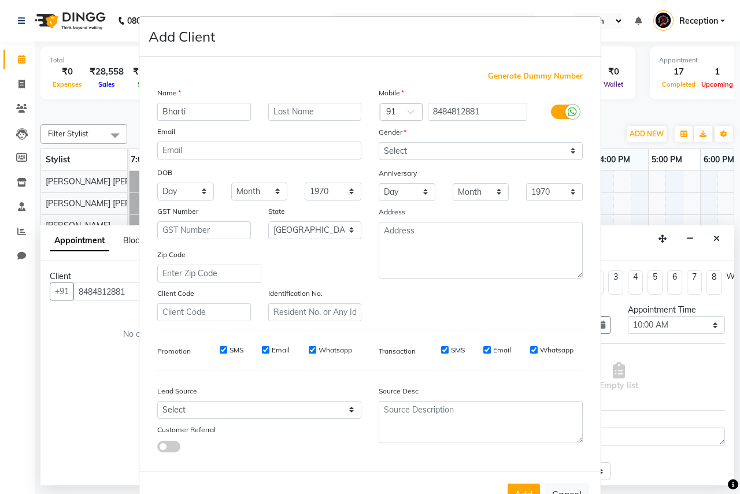
type input "Bharti"
click at [552, 157] on select "Select [DEMOGRAPHIC_DATA] [DEMOGRAPHIC_DATA] Other Prefer Not To Say" at bounding box center [481, 151] width 204 height 18
select select "[DEMOGRAPHIC_DATA]"
click at [379, 142] on select "Select [DEMOGRAPHIC_DATA] [DEMOGRAPHIC_DATA] Other Prefer Not To Say" at bounding box center [481, 151] width 204 height 18
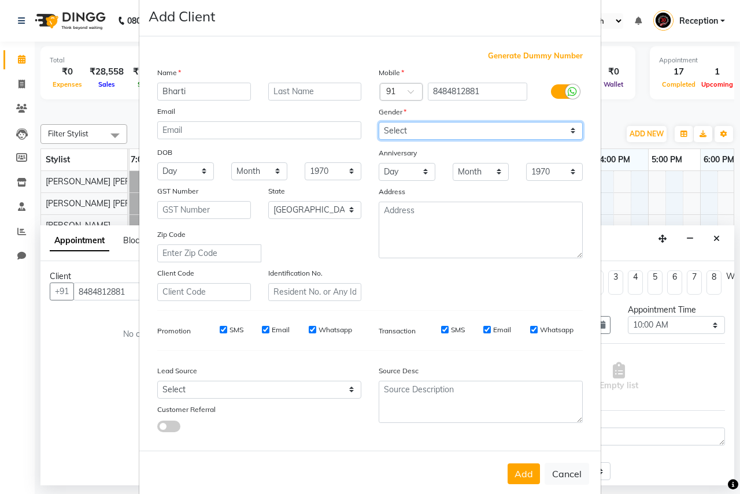
scroll to position [39, 0]
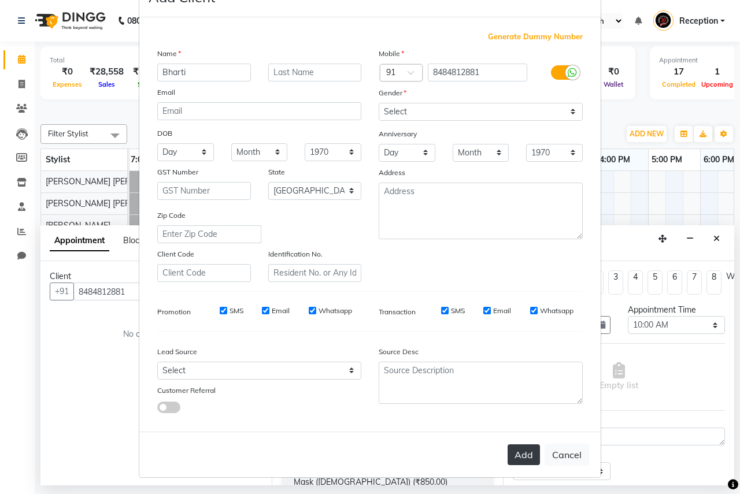
click at [521, 452] on button "Add" at bounding box center [524, 455] width 32 height 21
select select
select select "null"
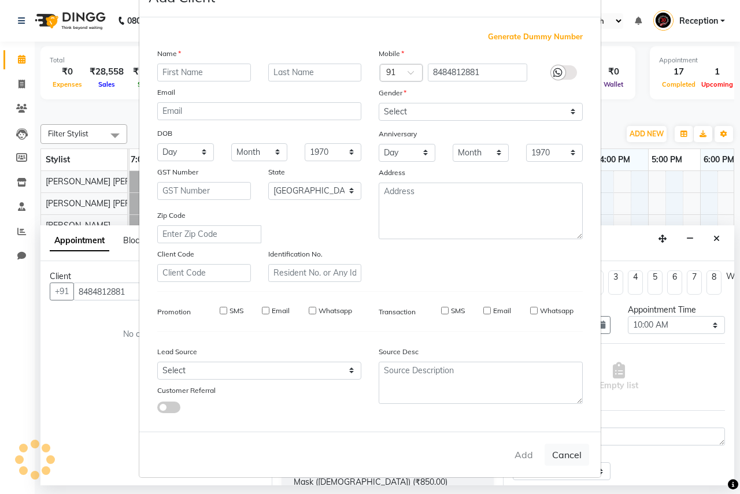
select select
checkbox input "false"
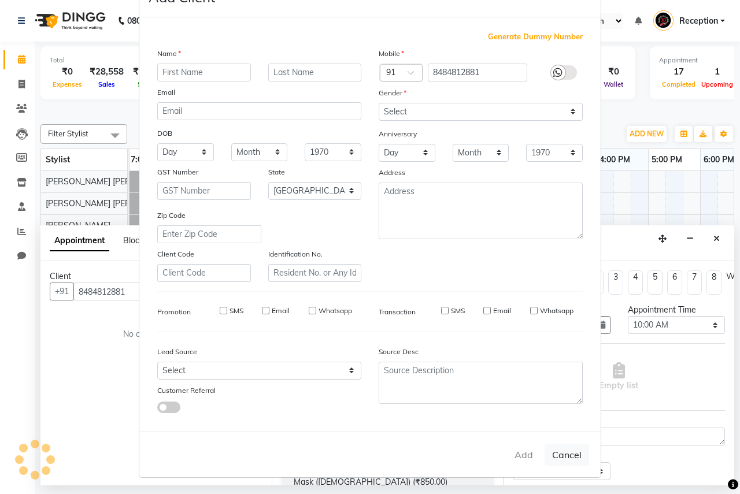
checkbox input "false"
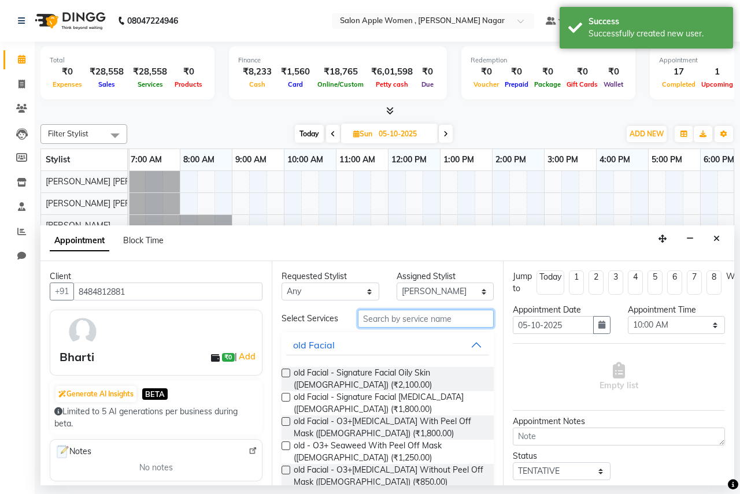
click at [387, 316] on input "text" at bounding box center [426, 319] width 136 height 18
click at [287, 373] on label at bounding box center [286, 373] width 9 height 9
click at [287, 373] on input "checkbox" at bounding box center [286, 375] width 8 height 8
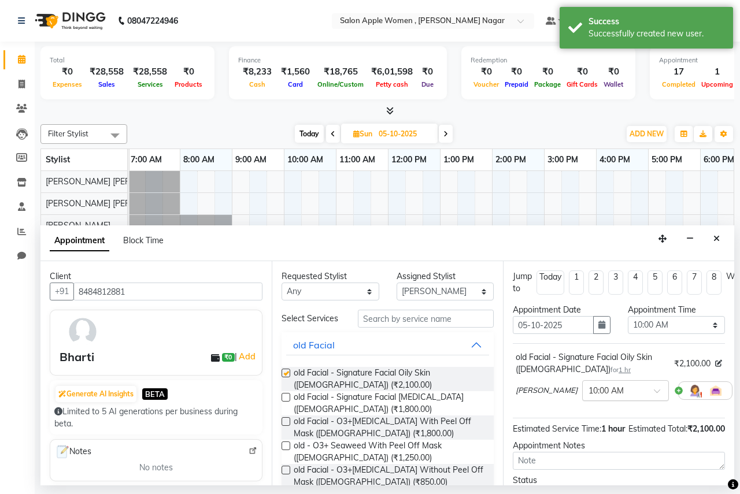
checkbox input "false"
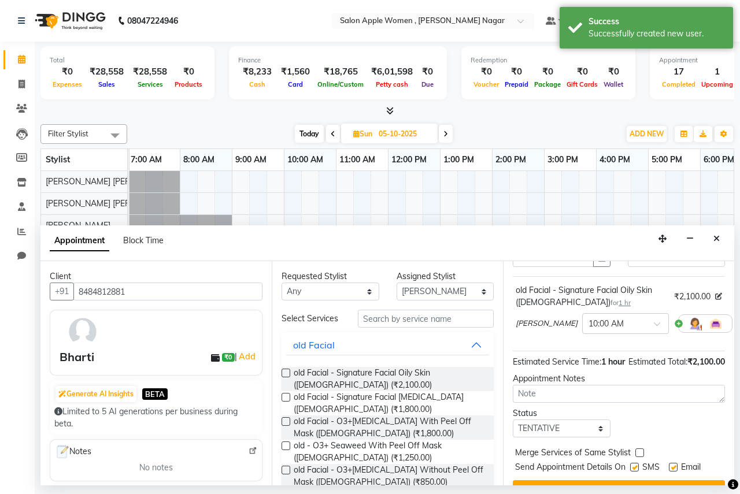
scroll to position [114, 0]
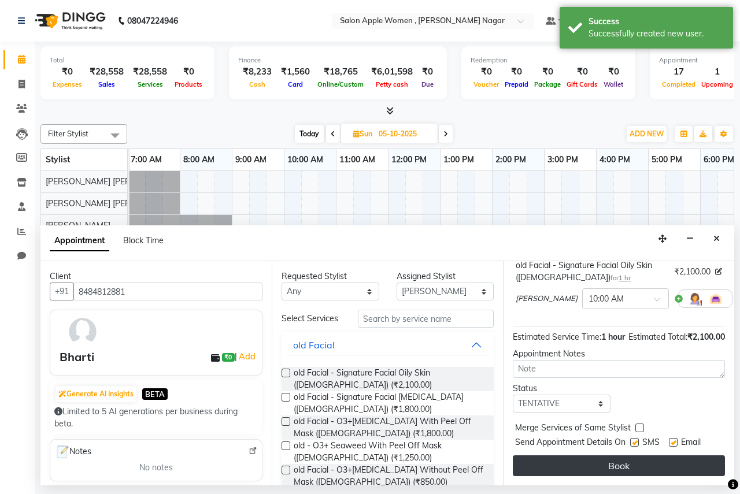
click at [580, 457] on button "Book" at bounding box center [619, 465] width 212 height 21
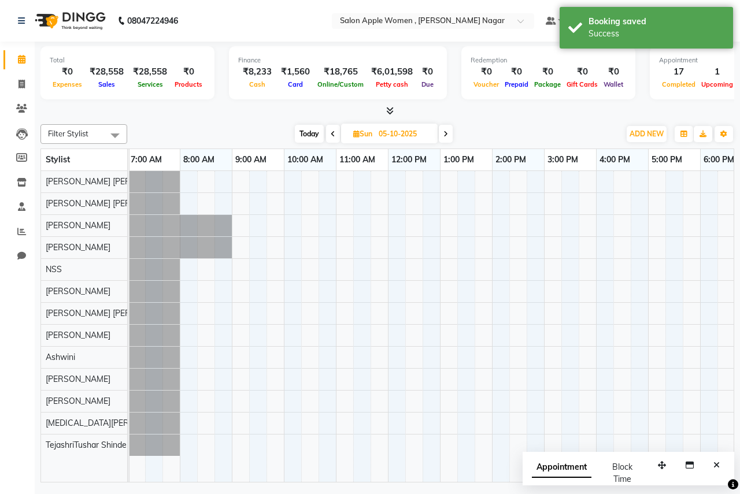
drag, startPoint x: 446, startPoint y: 473, endPoint x: 299, endPoint y: 441, distance: 149.7
click at [301, 454] on tr at bounding box center [544, 326] width 832 height 311
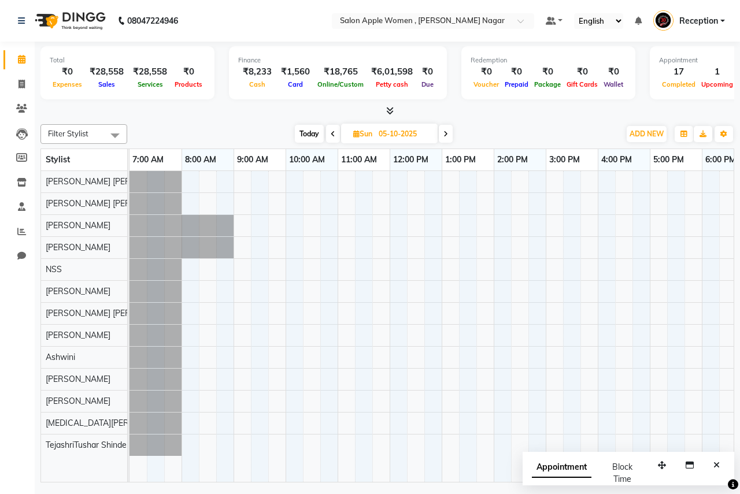
click at [311, 131] on span "Today" at bounding box center [309, 134] width 29 height 18
type input "03-10-2025"
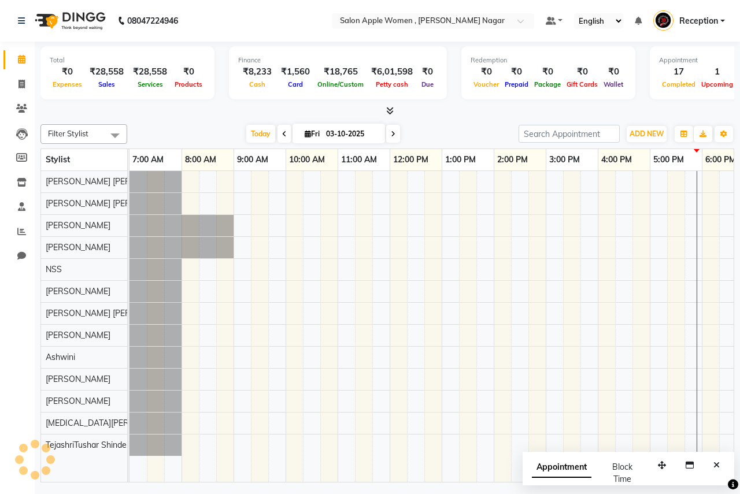
scroll to position [0, 228]
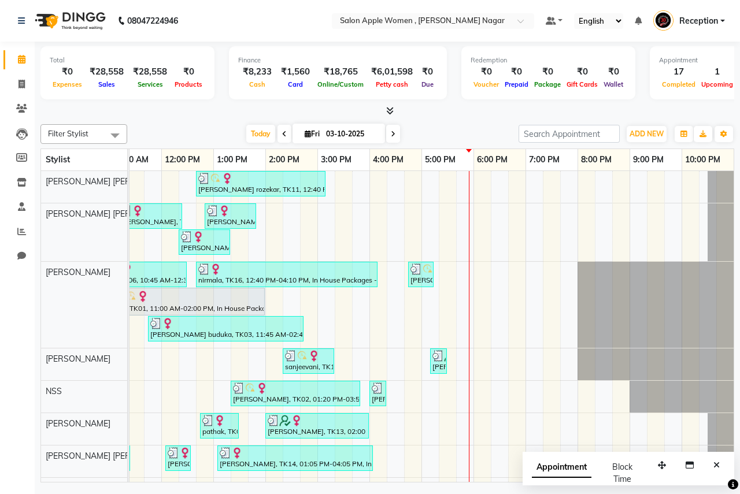
click at [306, 134] on icon at bounding box center [308, 134] width 6 height 8
select select "10"
select select "2025"
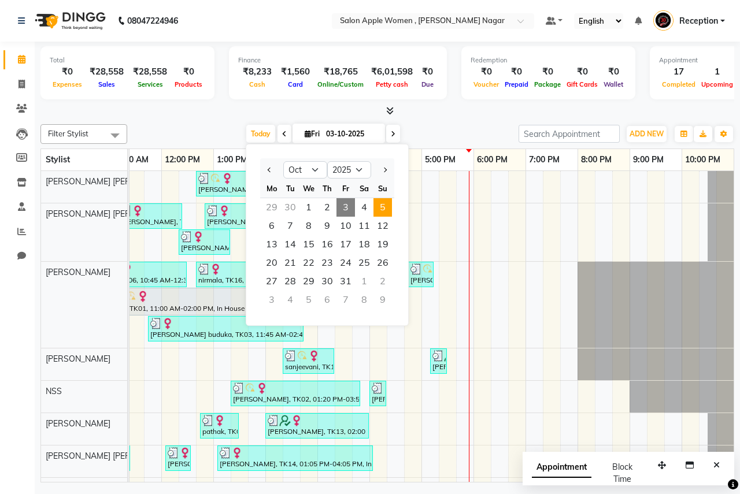
click at [380, 212] on span "5" at bounding box center [382, 207] width 18 height 18
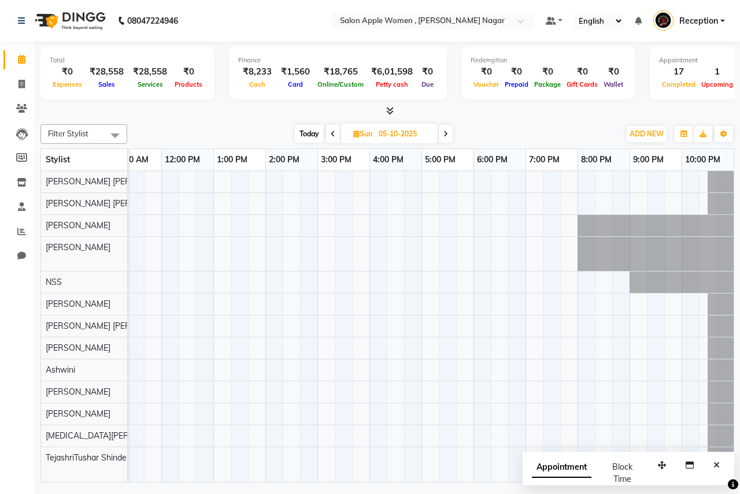
drag, startPoint x: 328, startPoint y: 472, endPoint x: 324, endPoint y: 478, distance: 7.1
click at [324, 478] on div "Bharti, 10:00 AM-11:00 AM, old Facial - Signature Facial Oily Skin ([DEMOGRAPHI…" at bounding box center [431, 326] width 604 height 311
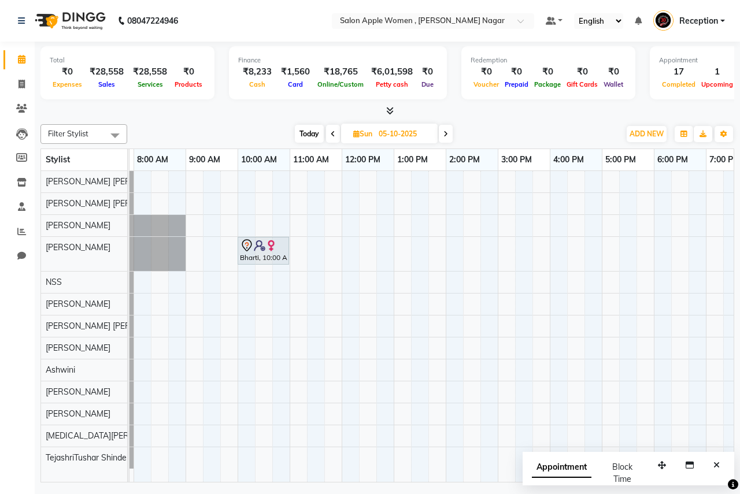
scroll to position [0, 0]
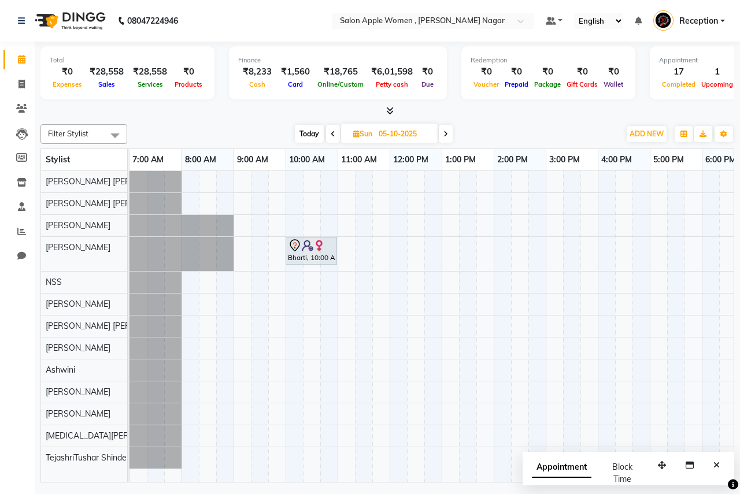
click at [316, 131] on span "Today" at bounding box center [309, 134] width 29 height 18
type input "03-10-2025"
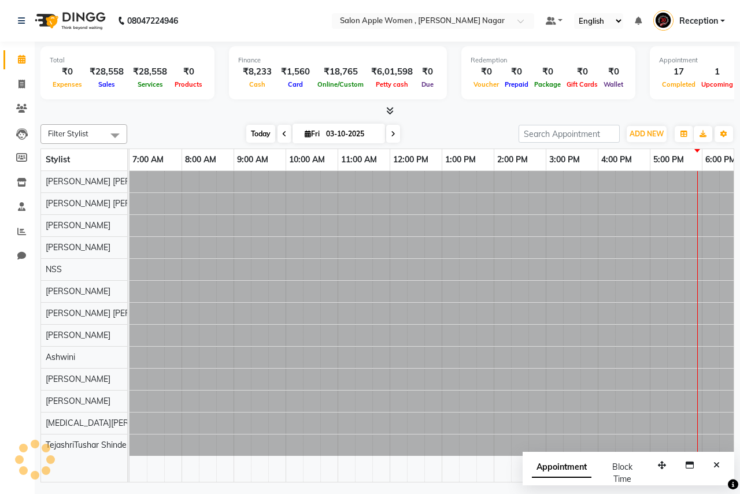
scroll to position [0, 228]
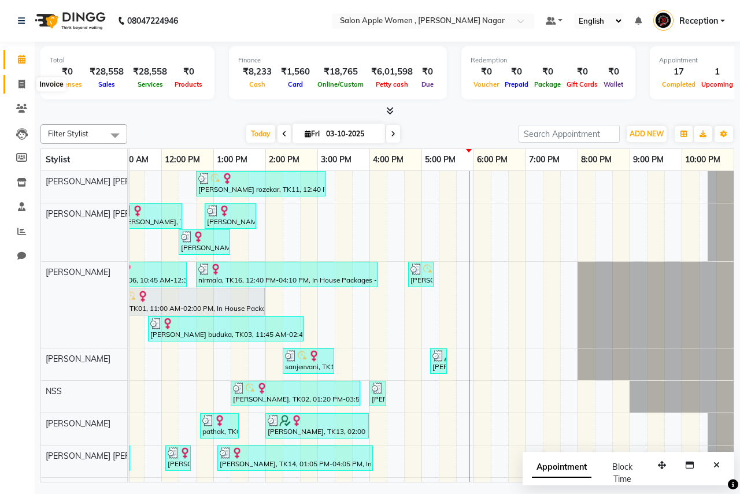
drag, startPoint x: 20, startPoint y: 84, endPoint x: 27, endPoint y: 85, distance: 6.4
click at [20, 84] on icon at bounding box center [21, 84] width 6 height 9
select select "96"
select select "service"
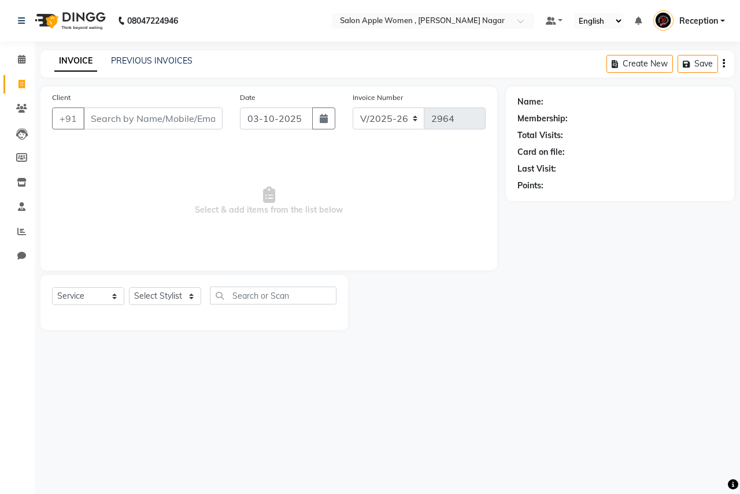
click at [109, 120] on input "Client" at bounding box center [152, 119] width 139 height 22
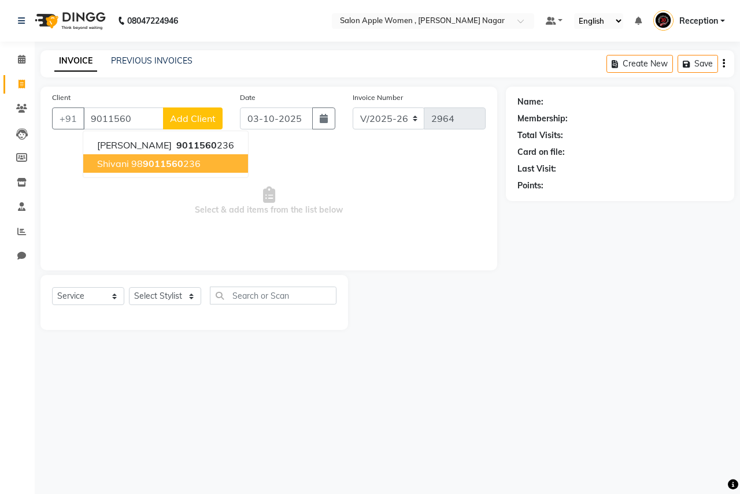
click at [184, 164] on ngb-highlight "98 9011560 236" at bounding box center [165, 164] width 69 height 12
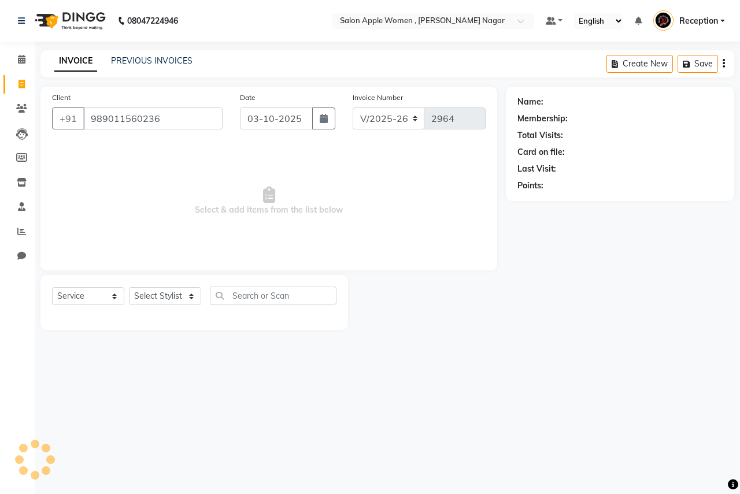
type input "989011560236"
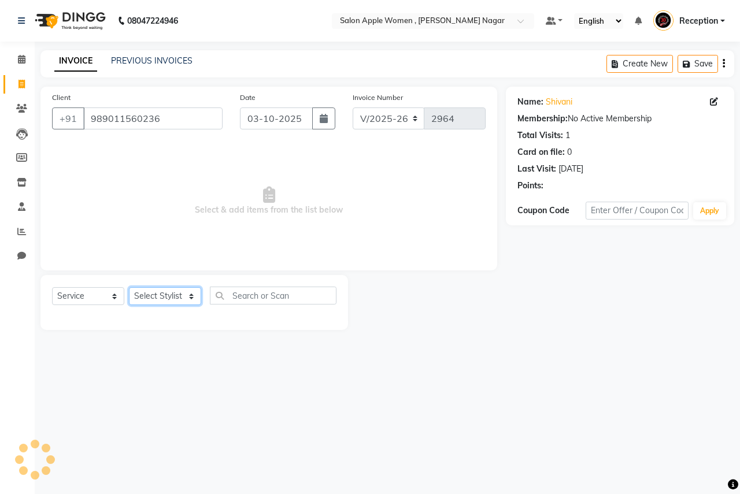
click at [186, 297] on select "Select Stylist [PERSON_NAME] [PERSON_NAME] [PERSON_NAME] [PERSON_NAME] Jyoti Ra…" at bounding box center [165, 296] width 72 height 18
select select "57561"
click at [129, 287] on select "Select Stylist [PERSON_NAME] [PERSON_NAME] [PERSON_NAME] [PERSON_NAME] Jyoti Ra…" at bounding box center [165, 296] width 72 height 18
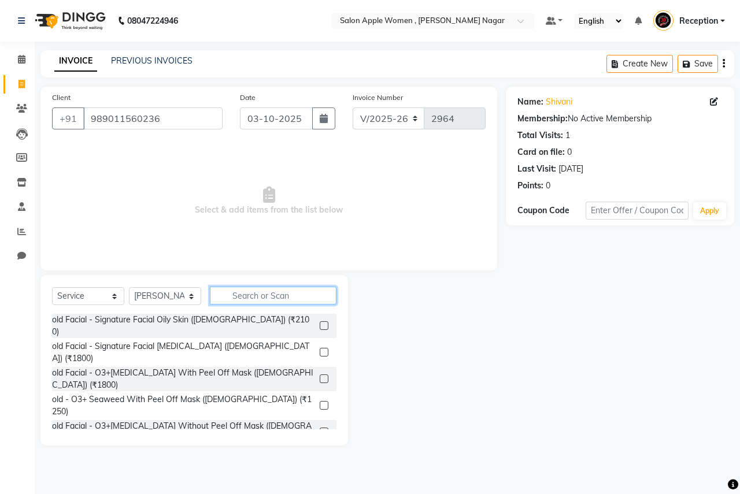
click at [253, 301] on input "text" at bounding box center [273, 296] width 127 height 18
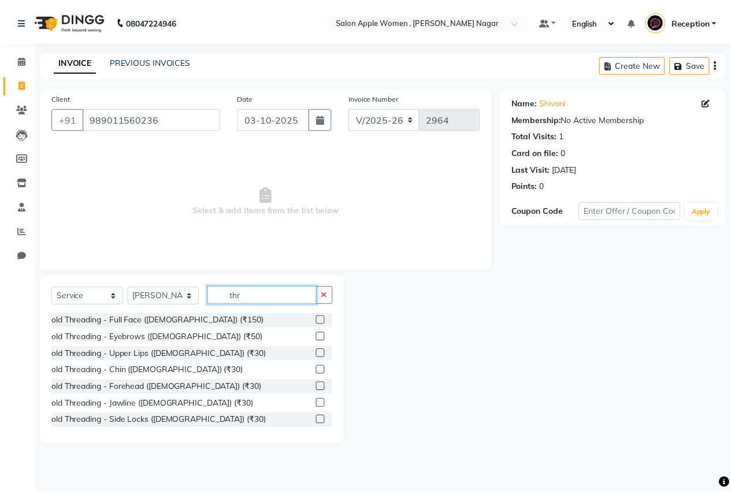
scroll to position [153, 0]
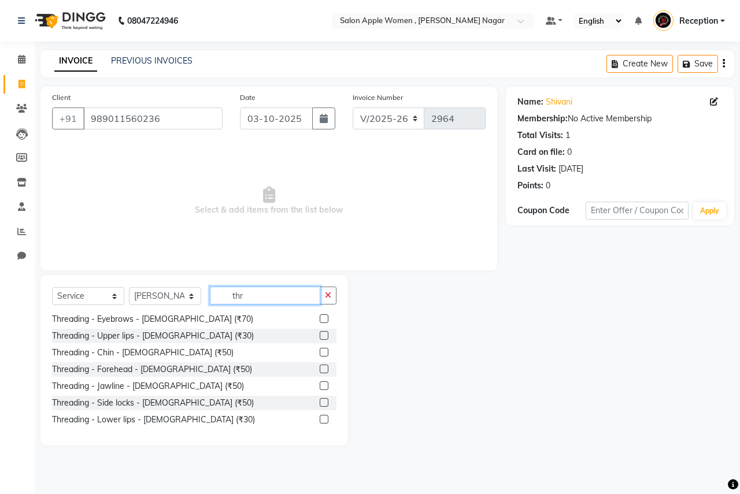
type input "thr"
click at [320, 317] on label at bounding box center [324, 318] width 9 height 9
click at [320, 317] on input "checkbox" at bounding box center [324, 320] width 8 height 8
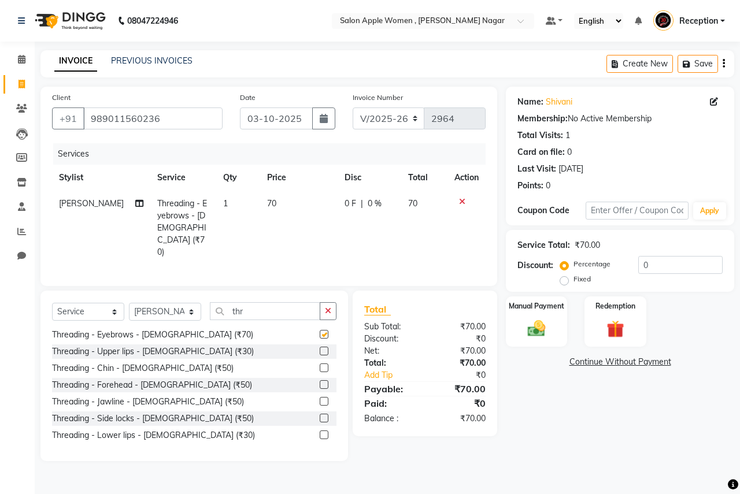
checkbox input "false"
click at [320, 347] on label at bounding box center [324, 351] width 9 height 9
click at [320, 348] on input "checkbox" at bounding box center [324, 352] width 8 height 8
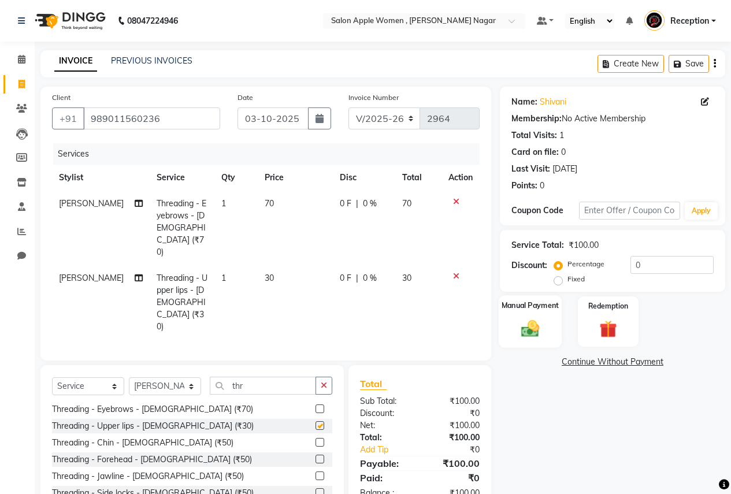
checkbox input "false"
click at [532, 317] on div "Manual Payment" at bounding box center [530, 321] width 63 height 53
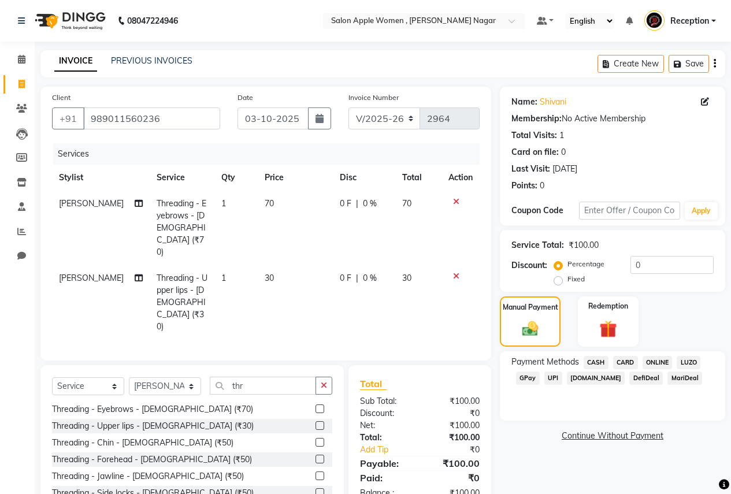
click at [592, 360] on span "CASH" at bounding box center [596, 362] width 25 height 13
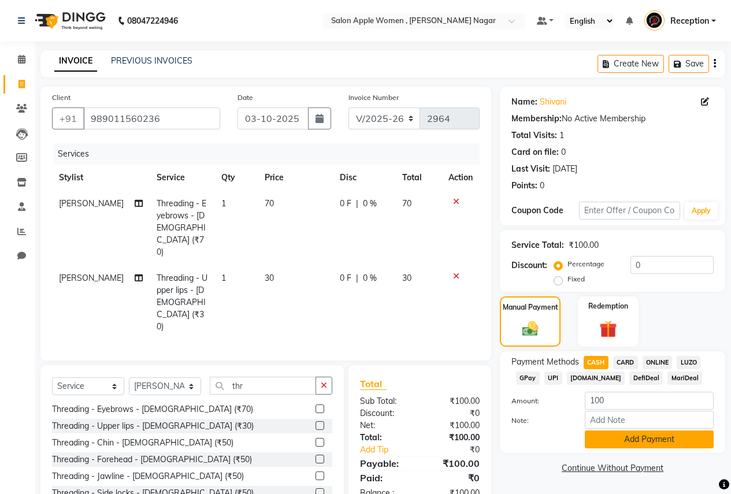
click at [596, 442] on button "Add Payment" at bounding box center [649, 440] width 129 height 18
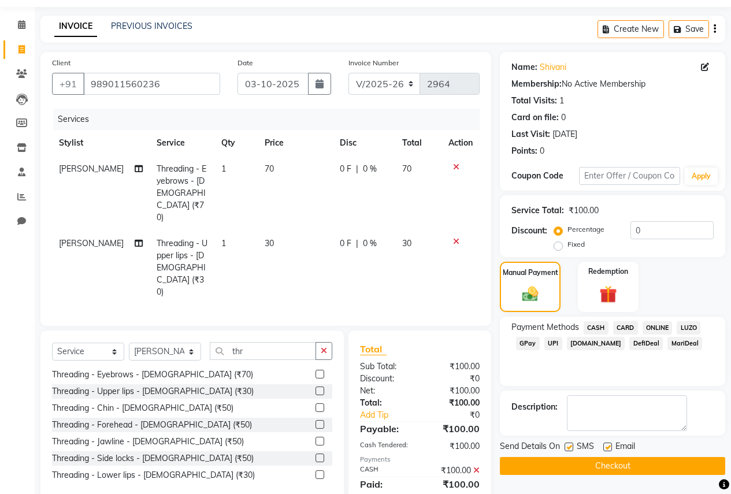
scroll to position [35, 0]
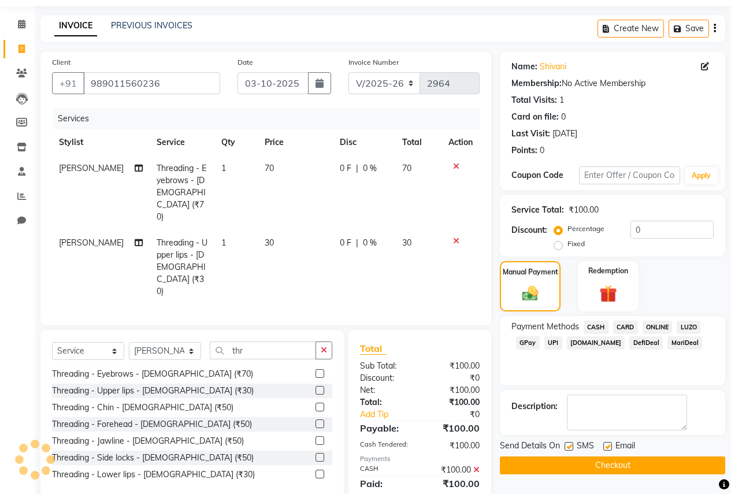
click at [538, 462] on button "Checkout" at bounding box center [612, 466] width 225 height 18
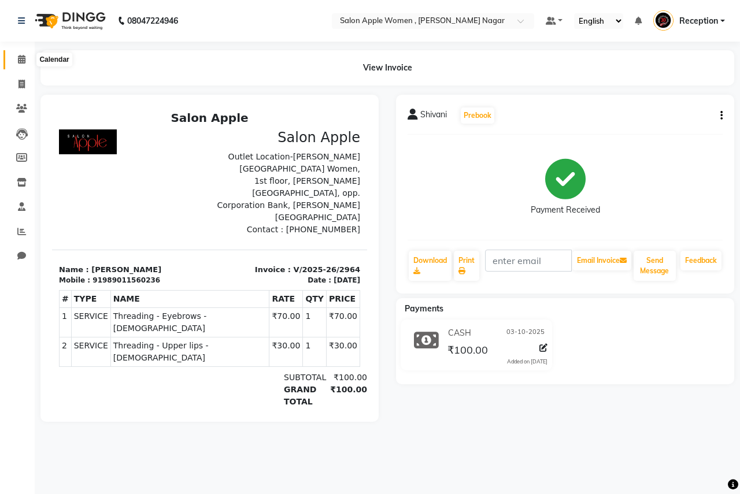
click at [23, 60] on icon at bounding box center [22, 59] width 8 height 9
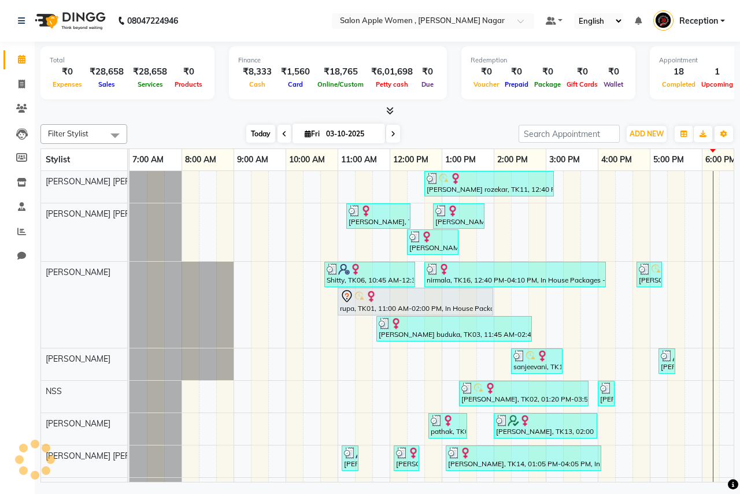
click at [257, 140] on span "Today" at bounding box center [260, 134] width 29 height 18
click at [22, 86] on icon at bounding box center [21, 84] width 6 height 9
select select "service"
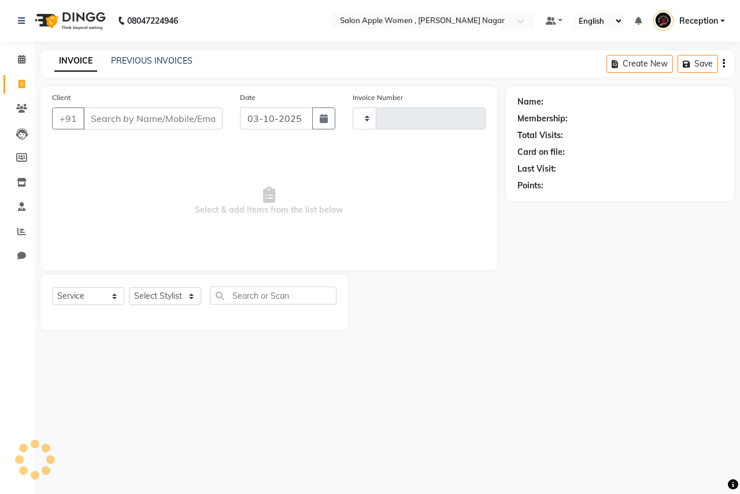
type input "2965"
select select "96"
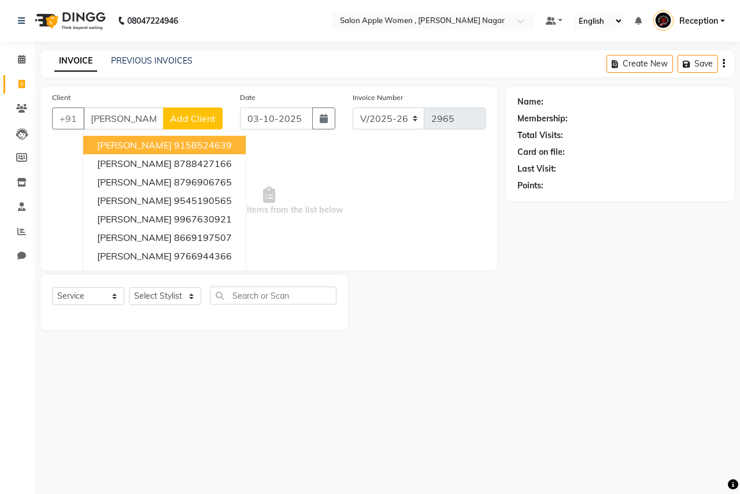
click at [201, 148] on button "[PERSON_NAME] 9158524639" at bounding box center [164, 145] width 162 height 18
type input "9158524639"
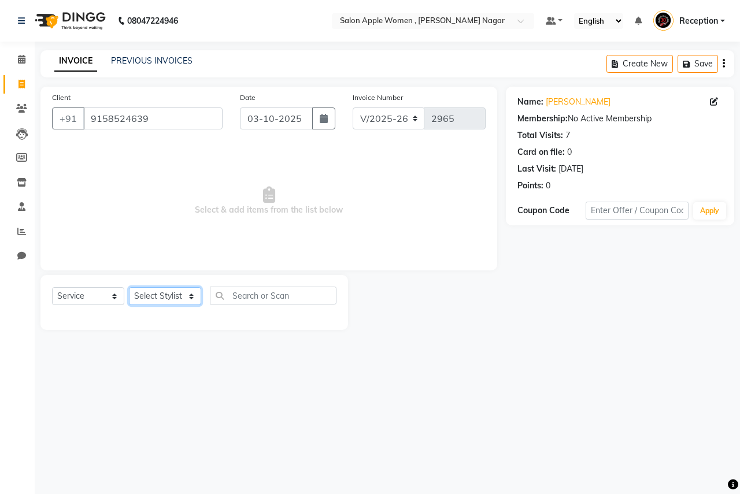
click at [171, 297] on select "Select Stylist [PERSON_NAME] [PERSON_NAME] [PERSON_NAME] [PERSON_NAME] Jyoti Ra…" at bounding box center [165, 296] width 72 height 18
select select "70309"
click at [129, 287] on select "Select Stylist [PERSON_NAME] [PERSON_NAME] [PERSON_NAME] [PERSON_NAME] Jyoti Ra…" at bounding box center [165, 296] width 72 height 18
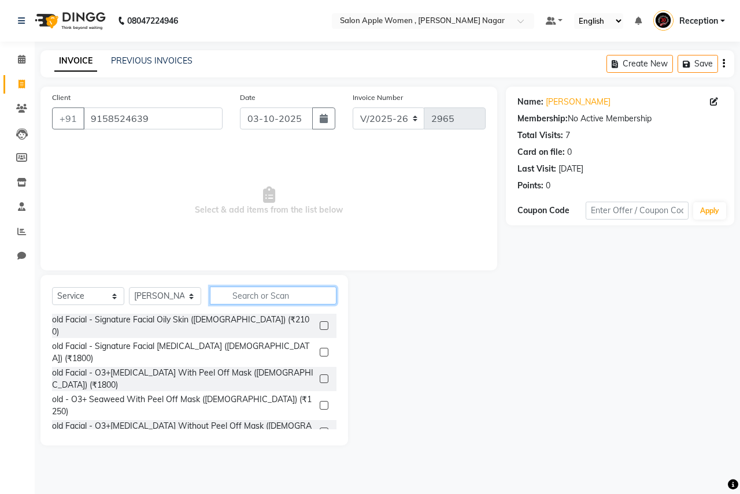
click at [274, 296] on input "text" at bounding box center [273, 296] width 127 height 18
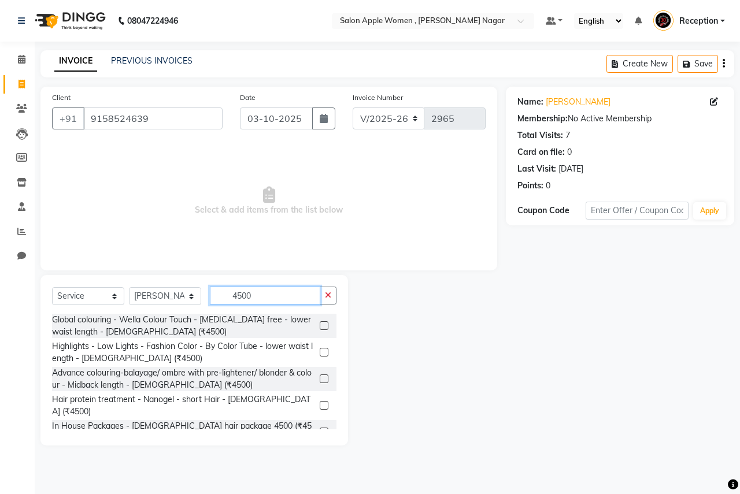
type input "4500"
click at [321, 350] on label at bounding box center [324, 352] width 9 height 9
click at [321, 350] on input "checkbox" at bounding box center [324, 353] width 8 height 8
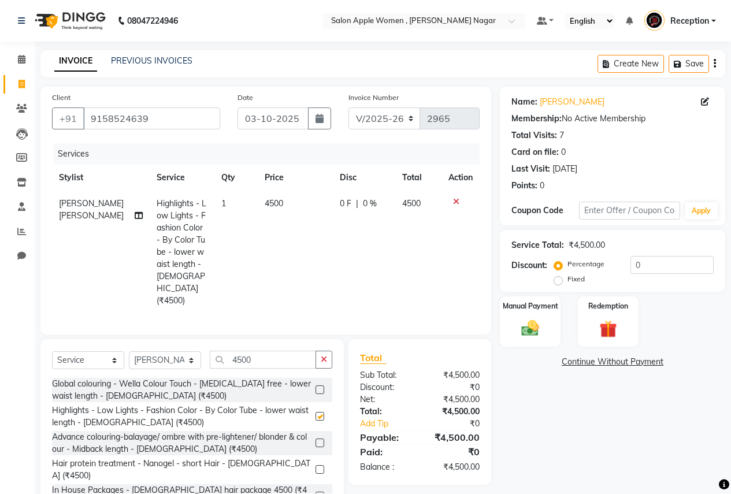
checkbox input "false"
click at [658, 263] on input "0" at bounding box center [672, 265] width 83 height 18
type input "010"
click at [554, 331] on div "Manual Payment" at bounding box center [530, 321] width 63 height 53
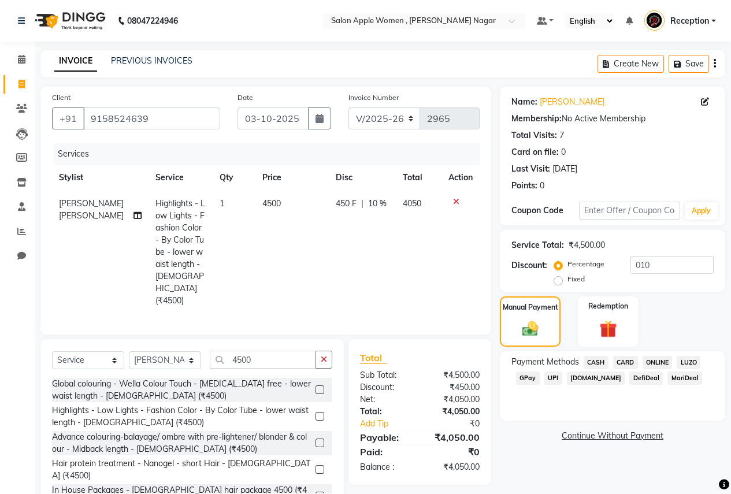
click at [635, 364] on span "CARD" at bounding box center [625, 362] width 25 height 13
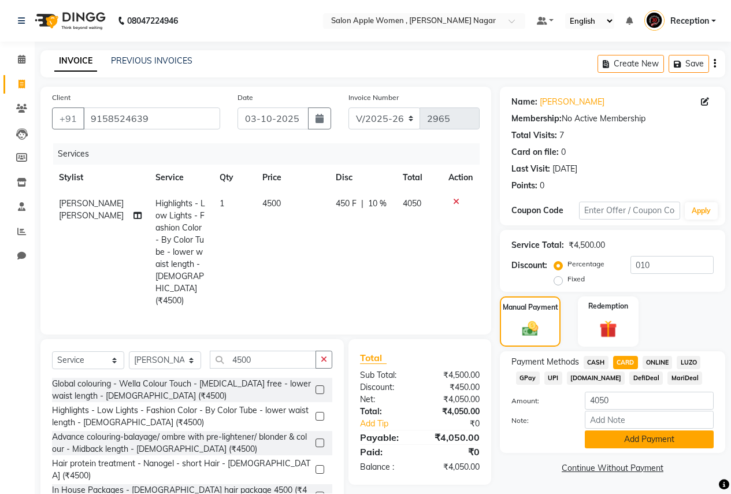
click at [609, 432] on button "Add Payment" at bounding box center [649, 440] width 129 height 18
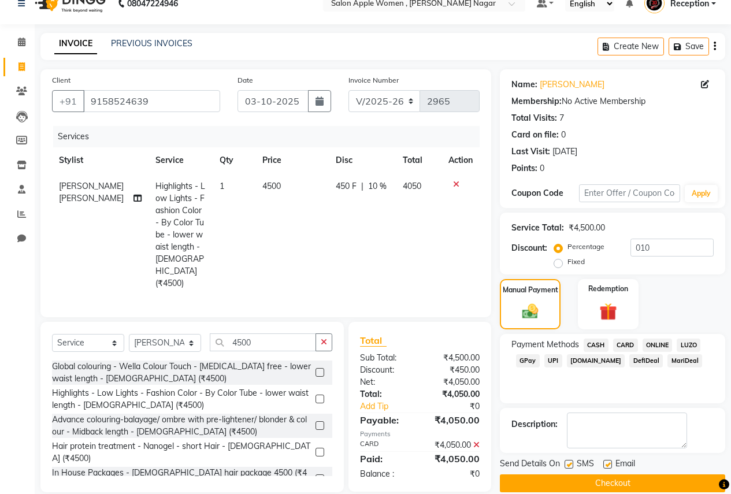
scroll to position [33, 0]
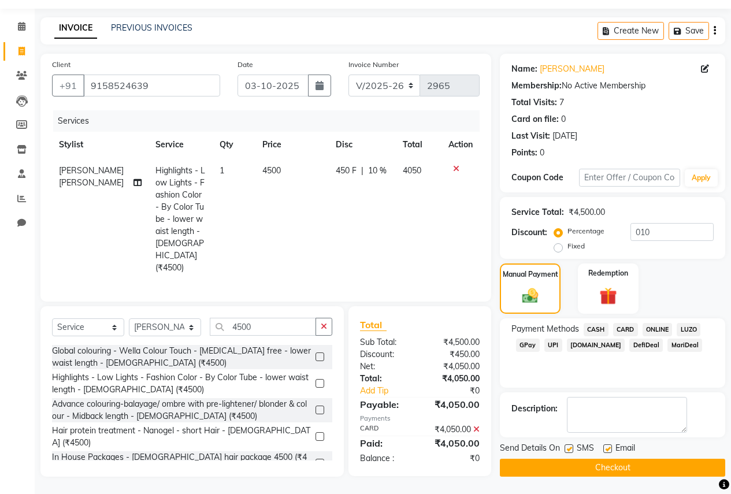
click at [574, 450] on div "SMS" at bounding box center [584, 449] width 39 height 14
click at [606, 448] on label at bounding box center [607, 449] width 9 height 9
click at [606, 448] on input "checkbox" at bounding box center [607, 450] width 8 height 8
checkbox input "false"
click at [571, 449] on label at bounding box center [569, 449] width 9 height 9
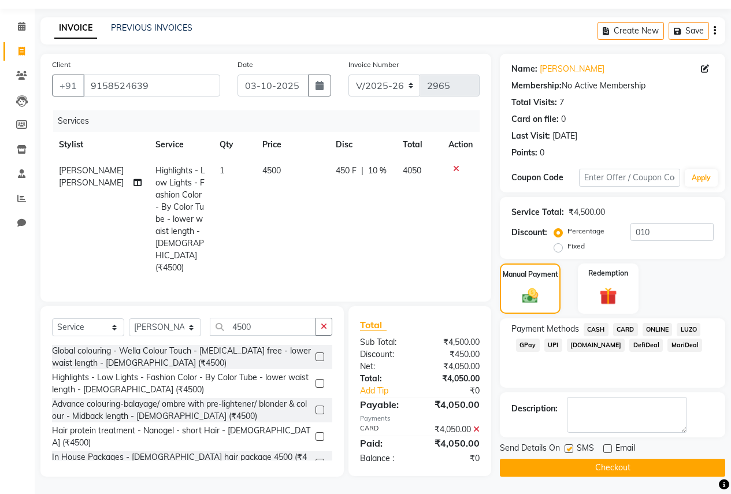
click at [571, 449] on input "checkbox" at bounding box center [569, 450] width 8 height 8
checkbox input "false"
click at [571, 466] on button "Checkout" at bounding box center [612, 468] width 225 height 18
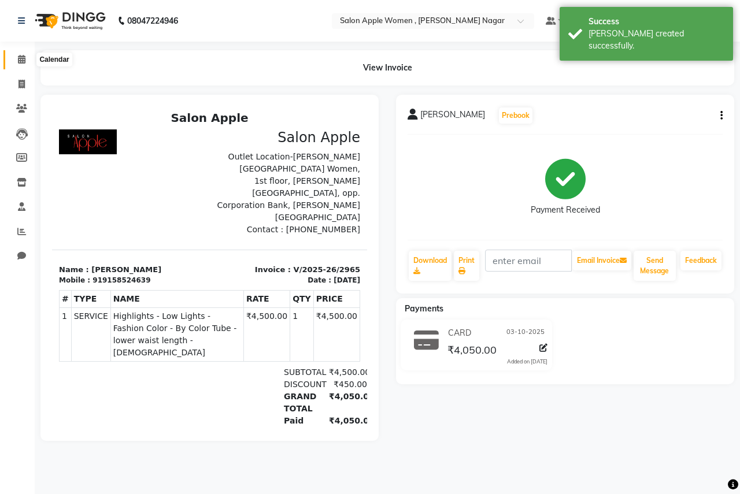
click at [18, 56] on icon at bounding box center [22, 59] width 8 height 9
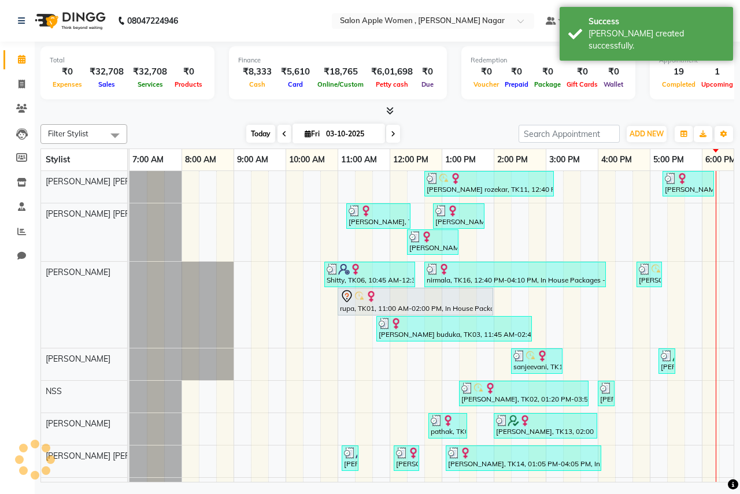
click at [262, 132] on span "Today" at bounding box center [260, 134] width 29 height 18
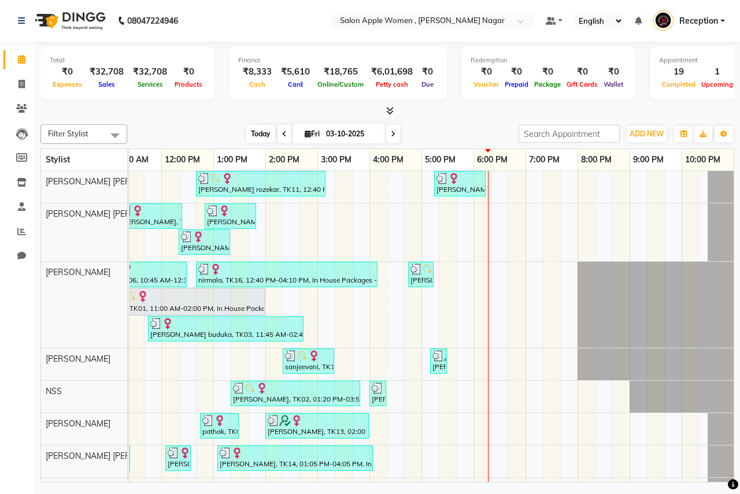
click at [260, 133] on span "Today" at bounding box center [260, 134] width 29 height 18
click at [265, 135] on span "Today" at bounding box center [260, 134] width 29 height 18
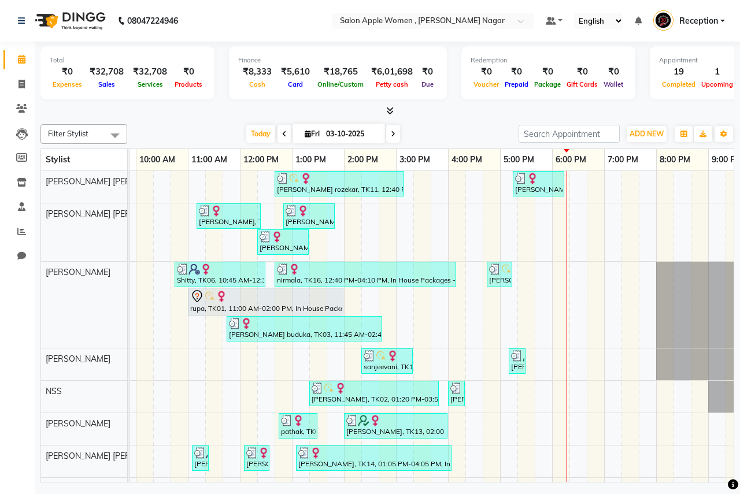
scroll to position [0, 0]
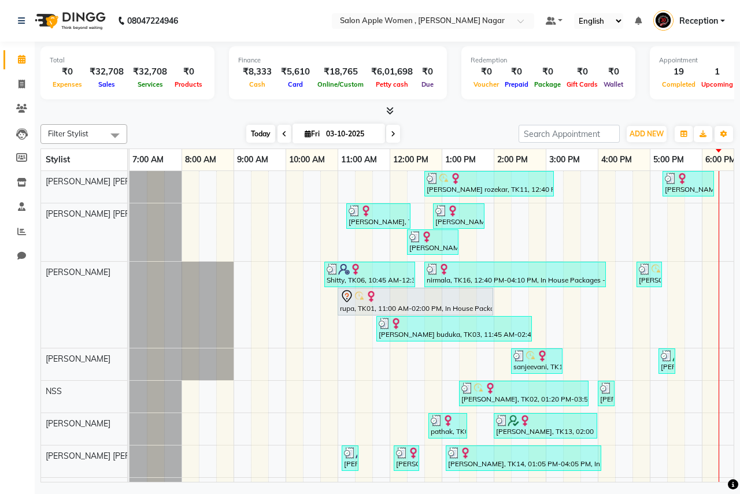
click at [267, 139] on span "Today" at bounding box center [260, 134] width 29 height 18
click at [259, 133] on span "Today" at bounding box center [260, 134] width 29 height 18
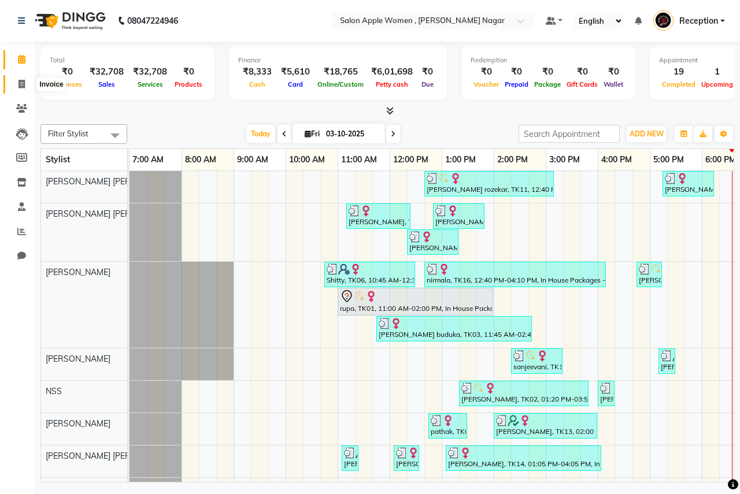
click at [28, 83] on span at bounding box center [22, 84] width 20 height 13
select select "service"
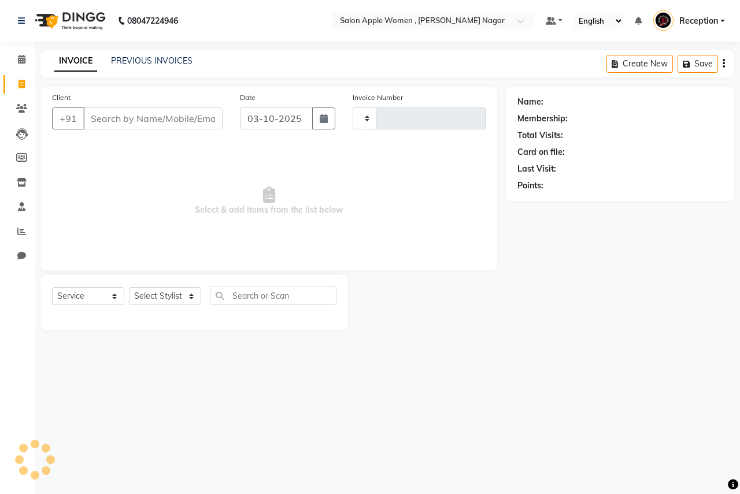
drag, startPoint x: 140, startPoint y: 123, endPoint x: 129, endPoint y: 116, distance: 13.0
click at [140, 123] on input "Client" at bounding box center [152, 119] width 139 height 22
type input "2966"
select select "96"
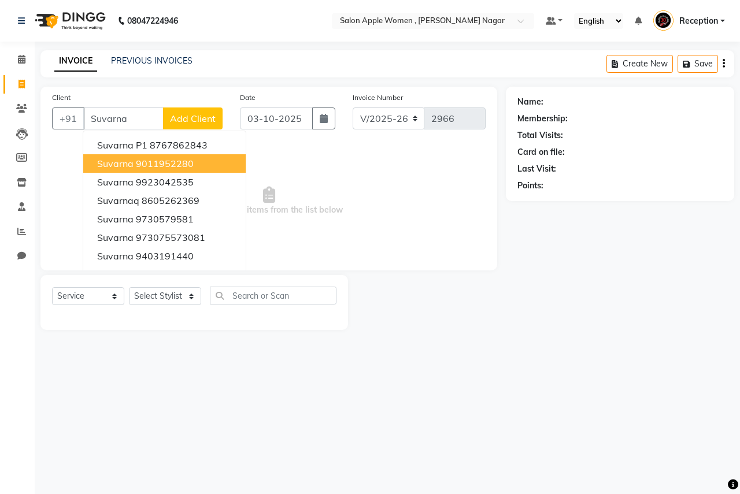
click at [163, 164] on ngb-highlight "9011952280" at bounding box center [165, 164] width 58 height 12
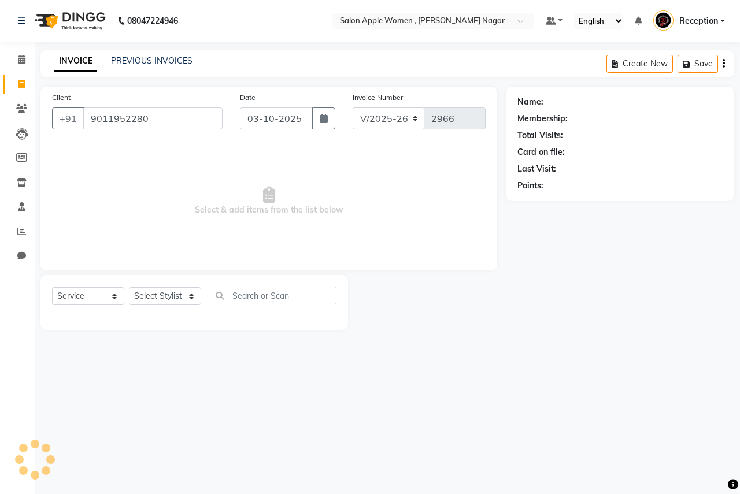
type input "9011952280"
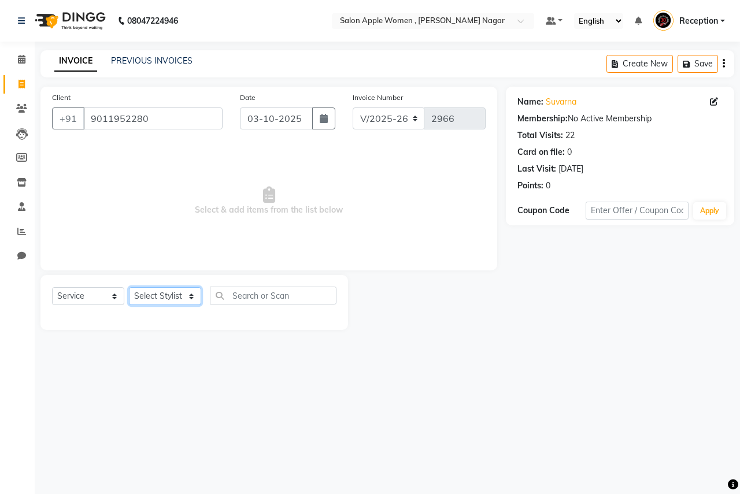
click at [195, 301] on select "Select Stylist [PERSON_NAME] [PERSON_NAME] [PERSON_NAME] [PERSON_NAME] Jyoti Ra…" at bounding box center [165, 296] width 72 height 18
select select "3152"
click at [129, 287] on select "Select Stylist [PERSON_NAME] [PERSON_NAME] [PERSON_NAME] [PERSON_NAME] Jyoti Ra…" at bounding box center [165, 296] width 72 height 18
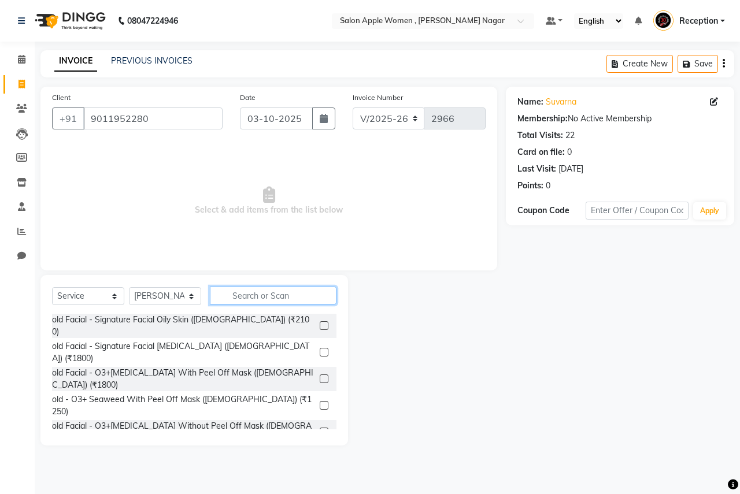
click at [261, 299] on input "text" at bounding box center [273, 296] width 127 height 18
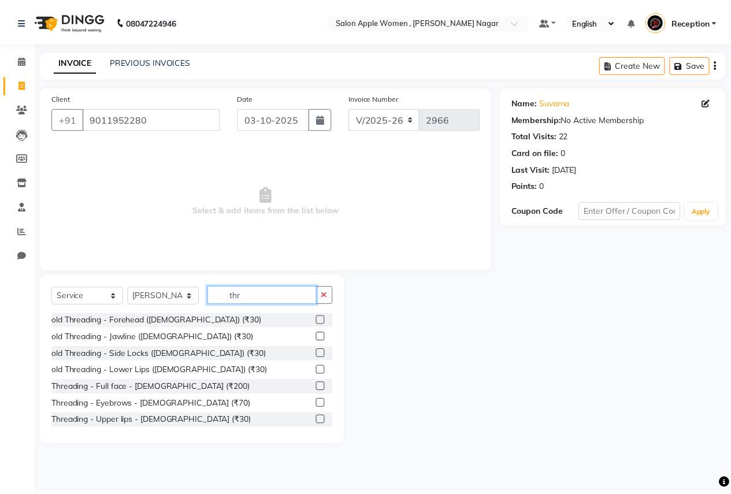
scroll to position [153, 0]
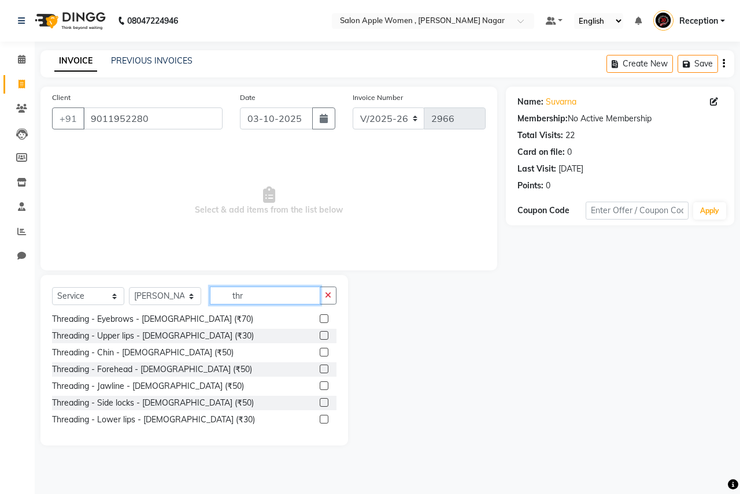
type input "thr"
click at [320, 320] on label at bounding box center [324, 318] width 9 height 9
click at [320, 320] on input "checkbox" at bounding box center [324, 320] width 8 height 8
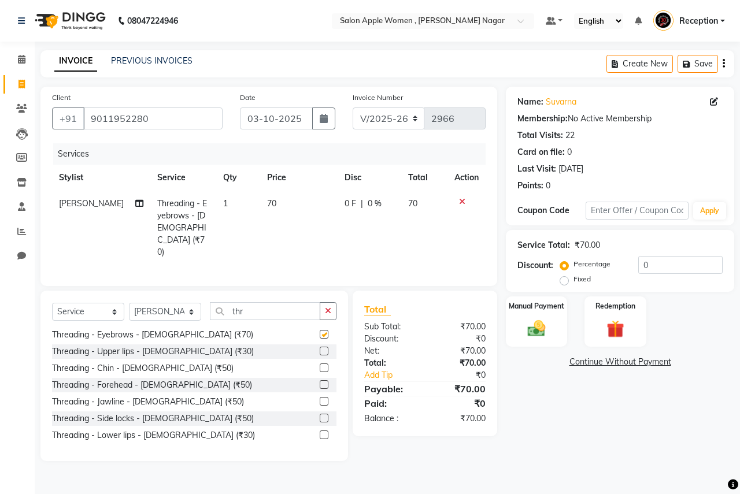
checkbox input "false"
click at [320, 347] on label at bounding box center [324, 351] width 9 height 9
click at [320, 348] on input "checkbox" at bounding box center [324, 352] width 8 height 8
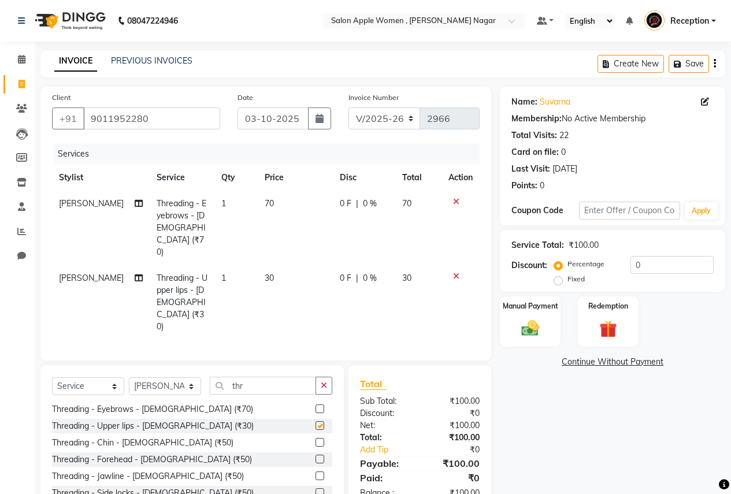
checkbox input "false"
click at [532, 341] on div "Manual Payment" at bounding box center [530, 321] width 63 height 53
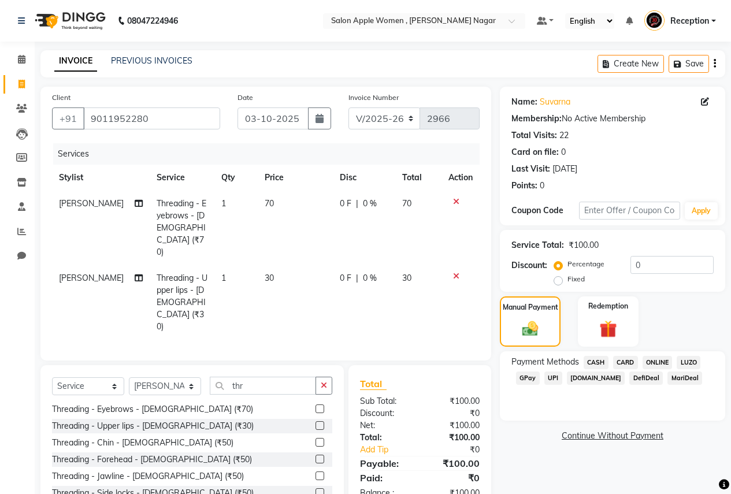
click at [458, 272] on icon at bounding box center [456, 276] width 6 height 8
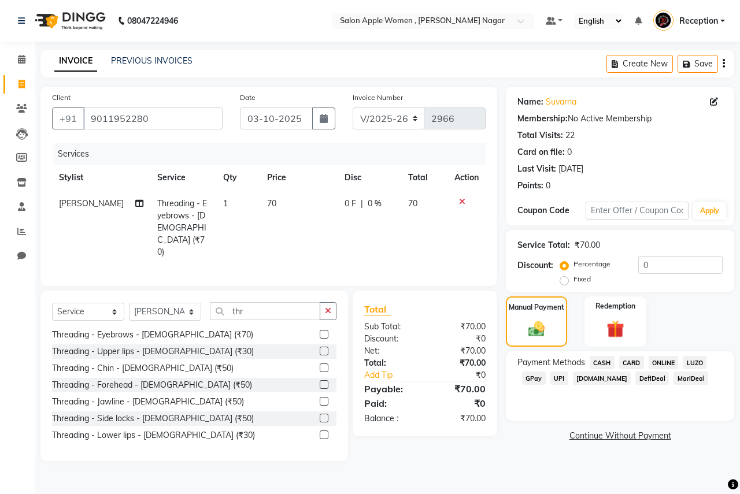
click at [320, 380] on label at bounding box center [324, 384] width 9 height 9
click at [320, 382] on input "checkbox" at bounding box center [324, 386] width 8 height 8
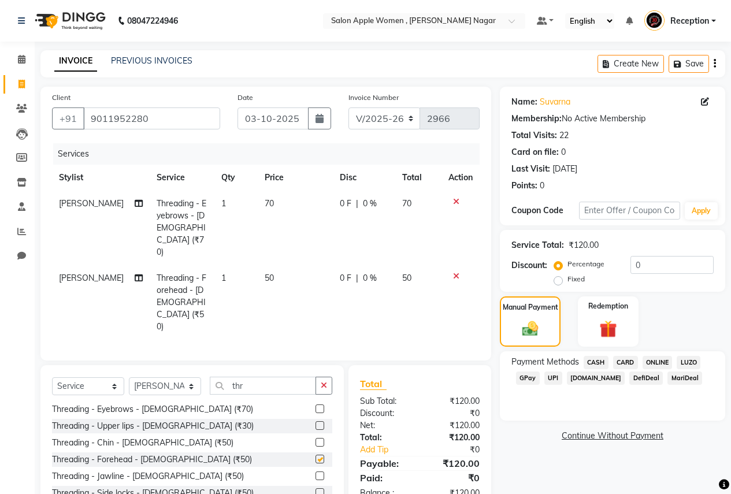
checkbox input "false"
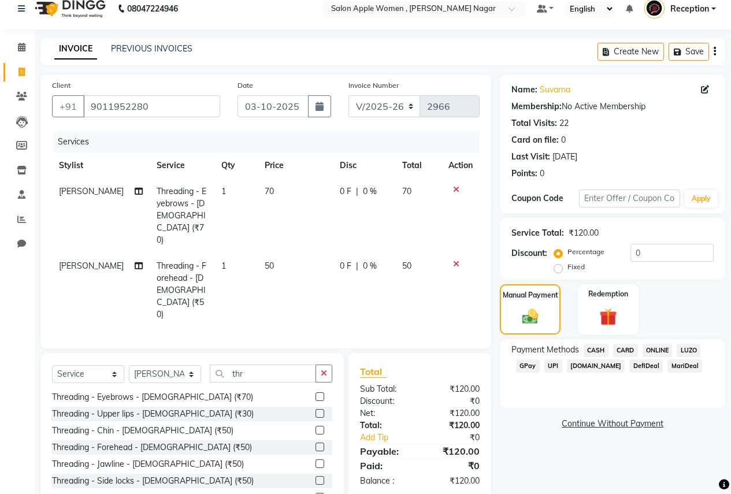
scroll to position [19, 0]
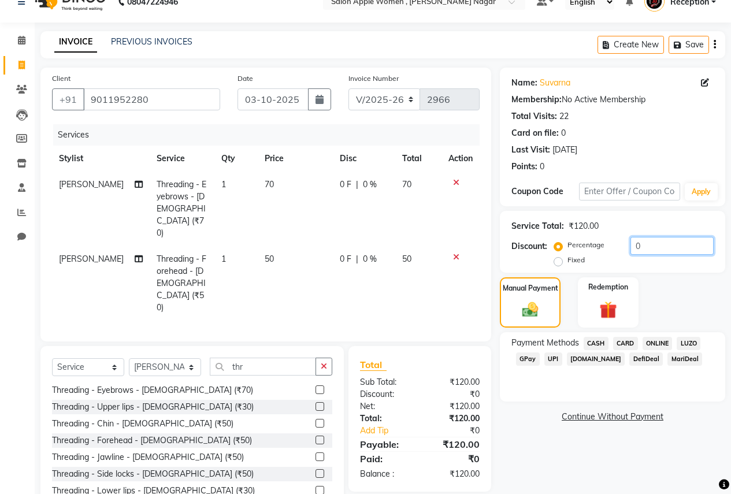
click at [663, 250] on input "0" at bounding box center [672, 246] width 83 height 18
type input "010"
click at [598, 343] on span "CASH" at bounding box center [596, 343] width 25 height 13
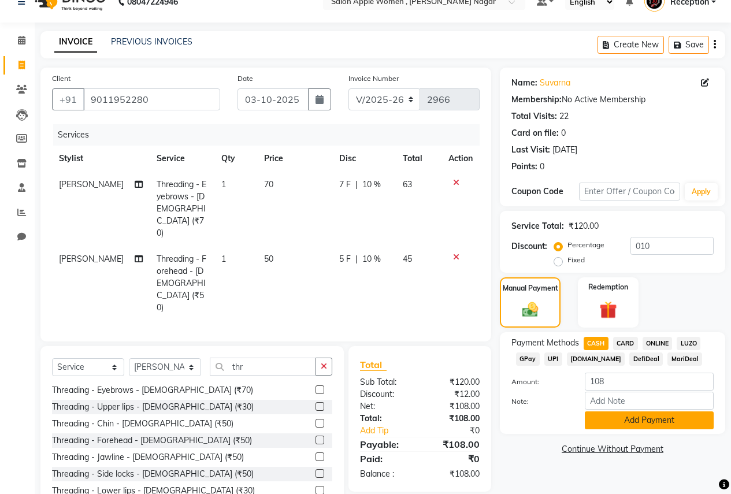
click at [622, 419] on button "Add Payment" at bounding box center [649, 421] width 129 height 18
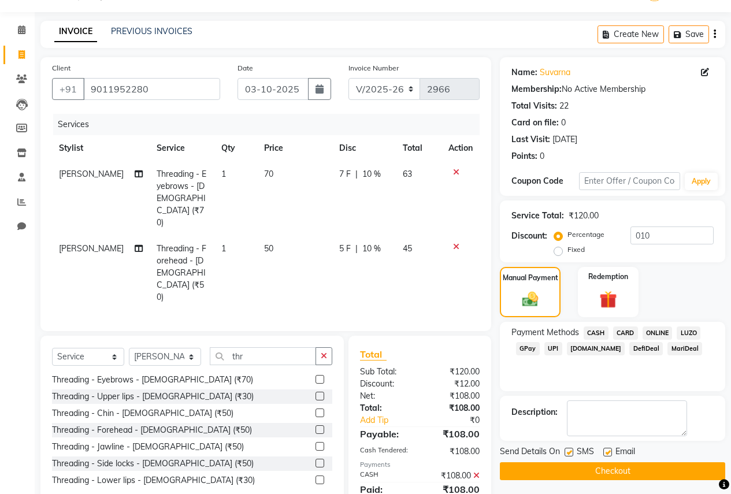
scroll to position [35, 0]
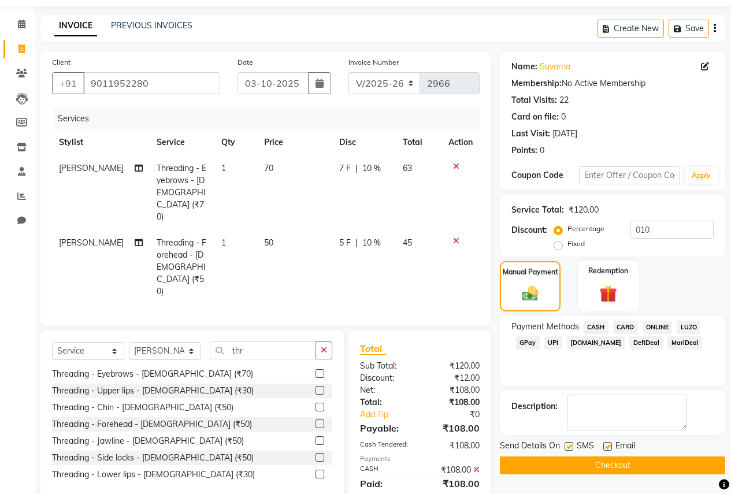
click at [619, 462] on button "Checkout" at bounding box center [612, 466] width 225 height 18
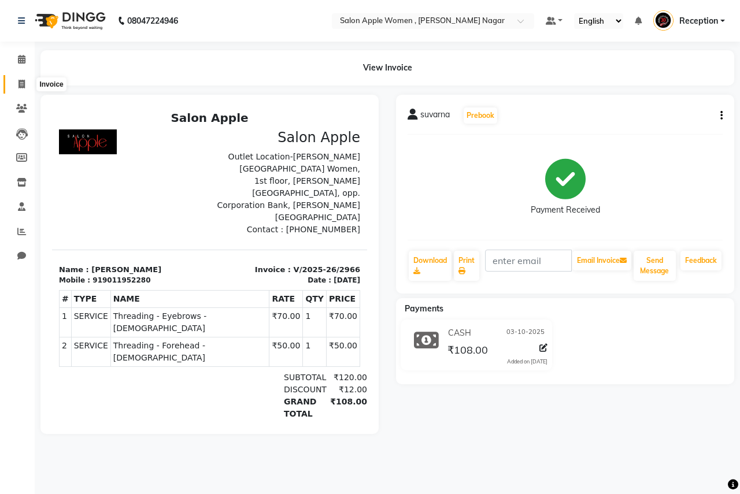
click at [22, 86] on icon at bounding box center [21, 84] width 6 height 9
select select "96"
select select "service"
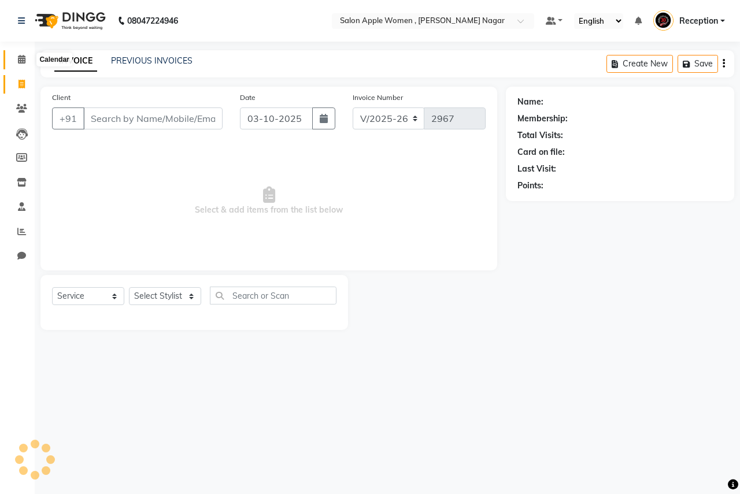
click at [24, 54] on span at bounding box center [22, 59] width 20 height 13
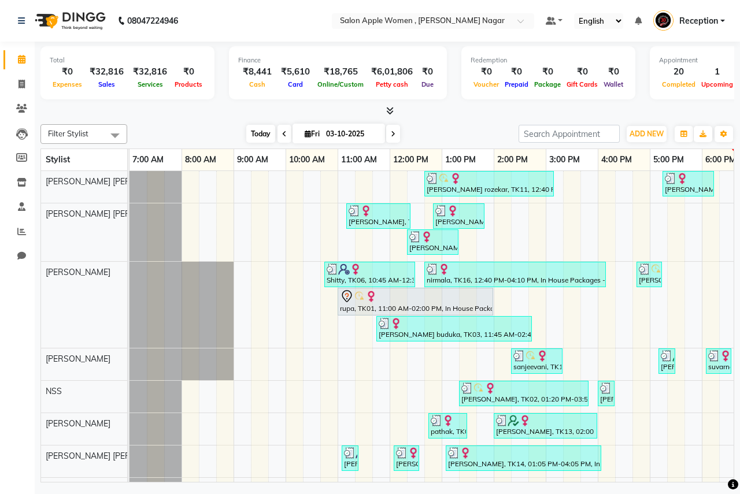
click at [258, 133] on span "Today" at bounding box center [260, 134] width 29 height 18
click at [19, 82] on icon at bounding box center [21, 84] width 6 height 9
select select "96"
select select "service"
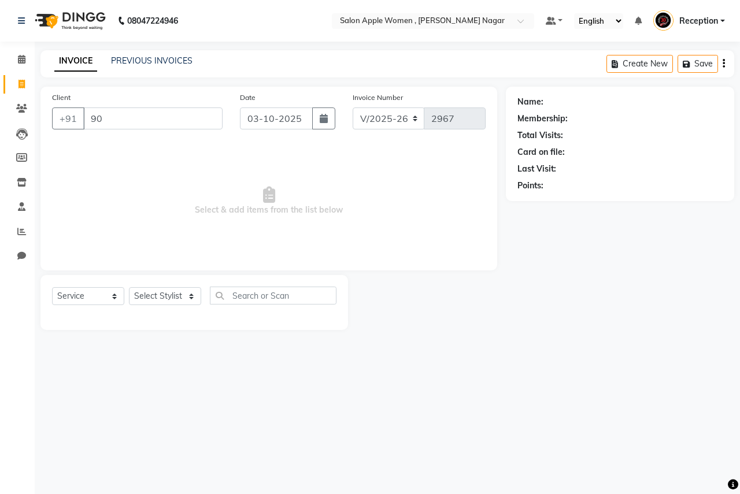
type input "9"
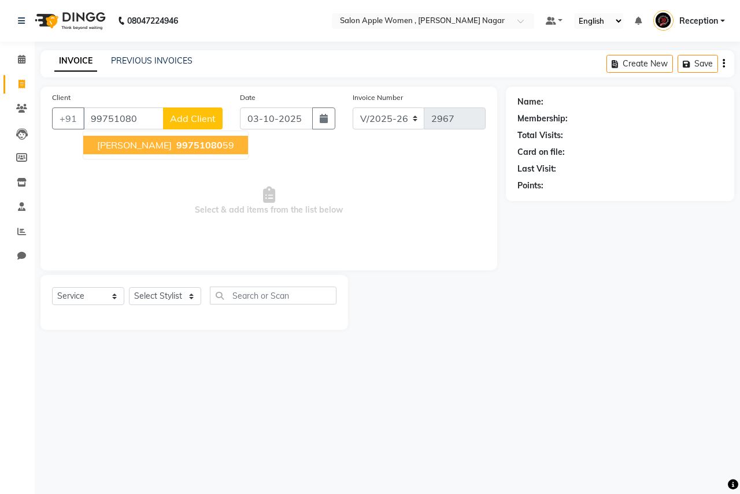
click at [153, 153] on button "[PERSON_NAME] 99751080 59" at bounding box center [165, 145] width 165 height 18
type input "9975108059"
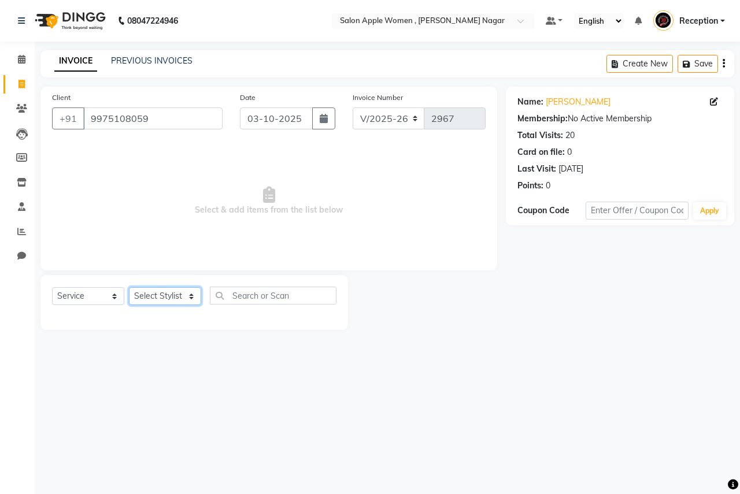
click at [173, 291] on select "Select Stylist [PERSON_NAME] [PERSON_NAME] [PERSON_NAME] [PERSON_NAME] Jyoti Ra…" at bounding box center [165, 296] width 72 height 18
select select "7680"
click at [129, 287] on select "Select Stylist [PERSON_NAME] [PERSON_NAME] [PERSON_NAME] [PERSON_NAME] Jyoti Ra…" at bounding box center [165, 296] width 72 height 18
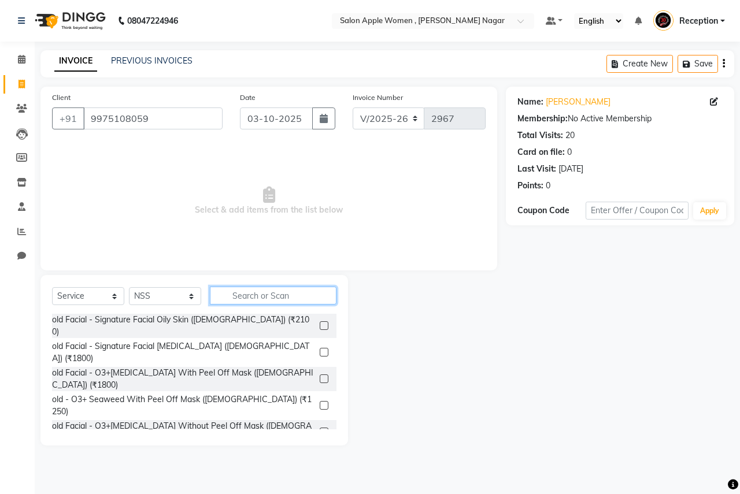
click at [253, 295] on input "text" at bounding box center [273, 296] width 127 height 18
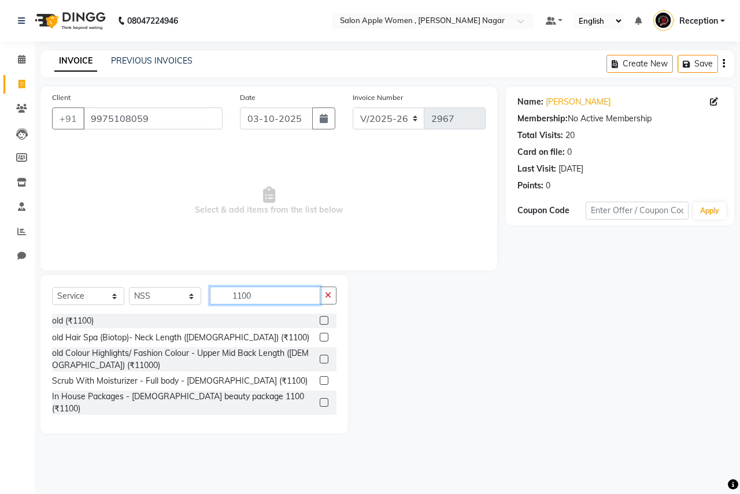
type input "1100"
click at [323, 398] on label at bounding box center [324, 402] width 9 height 9
click at [323, 399] on input "checkbox" at bounding box center [324, 403] width 8 height 8
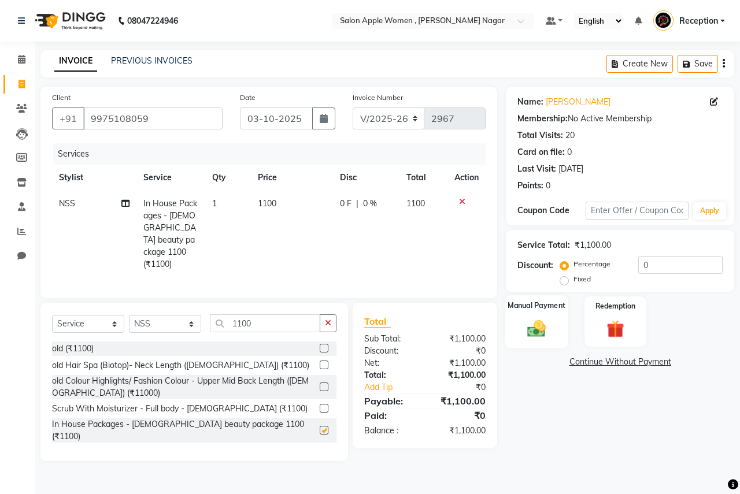
checkbox input "false"
click at [545, 327] on img at bounding box center [536, 328] width 30 height 21
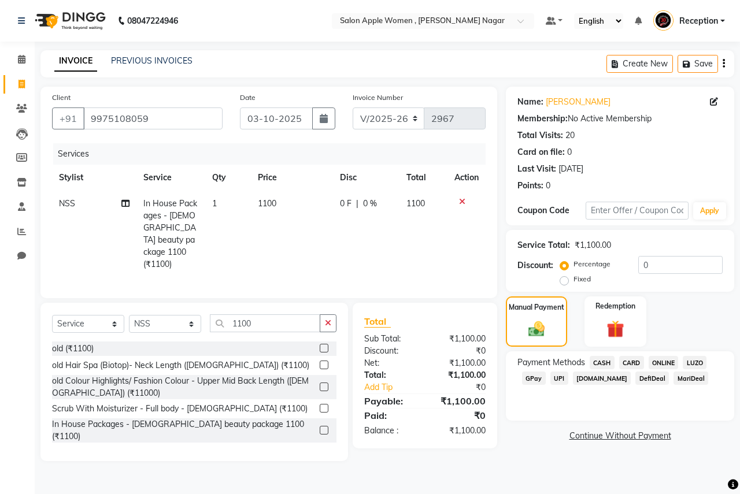
click at [666, 366] on span "ONLINE" at bounding box center [664, 362] width 30 height 13
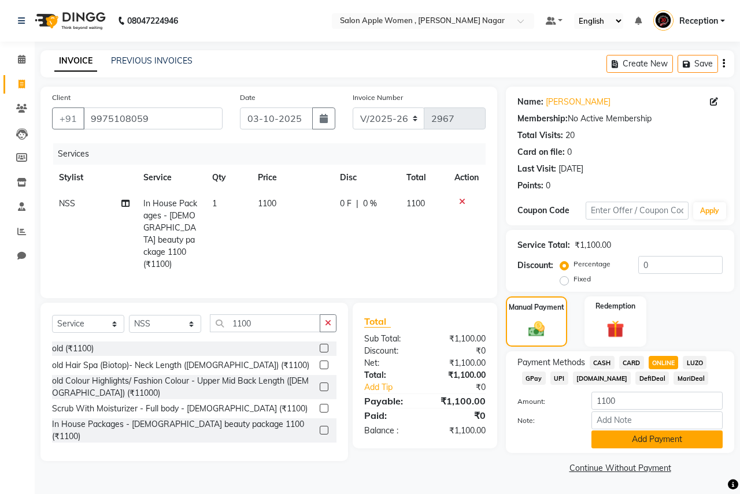
click at [656, 442] on button "Add Payment" at bounding box center [656, 440] width 131 height 18
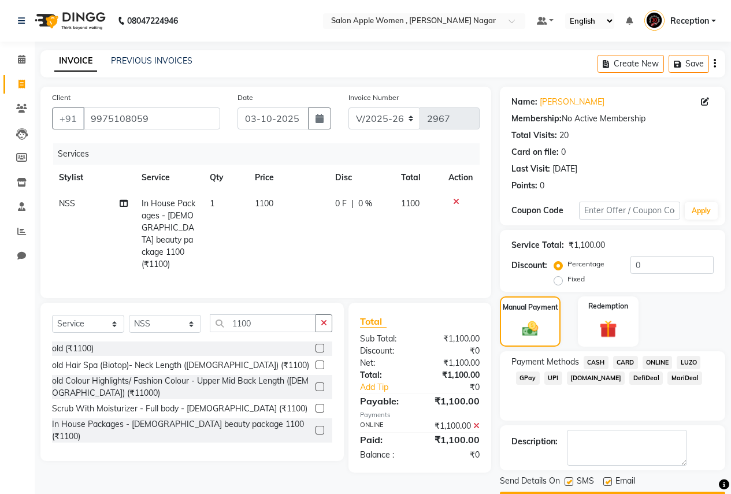
click at [663, 366] on span "ONLINE" at bounding box center [658, 362] width 30 height 13
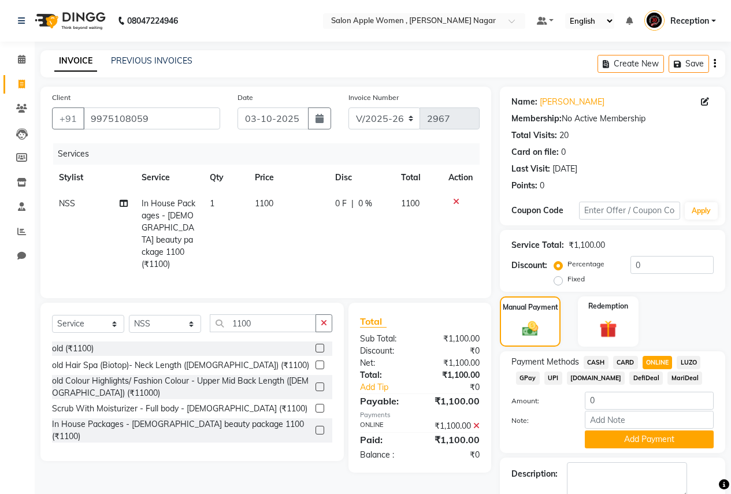
click at [475, 422] on icon at bounding box center [476, 426] width 6 height 8
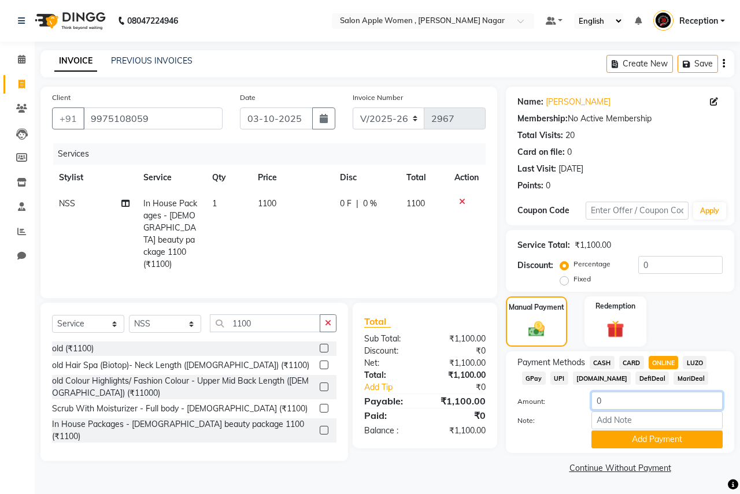
click at [614, 403] on input "0" at bounding box center [656, 401] width 131 height 18
type input "0110"
click at [622, 441] on button "Add Payment" at bounding box center [656, 440] width 131 height 18
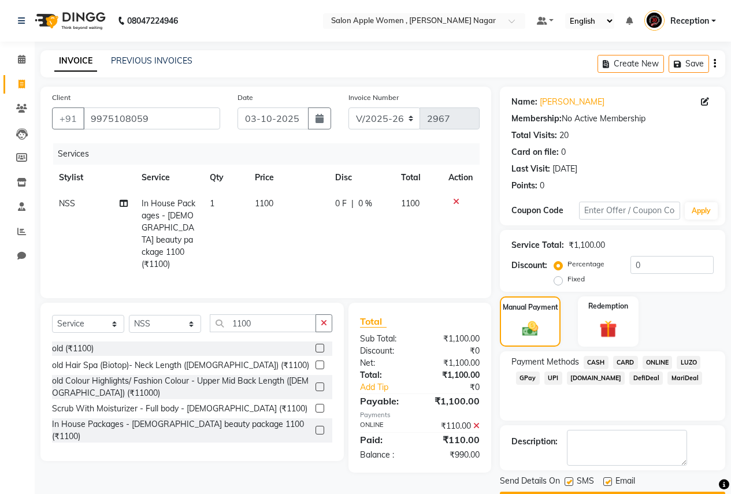
click at [655, 362] on span "ONLINE" at bounding box center [658, 362] width 30 height 13
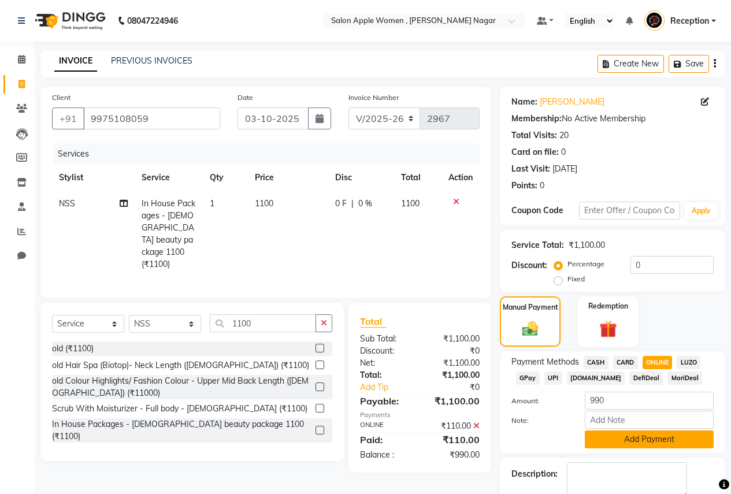
click at [642, 443] on button "Add Payment" at bounding box center [649, 440] width 129 height 18
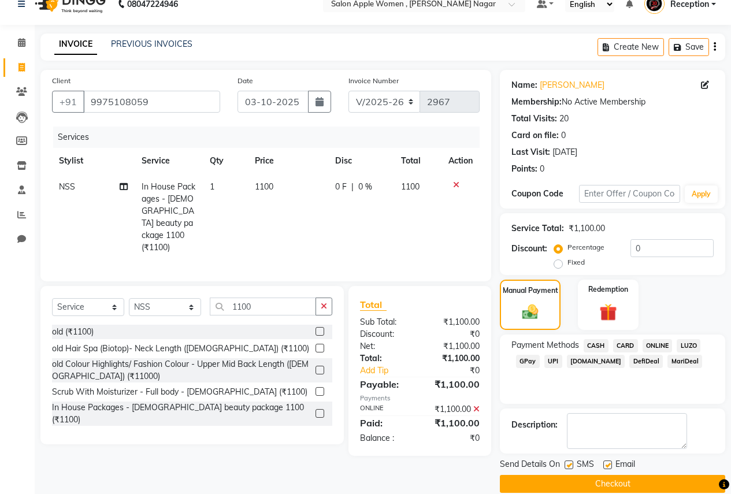
scroll to position [33, 0]
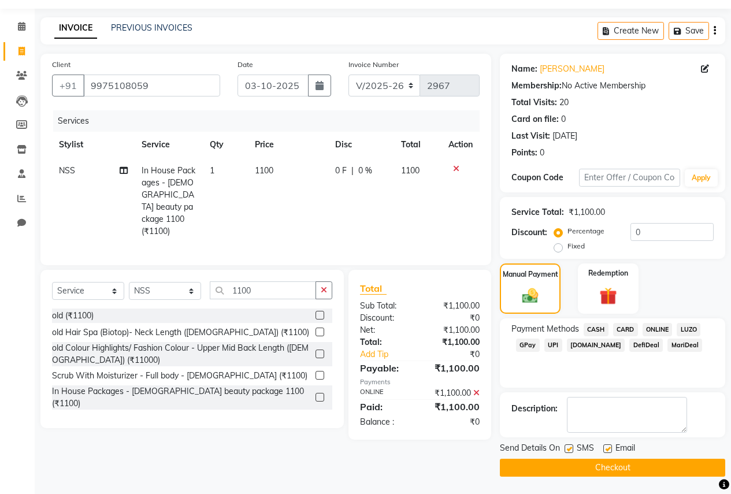
click at [605, 466] on button "Checkout" at bounding box center [612, 468] width 225 height 18
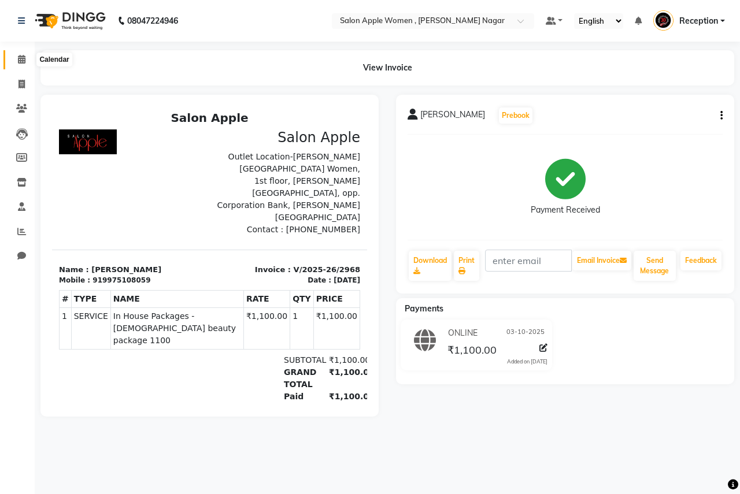
drag, startPoint x: 20, startPoint y: 58, endPoint x: 58, endPoint y: 59, distance: 38.2
click at [20, 58] on icon at bounding box center [22, 59] width 8 height 9
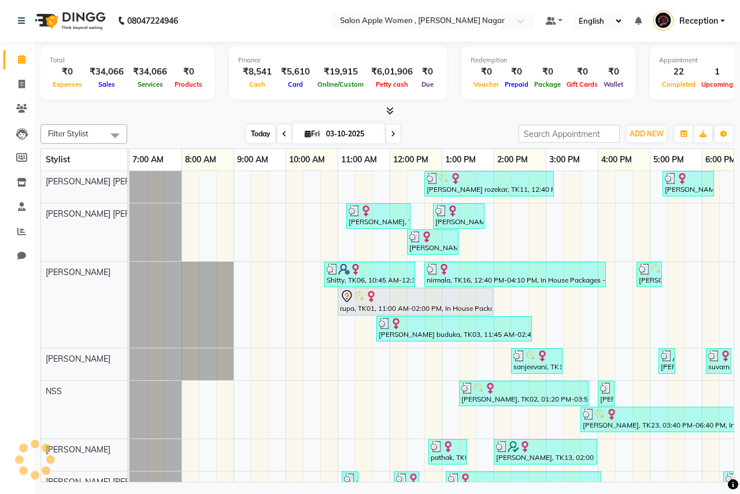
click at [255, 139] on span "Today" at bounding box center [260, 134] width 29 height 18
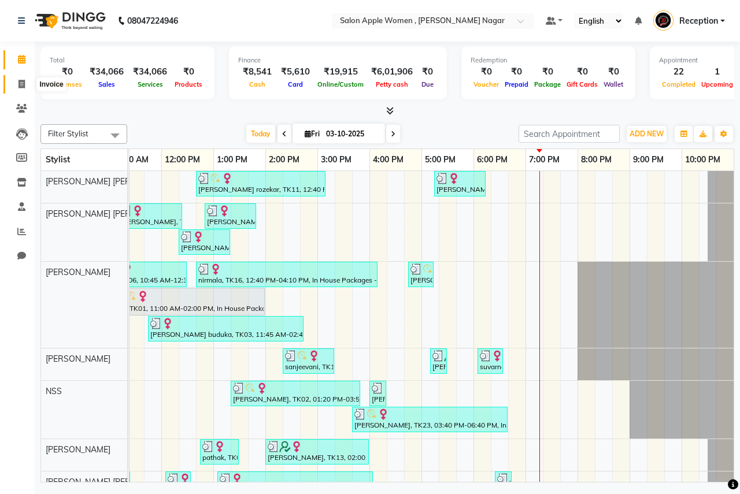
click at [23, 82] on icon at bounding box center [21, 84] width 6 height 9
select select "service"
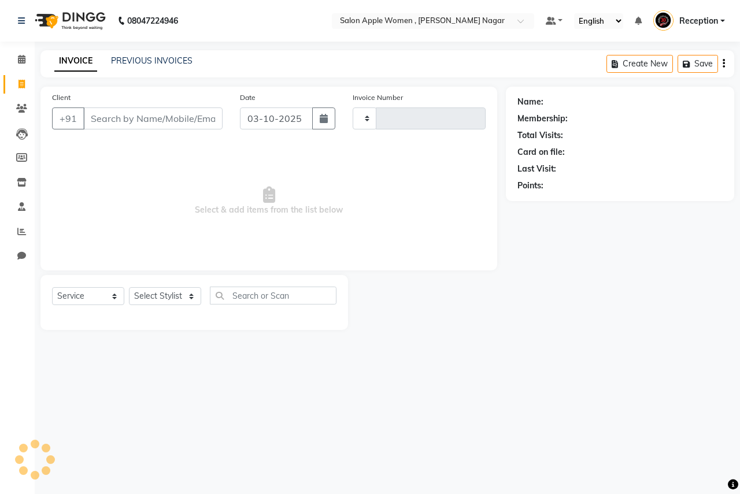
type input "2969"
select select "96"
click at [128, 120] on input "Client" at bounding box center [152, 119] width 139 height 22
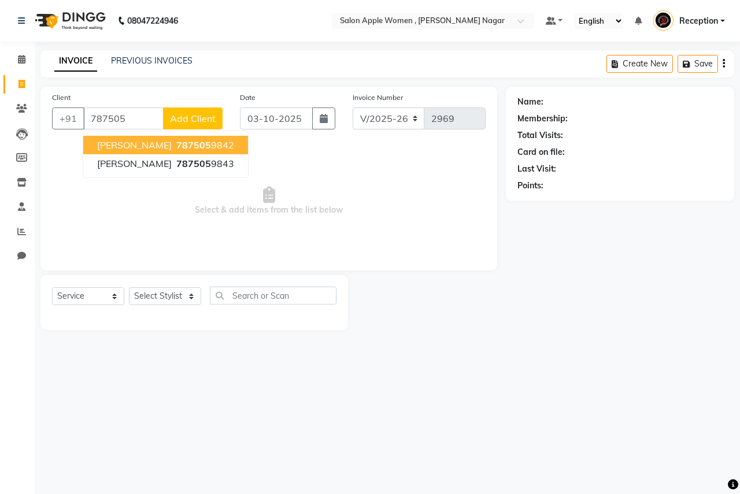
click at [176, 150] on span "787505" at bounding box center [193, 145] width 35 height 12
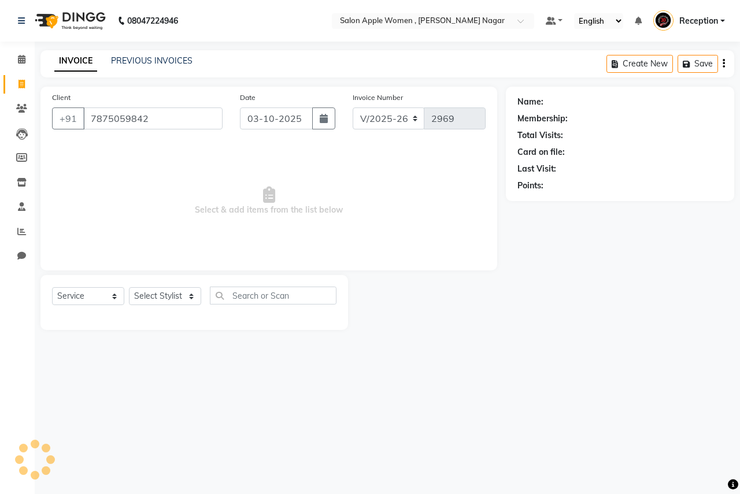
type input "7875059842"
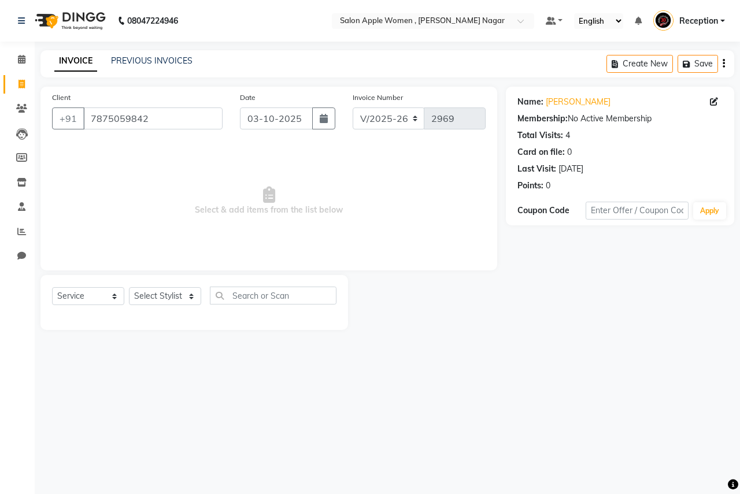
click at [180, 277] on div "Select Service Product Membership Package Voucher Prepaid Gift Card Select Styl…" at bounding box center [194, 302] width 308 height 55
click at [178, 290] on select "Select Stylist [PERSON_NAME] [PERSON_NAME] [PERSON_NAME] [PERSON_NAME] Jyoti Ra…" at bounding box center [165, 296] width 72 height 18
select select "57561"
click at [129, 287] on select "Select Stylist [PERSON_NAME] [PERSON_NAME] [PERSON_NAME] [PERSON_NAME] Jyoti Ra…" at bounding box center [165, 296] width 72 height 18
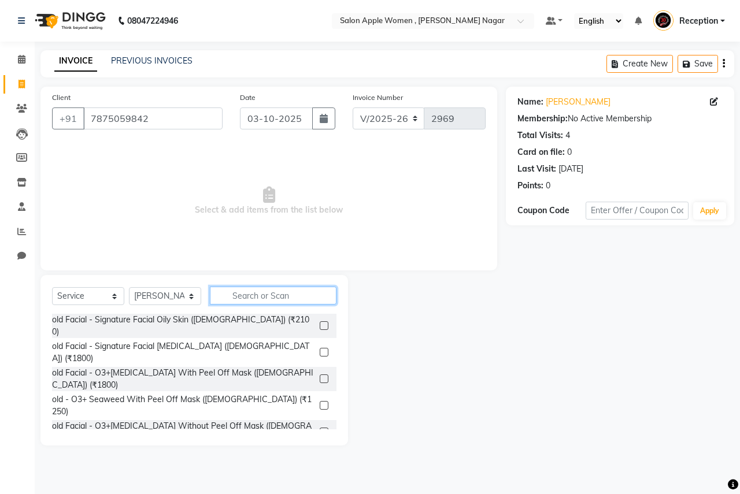
click at [242, 300] on input "text" at bounding box center [273, 296] width 127 height 18
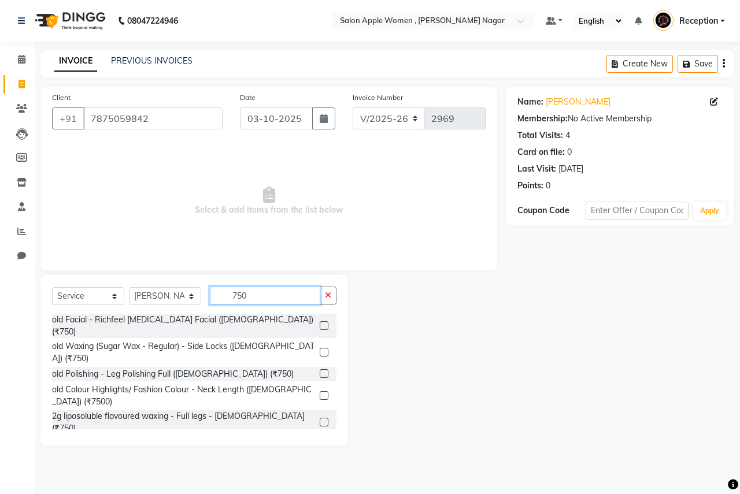
type input "750"
click at [320, 418] on label at bounding box center [324, 422] width 9 height 9
click at [320, 419] on input "checkbox" at bounding box center [324, 423] width 8 height 8
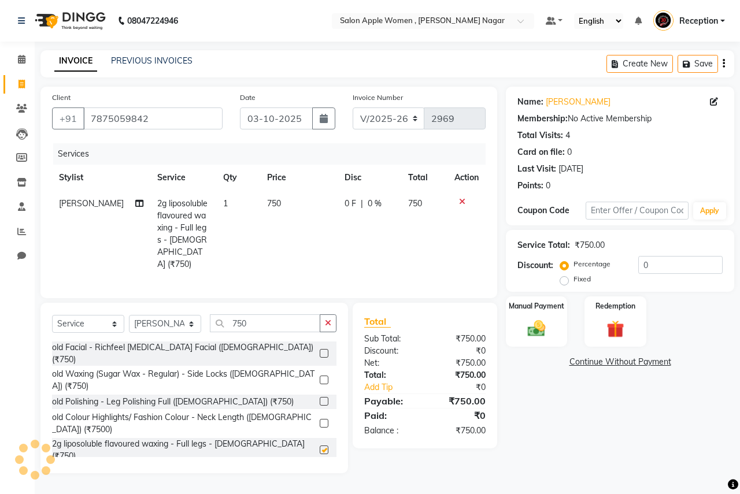
checkbox input "false"
click at [283, 316] on input "750" at bounding box center [265, 323] width 110 height 18
type input "7"
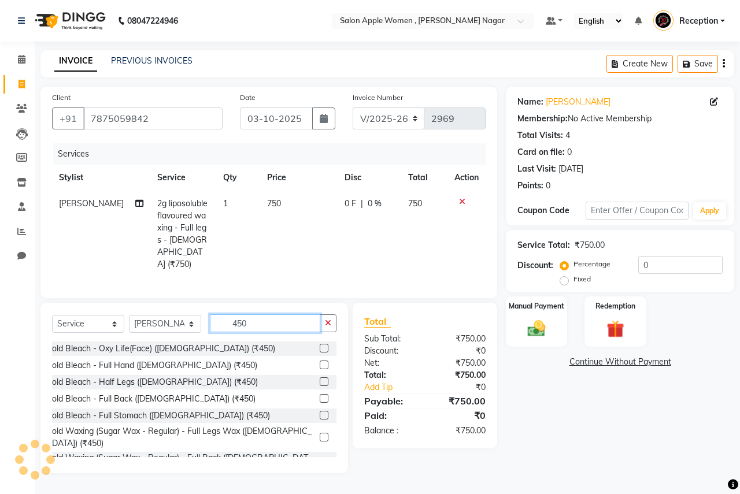
type input "450"
click at [320, 361] on label at bounding box center [324, 365] width 9 height 9
click at [320, 362] on input "checkbox" at bounding box center [324, 366] width 8 height 8
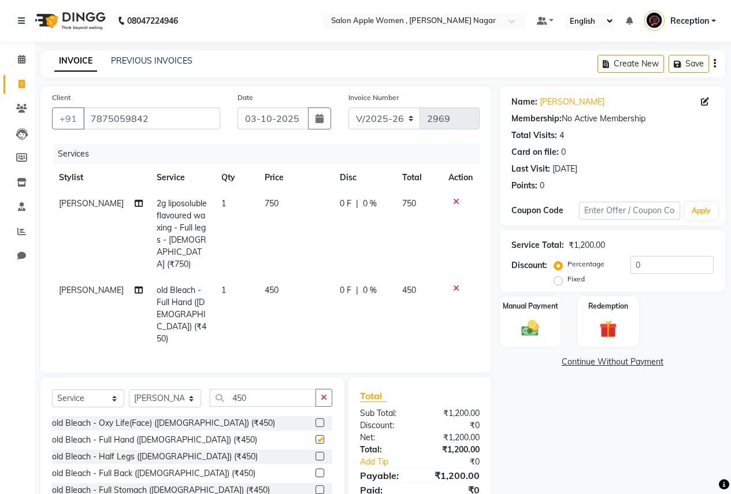
checkbox input "false"
click at [285, 389] on input "450" at bounding box center [263, 398] width 106 height 18
type input "4"
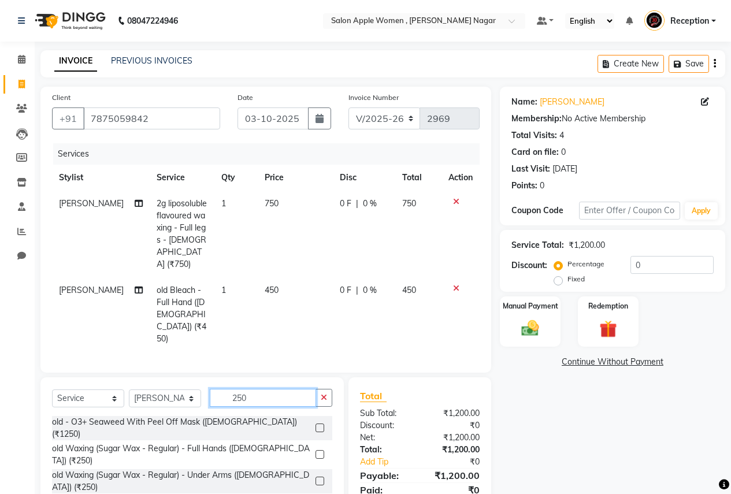
type input "250"
drag, startPoint x: 308, startPoint y: 427, endPoint x: 310, endPoint y: 412, distance: 14.6
click at [316, 477] on label at bounding box center [320, 481] width 9 height 9
click at [316, 478] on input "checkbox" at bounding box center [320, 482] width 8 height 8
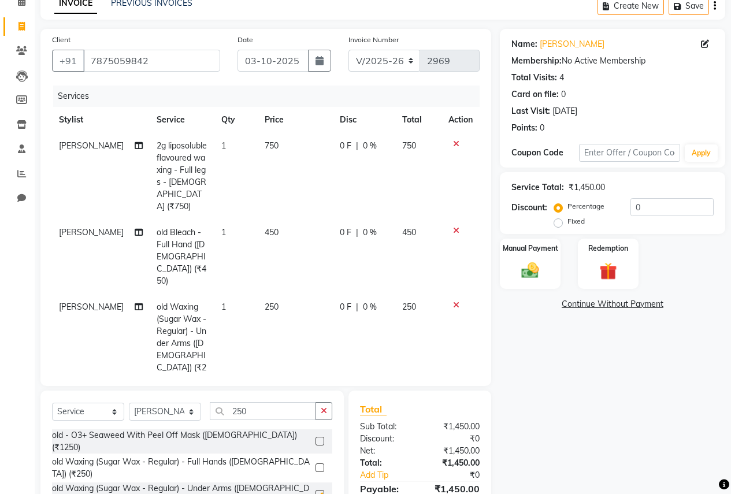
checkbox input "false"
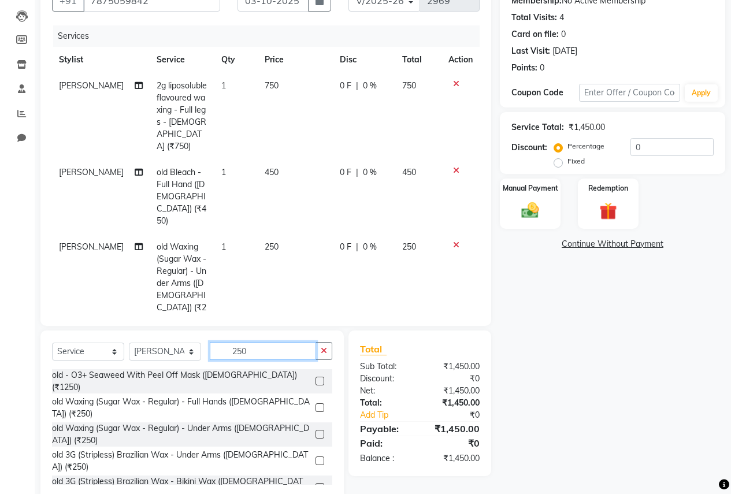
click at [295, 342] on input "250" at bounding box center [263, 351] width 106 height 18
type input "2"
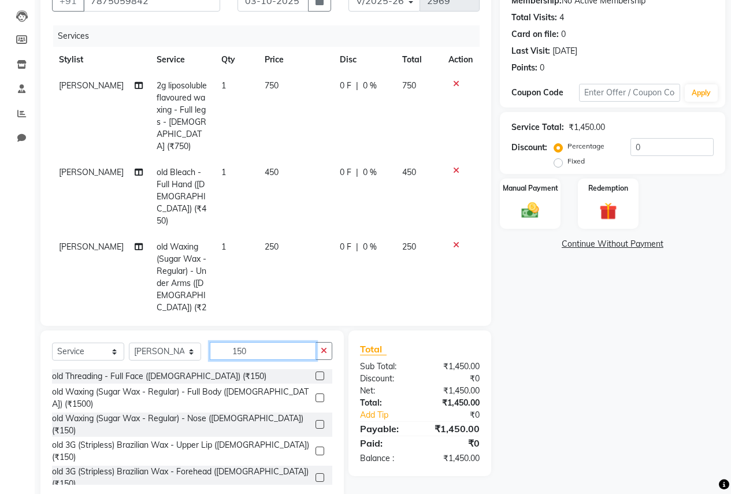
type input "150"
click at [316, 447] on label at bounding box center [320, 451] width 9 height 9
click at [316, 448] on input "checkbox" at bounding box center [320, 452] width 8 height 8
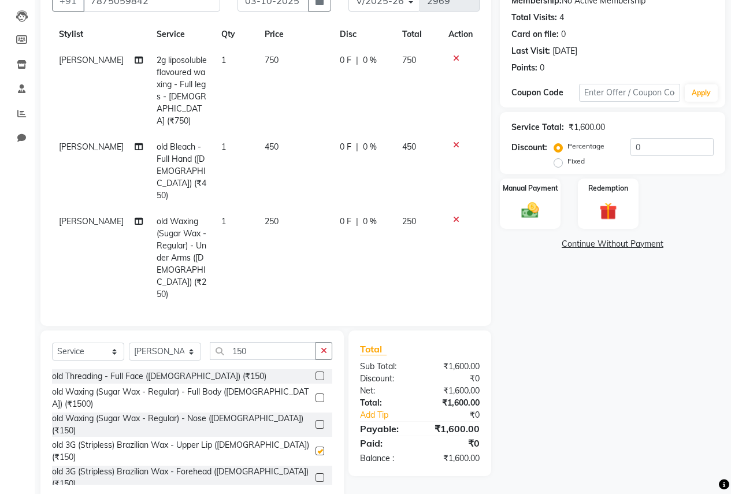
checkbox input "false"
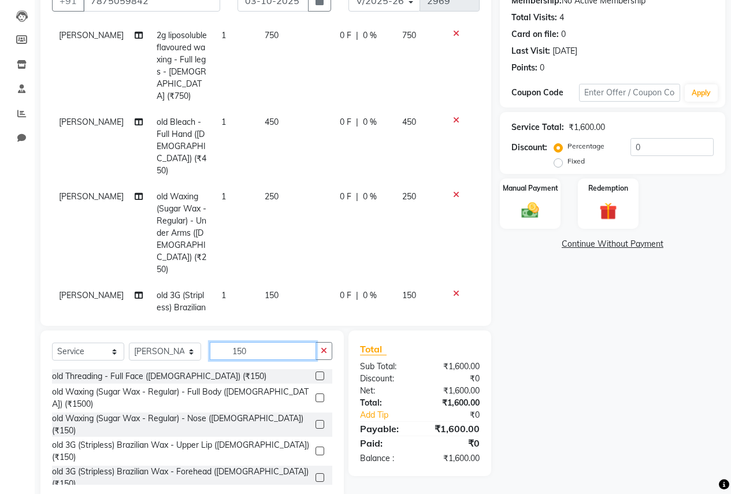
click at [268, 352] on input "150" at bounding box center [263, 351] width 106 height 18
type input "1"
type input "150"
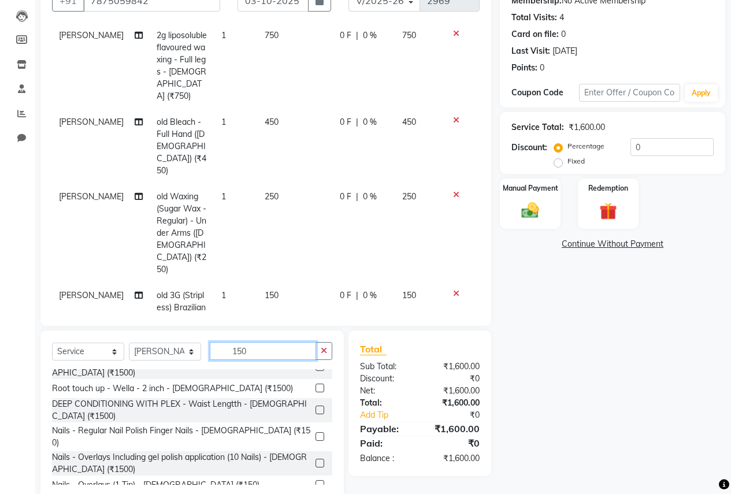
scroll to position [417, 0]
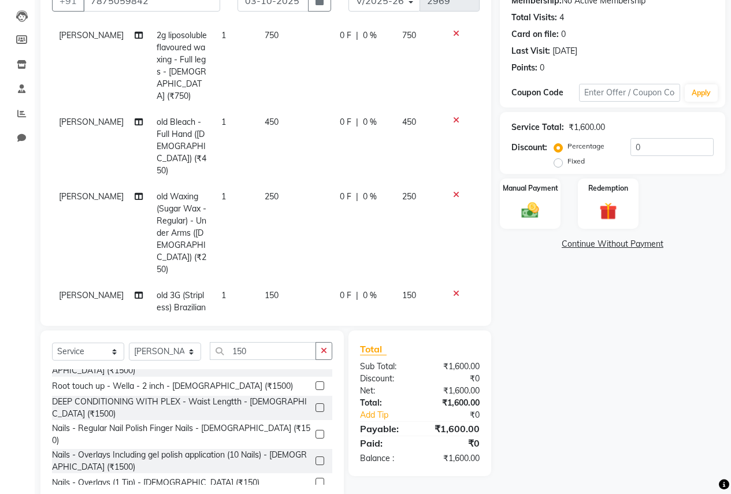
checkbox input "false"
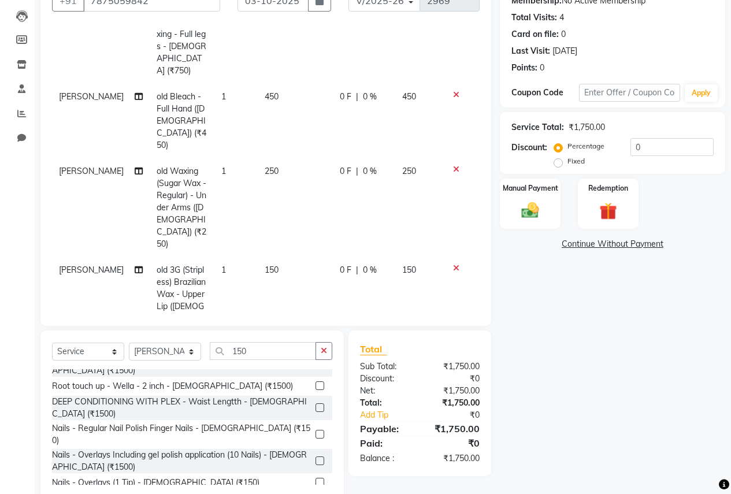
scroll to position [101, 0]
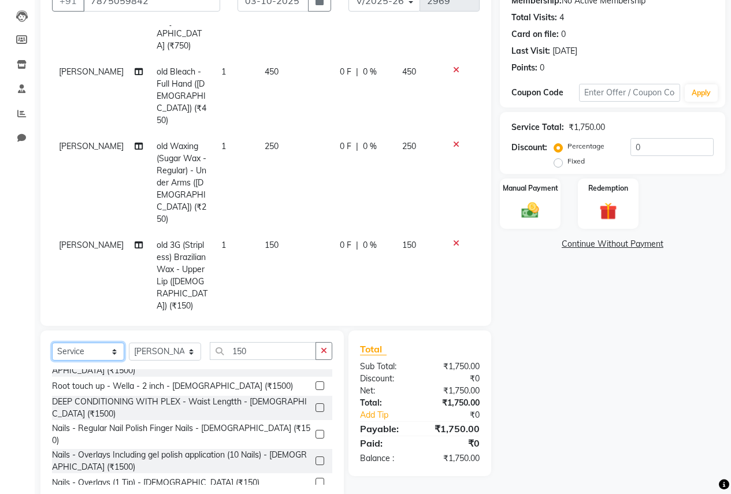
click at [104, 352] on select "Select Service Product Membership Package Voucher Prepaid Gift Card" at bounding box center [88, 352] width 72 height 18
click at [52, 343] on select "Select Service Product Membership Package Voucher Prepaid Gift Card" at bounding box center [88, 352] width 72 height 18
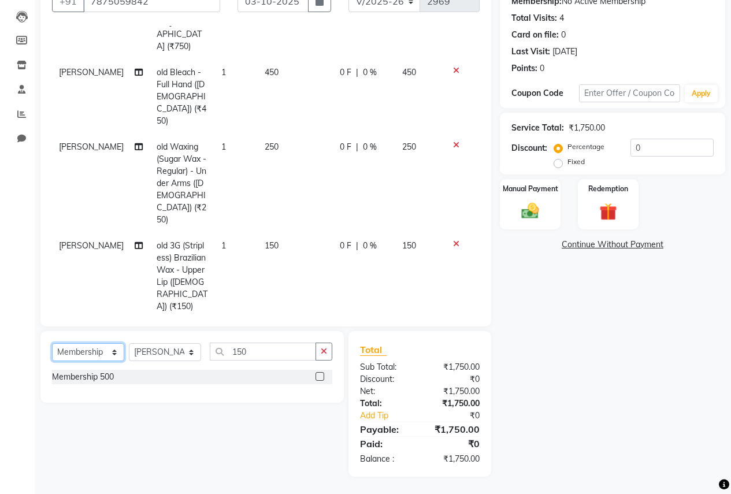
scroll to position [0, 0]
click at [322, 376] on label at bounding box center [320, 376] width 9 height 9
click at [322, 376] on input "checkbox" at bounding box center [320, 377] width 8 height 8
select select "select"
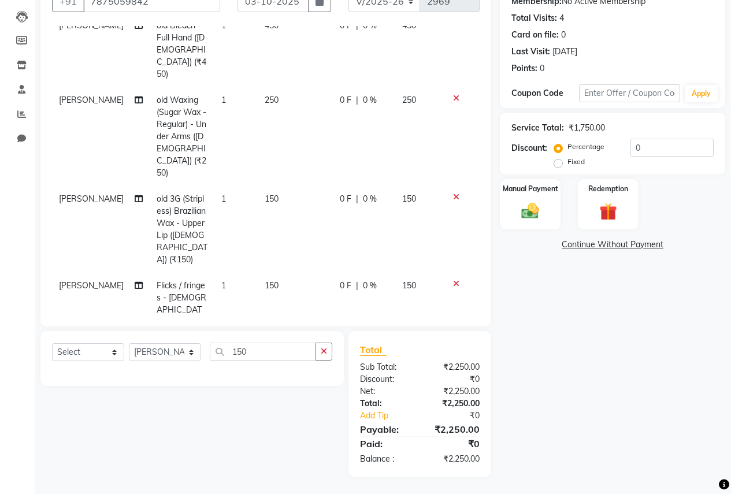
scroll to position [183, 0]
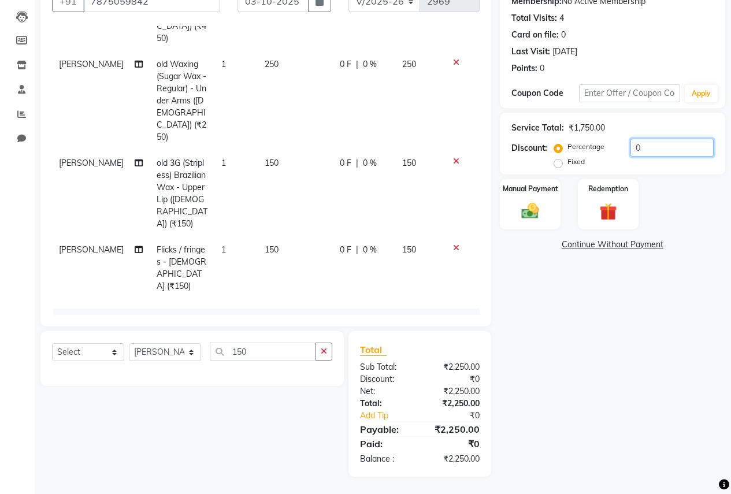
click at [677, 150] on input "0" at bounding box center [672, 148] width 83 height 18
type input "010"
click at [524, 195] on div "Manual Payment" at bounding box center [530, 204] width 63 height 53
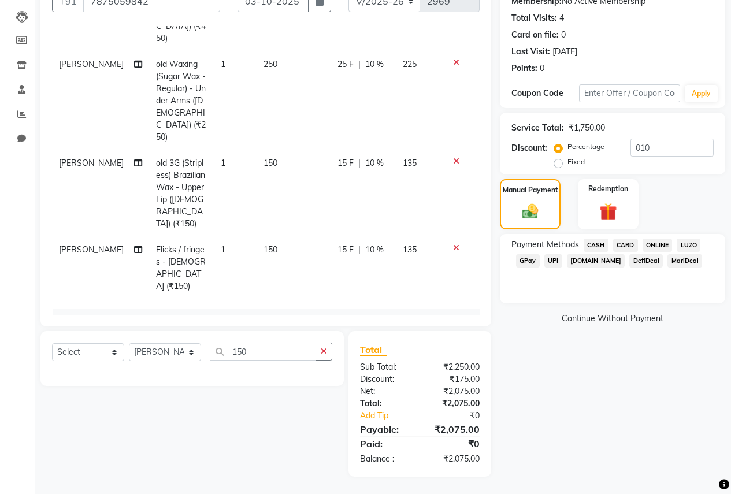
click at [64, 245] on span "[PERSON_NAME]" at bounding box center [91, 250] width 65 height 10
select select "57561"
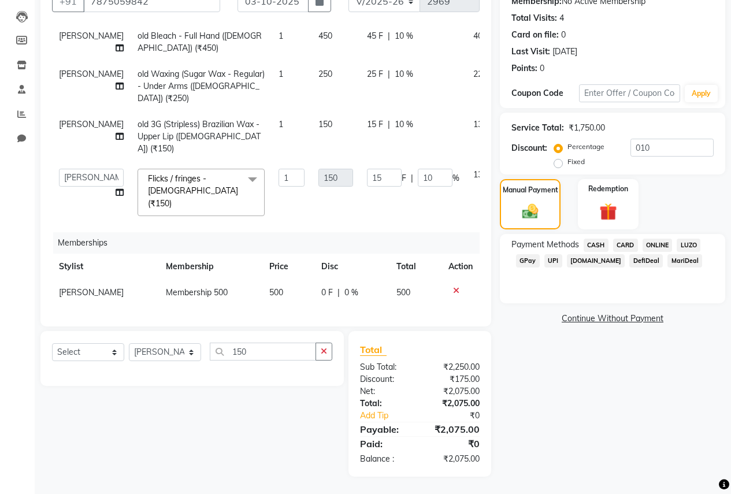
scroll to position [61, 0]
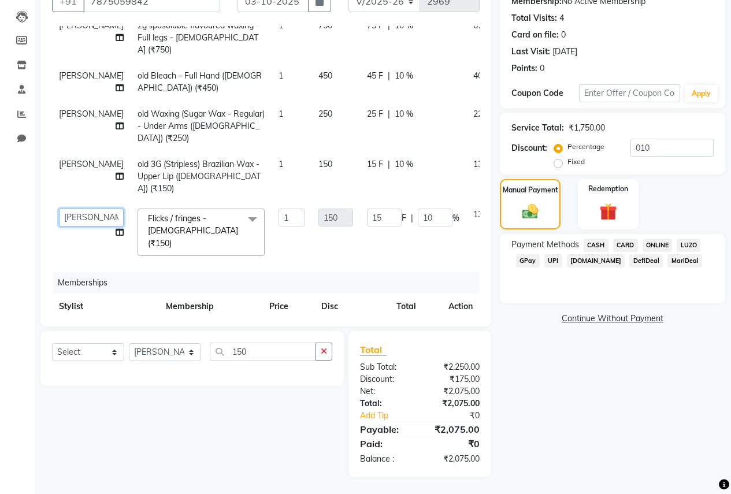
click at [68, 209] on select "[PERSON_NAME] [PERSON_NAME] [PERSON_NAME] [PERSON_NAME] Jyoti Rahul [PERSON_NAM…" at bounding box center [91, 218] width 65 height 18
select select "70309"
click at [660, 245] on span "ONLINE" at bounding box center [658, 245] width 30 height 13
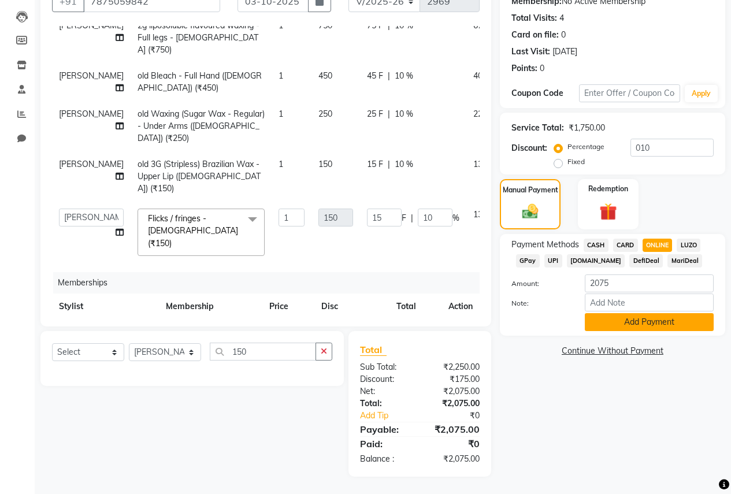
click at [640, 313] on button "Add Payment" at bounding box center [649, 322] width 129 height 18
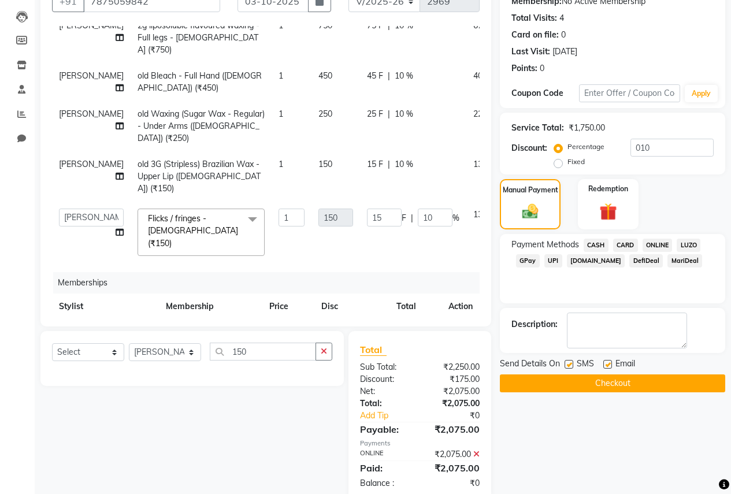
click at [591, 381] on button "Checkout" at bounding box center [612, 384] width 225 height 18
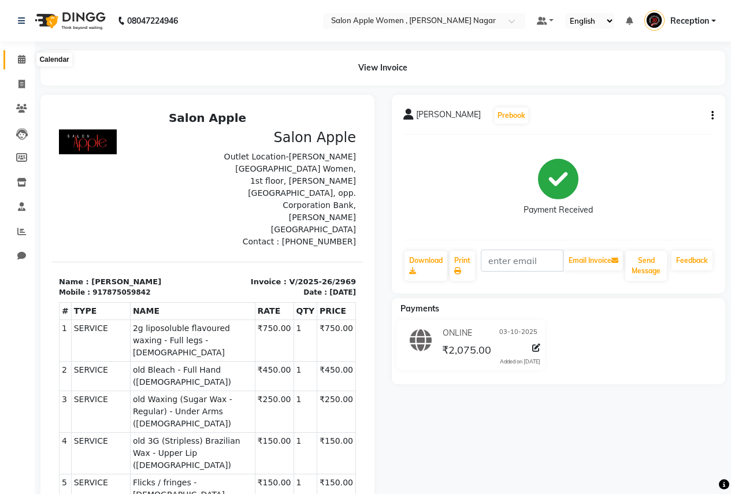
drag, startPoint x: 24, startPoint y: 55, endPoint x: 52, endPoint y: 64, distance: 29.8
click at [24, 55] on icon at bounding box center [22, 59] width 8 height 9
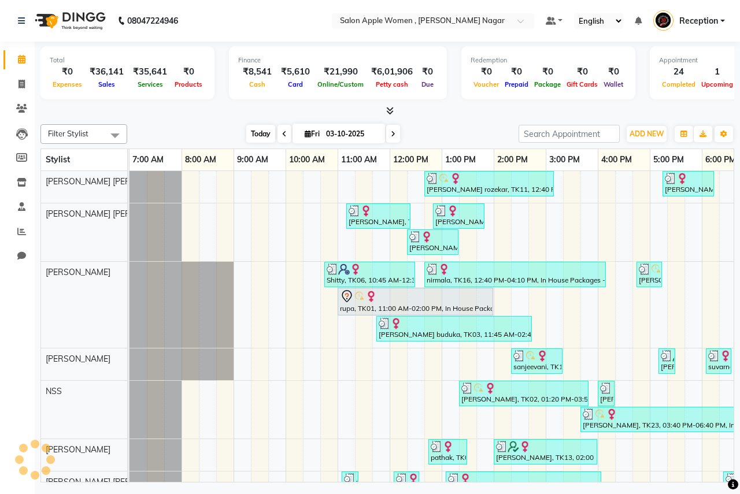
click at [260, 138] on span "Today" at bounding box center [260, 134] width 29 height 18
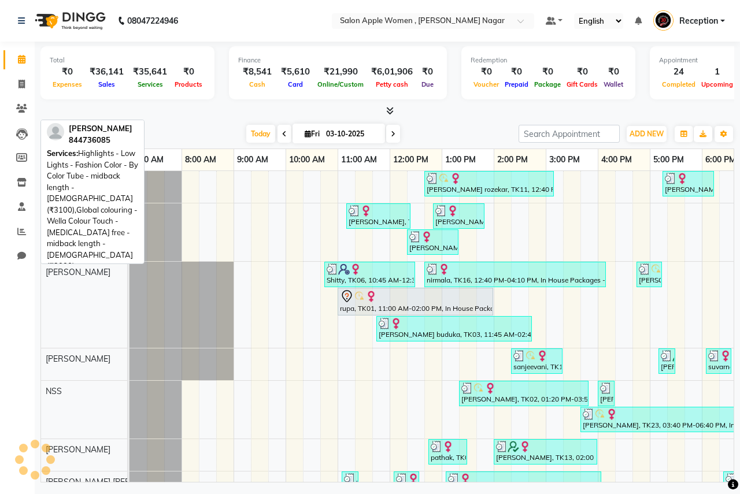
scroll to position [0, 228]
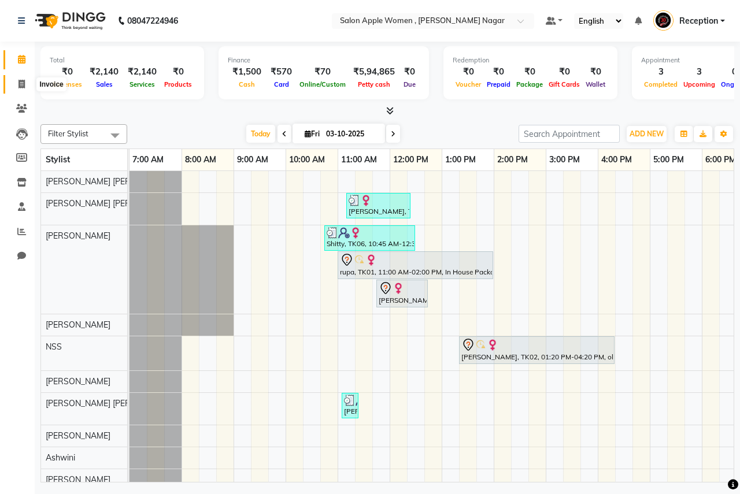
drag, startPoint x: 20, startPoint y: 84, endPoint x: 67, endPoint y: 84, distance: 47.4
click at [20, 84] on icon at bounding box center [21, 84] width 6 height 9
select select "96"
select select "service"
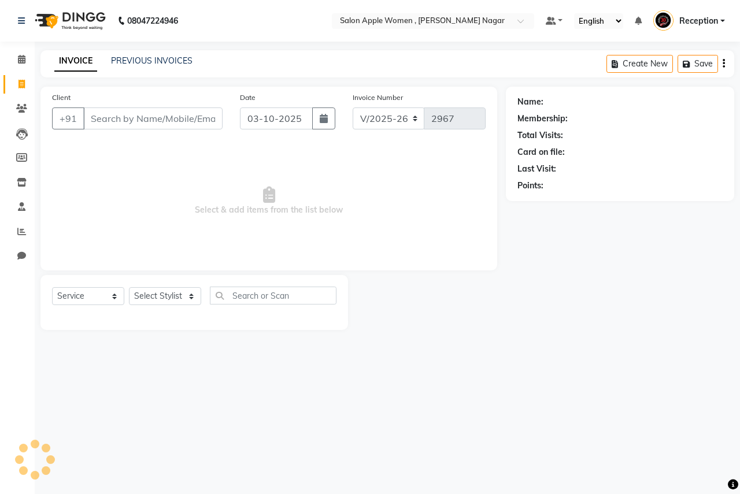
click at [129, 121] on input "Client" at bounding box center [152, 119] width 139 height 22
type input "7276592955"
click at [184, 114] on span "Add Client" at bounding box center [193, 119] width 46 height 12
select select "22"
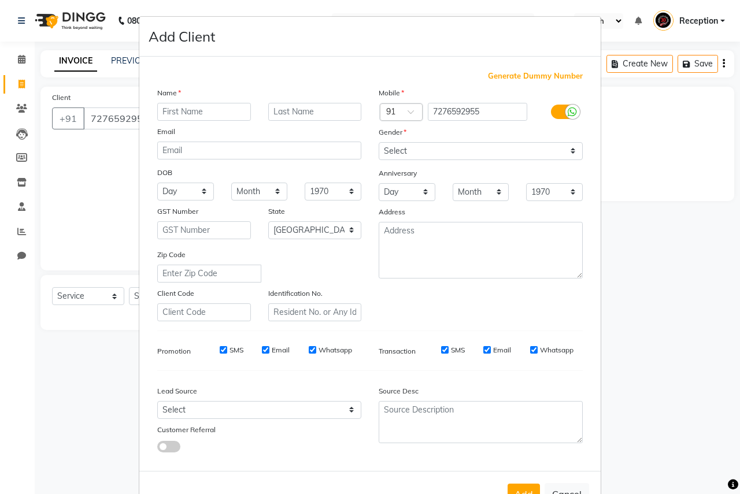
click at [195, 110] on input "text" at bounding box center [204, 112] width 94 height 18
type input "Shivani"
click at [492, 162] on div "Mobile Country Code × 91 7276592955 Gender Select Male Female Other Prefer Not …" at bounding box center [480, 204] width 221 height 235
click at [481, 155] on select "Select [DEMOGRAPHIC_DATA] [DEMOGRAPHIC_DATA] Other Prefer Not To Say" at bounding box center [481, 151] width 204 height 18
select select "[DEMOGRAPHIC_DATA]"
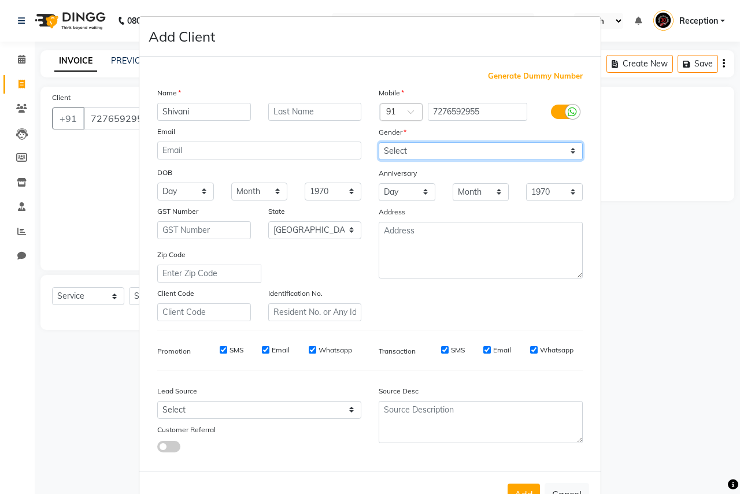
click at [379, 142] on select "Select [DEMOGRAPHIC_DATA] [DEMOGRAPHIC_DATA] Other Prefer Not To Say" at bounding box center [481, 151] width 204 height 18
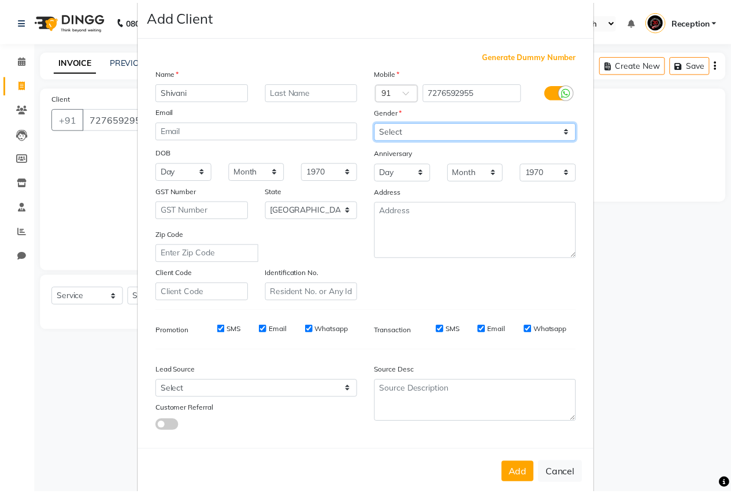
scroll to position [39, 0]
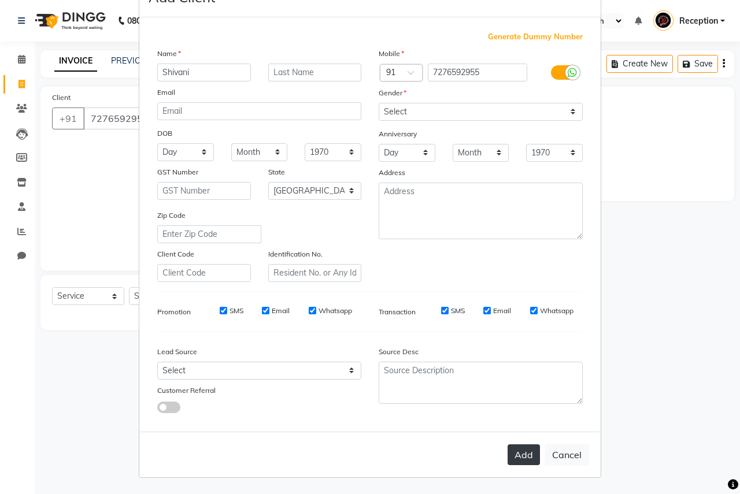
click at [522, 457] on button "Add" at bounding box center [524, 455] width 32 height 21
select select
select select "null"
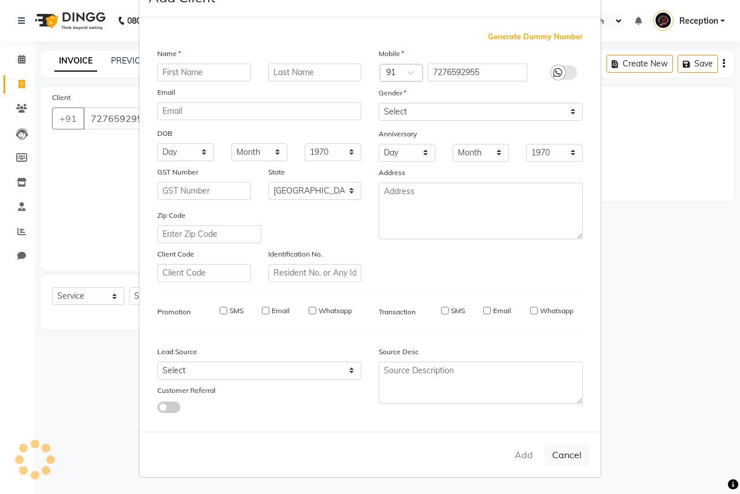
select select
checkbox input "false"
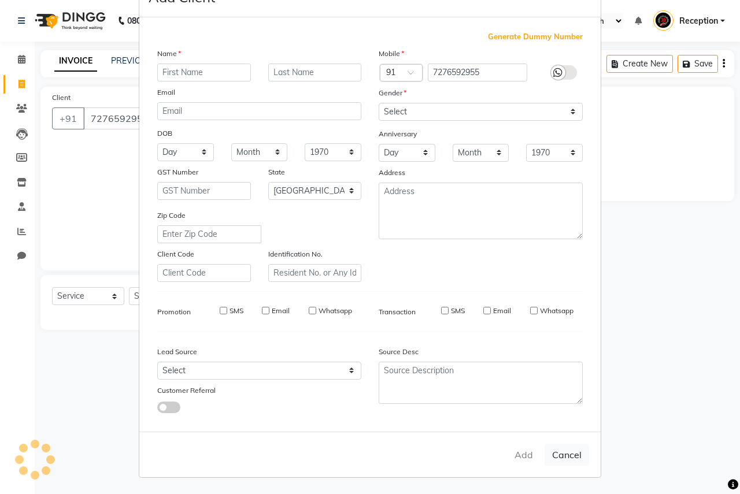
checkbox input "false"
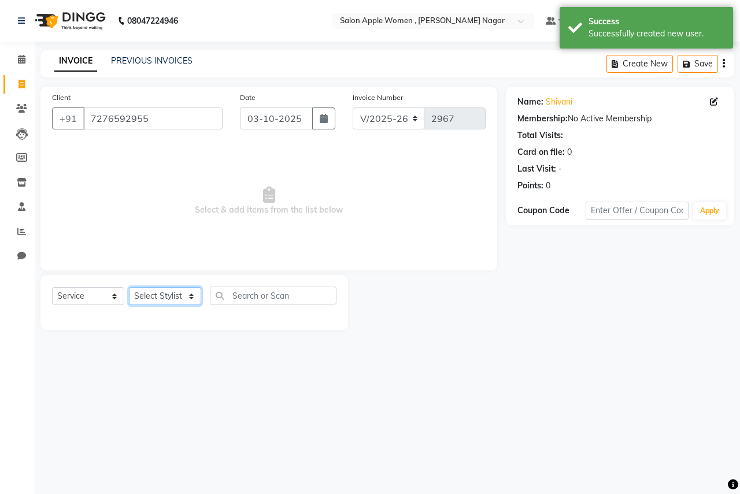
click at [175, 291] on select "Select Stylist [PERSON_NAME] [PERSON_NAME] [PERSON_NAME] [PERSON_NAME] Jyoti Ra…" at bounding box center [165, 296] width 72 height 18
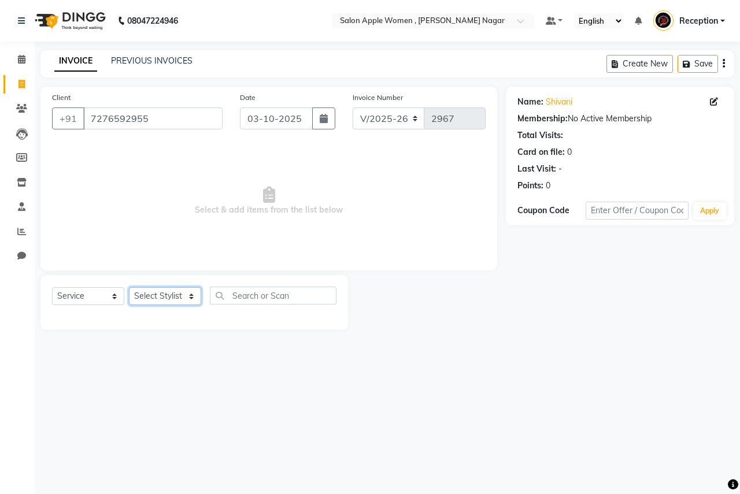
select select "21394"
click at [129, 287] on select "Select Stylist [PERSON_NAME] [PERSON_NAME] [PERSON_NAME] [PERSON_NAME] Jyoti Ra…" at bounding box center [165, 296] width 72 height 18
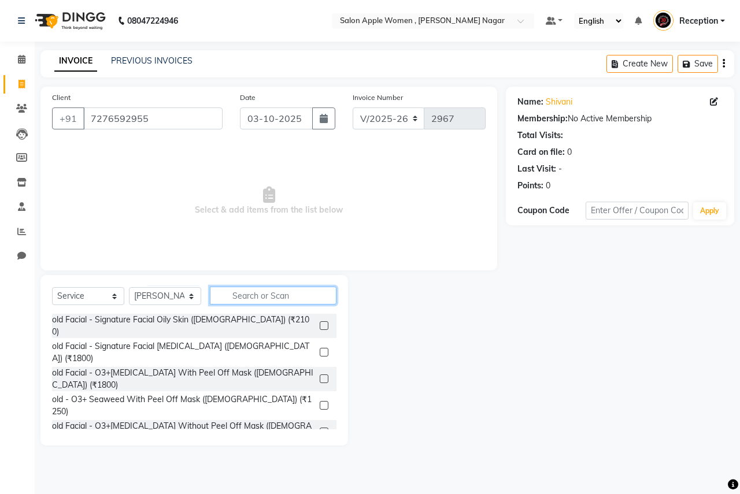
click at [258, 296] on input "text" at bounding box center [273, 296] width 127 height 18
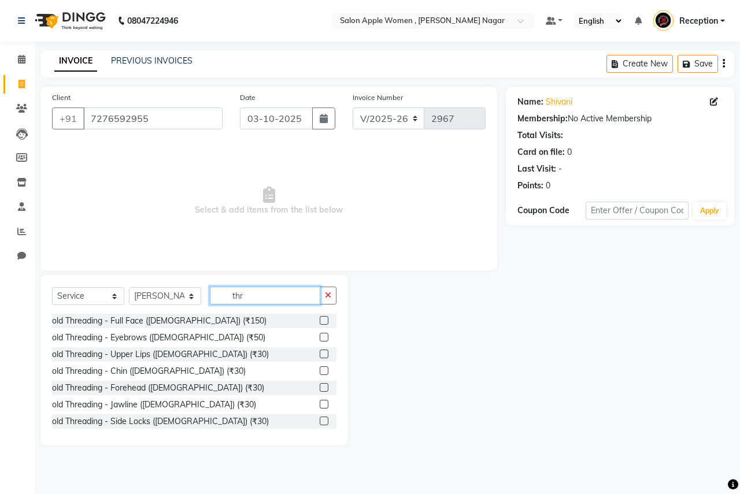
type input "thr"
click at [320, 323] on label at bounding box center [324, 320] width 9 height 9
click at [320, 323] on input "checkbox" at bounding box center [324, 321] width 8 height 8
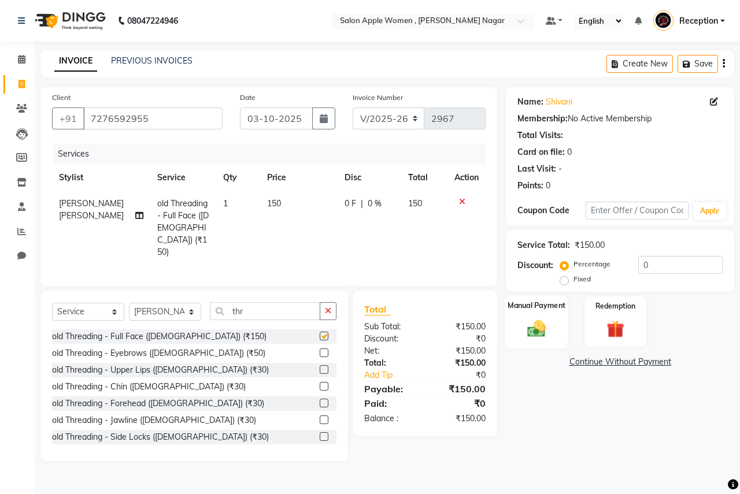
checkbox input "false"
click at [547, 321] on img at bounding box center [536, 328] width 30 height 21
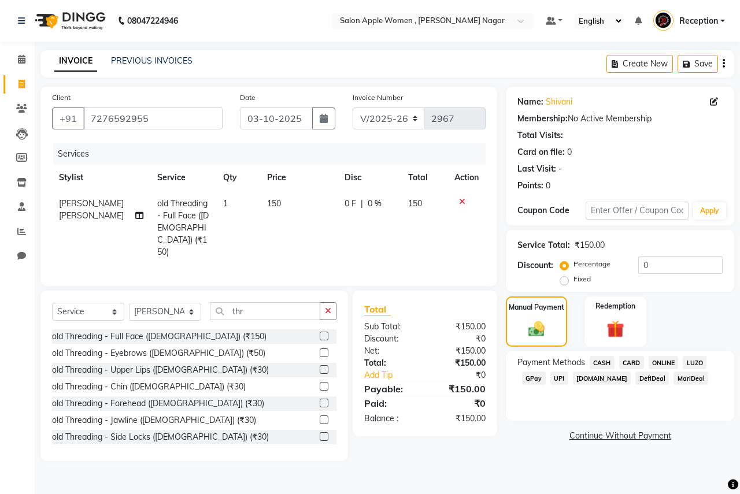
click at [607, 362] on span "CASH" at bounding box center [602, 362] width 25 height 13
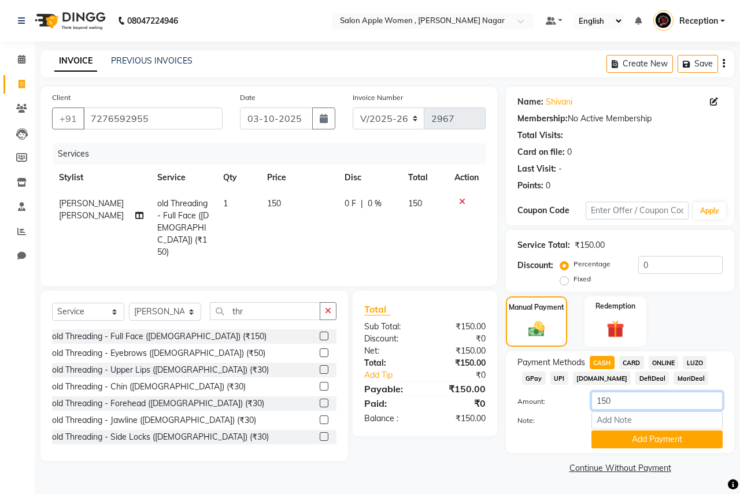
click at [621, 403] on input "150" at bounding box center [656, 401] width 131 height 18
type input "100"
click at [610, 440] on button "Add Payment" at bounding box center [656, 440] width 131 height 18
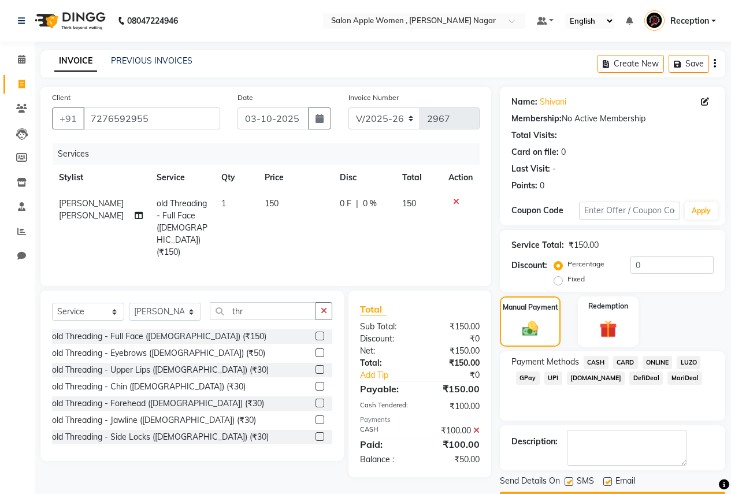
click at [666, 364] on span "ONLINE" at bounding box center [658, 362] width 30 height 13
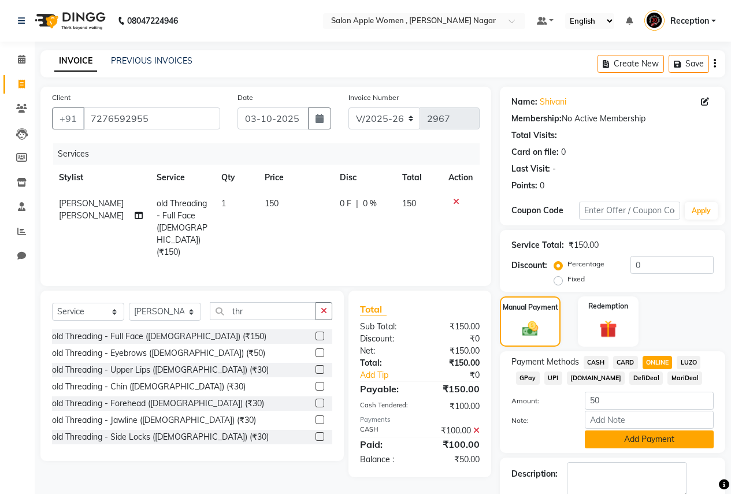
click at [650, 442] on button "Add Payment" at bounding box center [649, 440] width 129 height 18
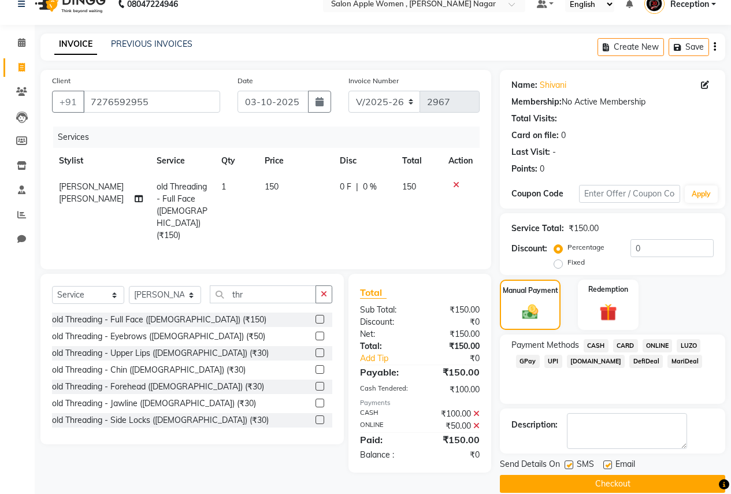
scroll to position [33, 0]
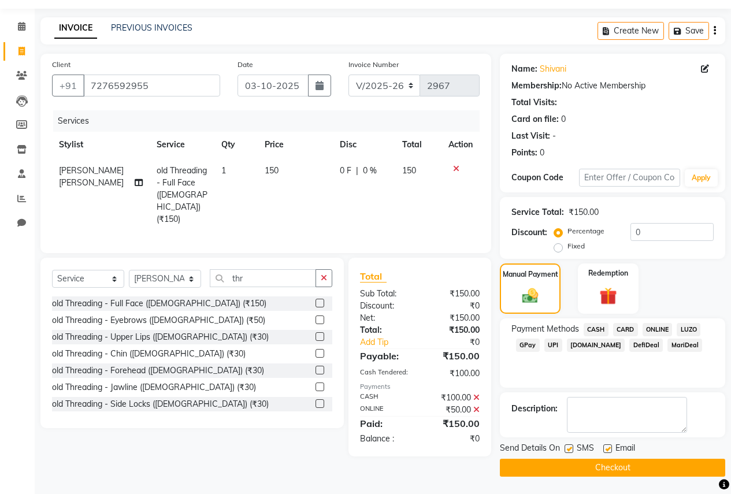
click at [611, 449] on label at bounding box center [607, 449] width 9 height 9
click at [611, 449] on input "checkbox" at bounding box center [607, 450] width 8 height 8
checkbox input "false"
click at [569, 447] on label at bounding box center [569, 449] width 9 height 9
click at [569, 447] on input "checkbox" at bounding box center [569, 450] width 8 height 8
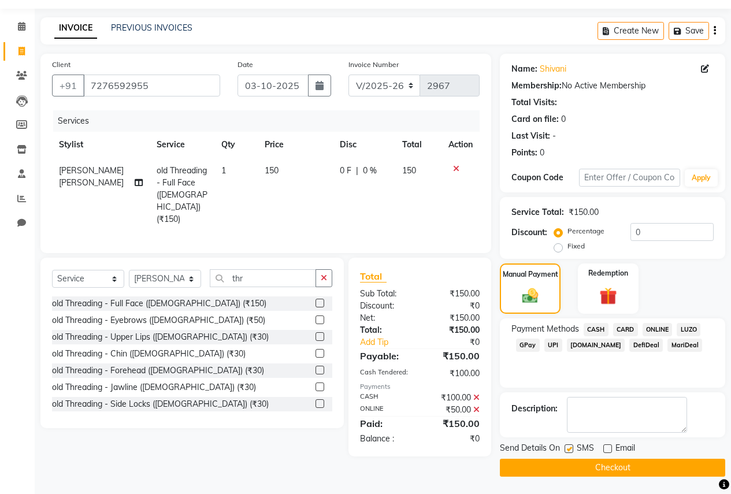
checkbox input "false"
click at [567, 464] on button "Checkout" at bounding box center [612, 468] width 225 height 18
